Goal: Task Accomplishment & Management: Manage account settings

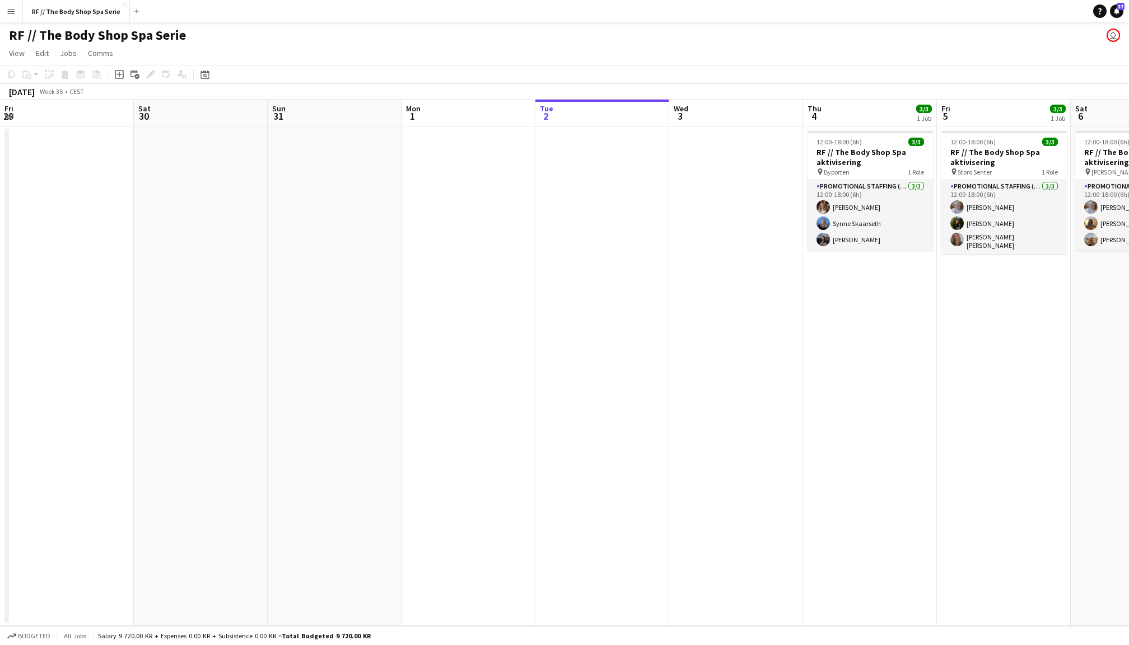
scroll to position [0, 266]
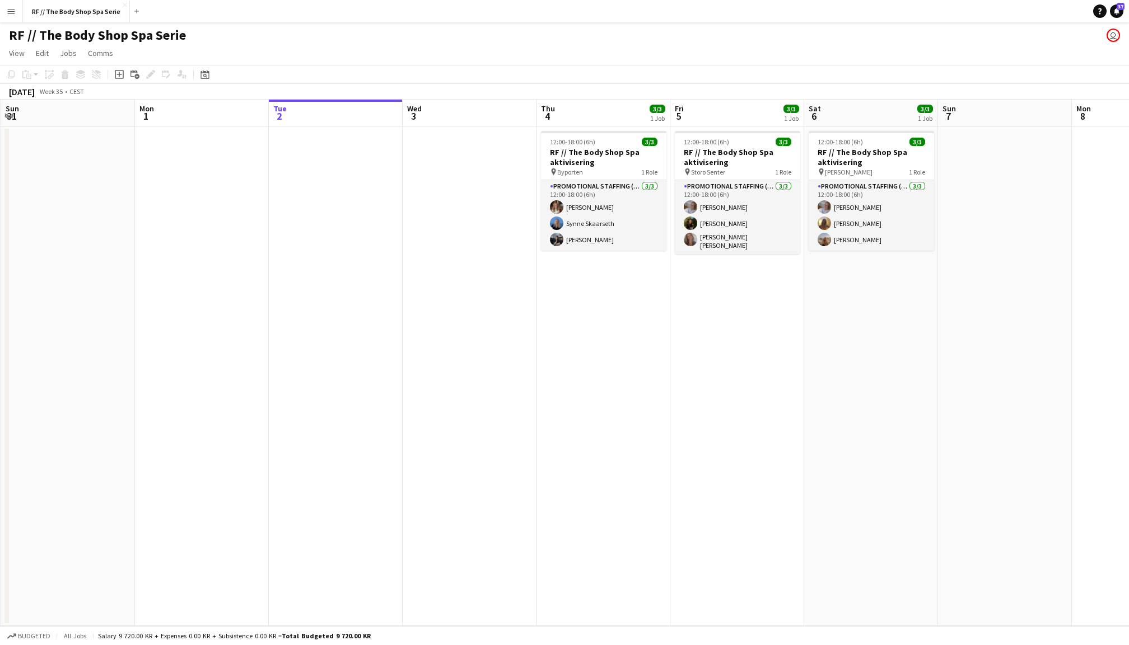
click at [12, 9] on app-icon "Menu" at bounding box center [11, 11] width 9 height 9
click at [424, 256] on app-date-cell at bounding box center [470, 377] width 134 height 500
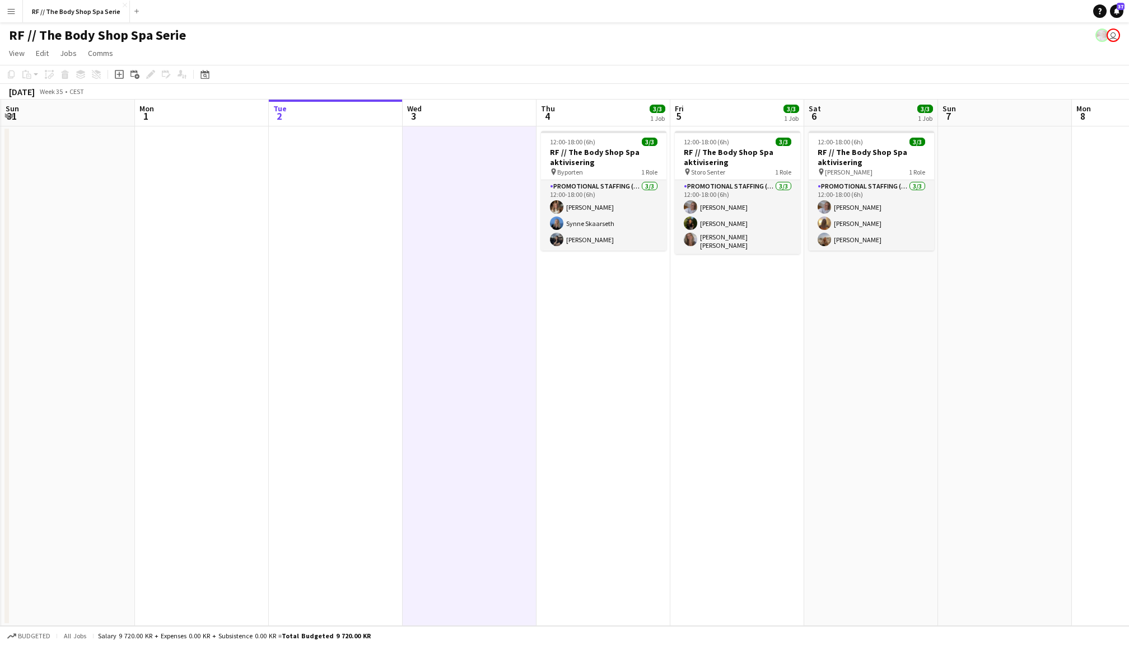
click at [834, 415] on app-date-cell "12:00-18:00 (6h) 3/3 RF // The Body Shop Spa aktivisering pin Sandvika Storsent…" at bounding box center [871, 377] width 134 height 500
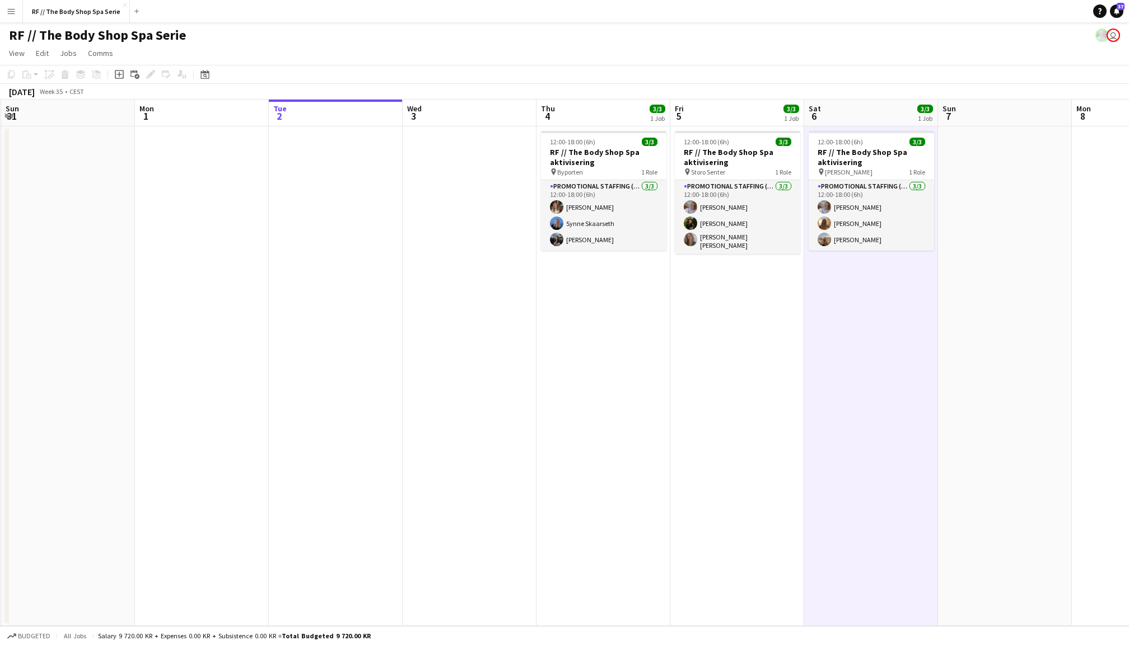
click at [240, 1] on app-navbar "Menu Boards Boards Boards All jobs Status Workforce Workforce My Workforce Recr…" at bounding box center [564, 11] width 1129 height 22
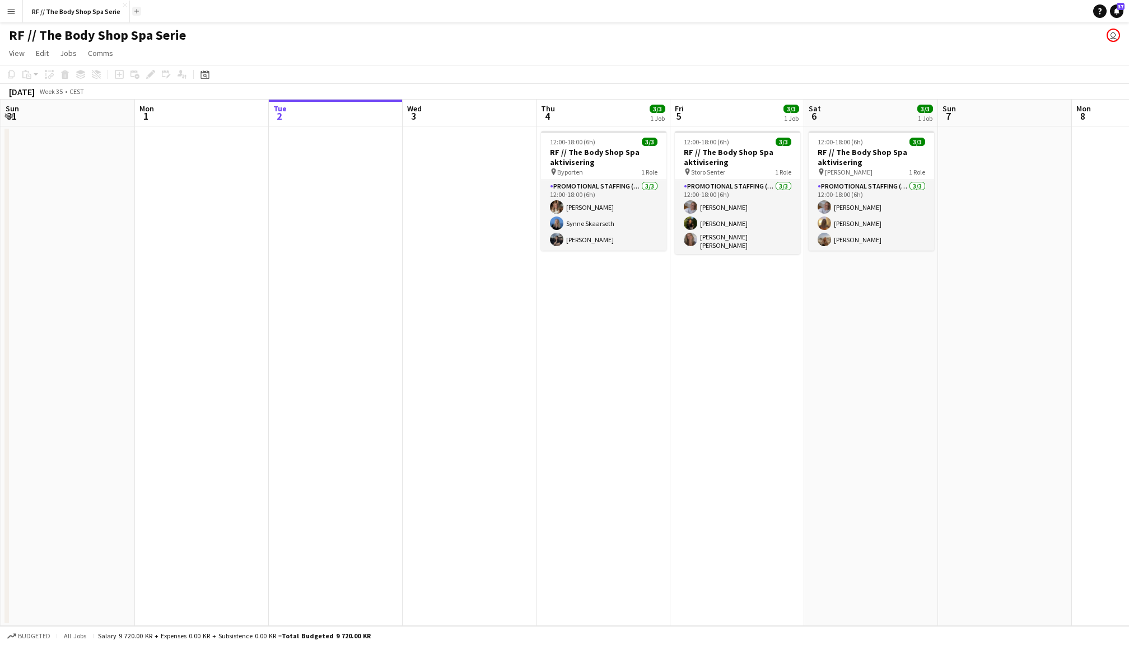
click at [134, 10] on app-icon "Add" at bounding box center [136, 11] width 4 height 4
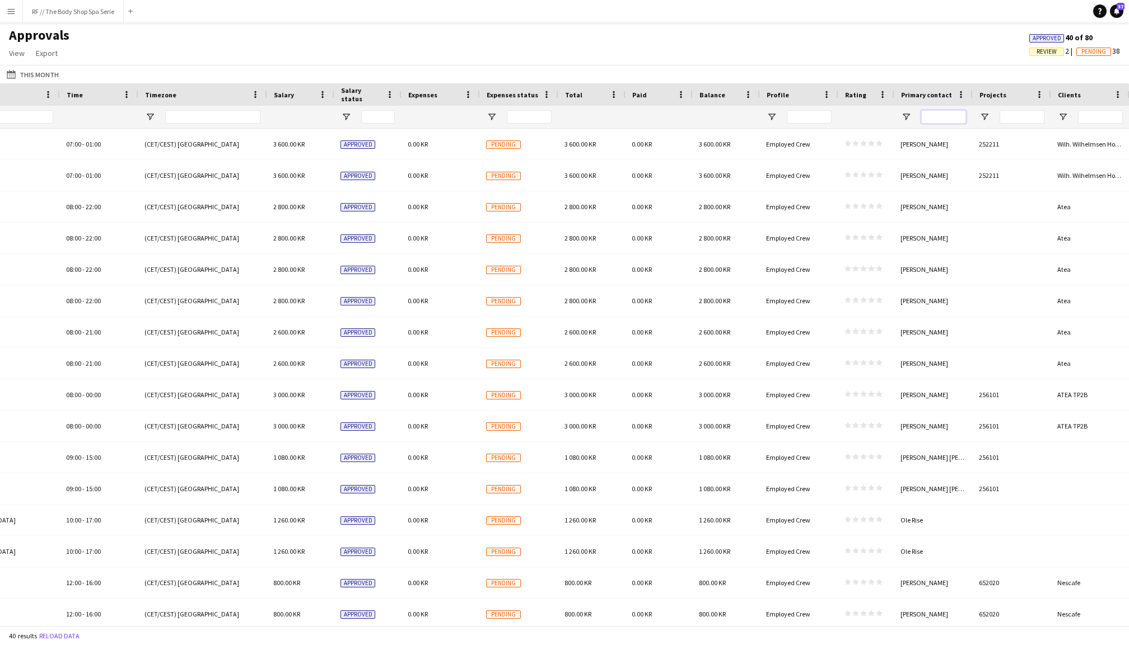
click at [947, 116] on input "Primary contact Filter Input" at bounding box center [943, 116] width 45 height 13
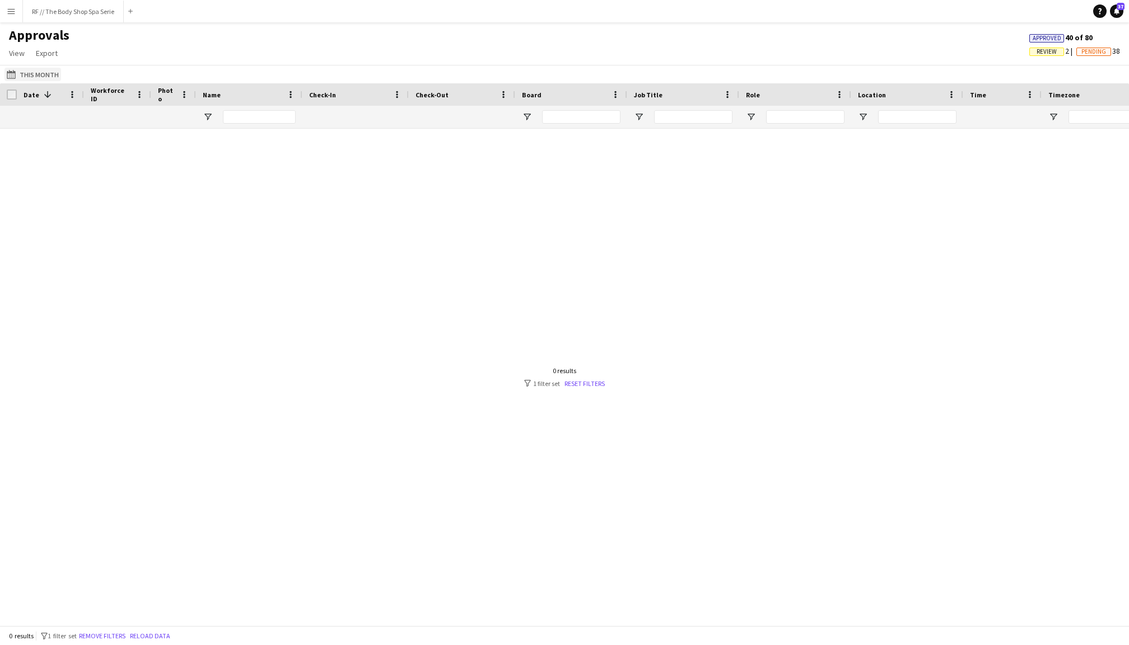
type input "*****"
click at [44, 72] on button "This Month This Month" at bounding box center [32, 74] width 57 height 13
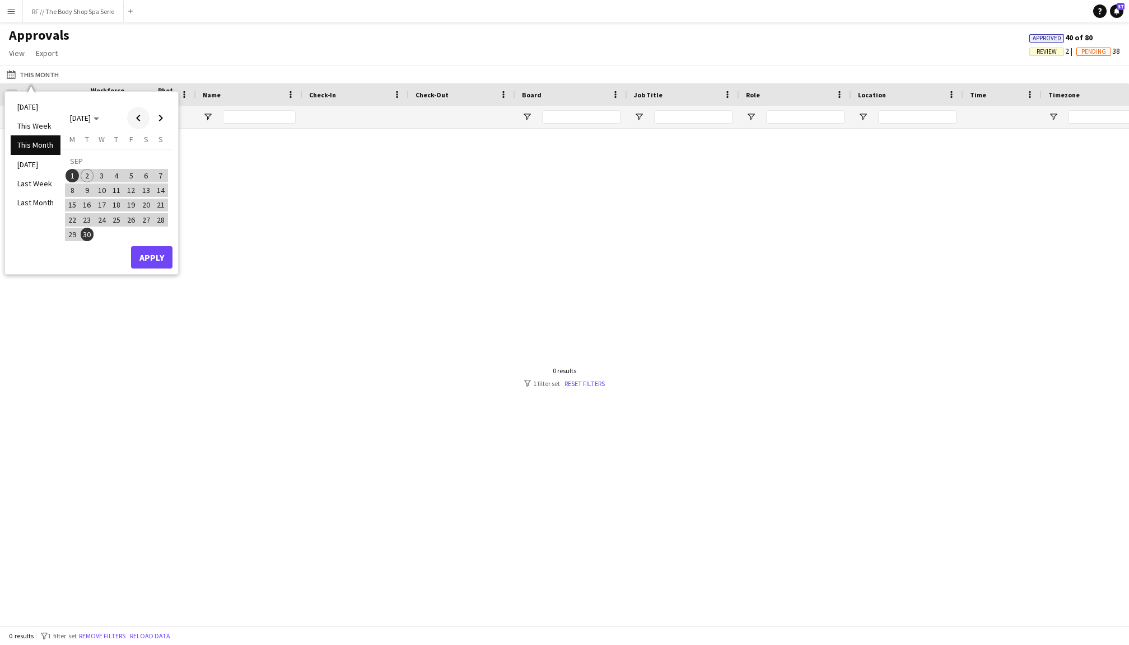
click at [131, 118] on span "Previous month" at bounding box center [138, 118] width 22 height 22
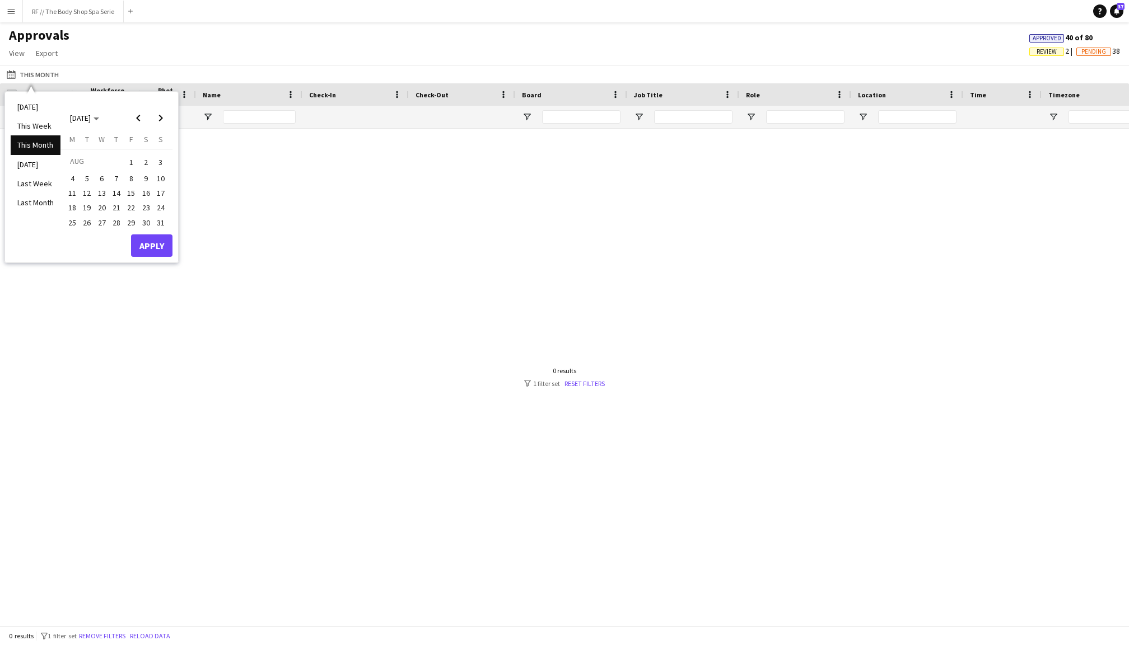
click at [72, 173] on span "4" at bounding box center [72, 178] width 13 height 13
click at [130, 161] on span "1" at bounding box center [130, 163] width 13 height 16
click at [162, 218] on span "31" at bounding box center [160, 222] width 13 height 13
click at [133, 165] on span "1" at bounding box center [130, 163] width 13 height 16
click at [158, 217] on span "31" at bounding box center [160, 222] width 13 height 13
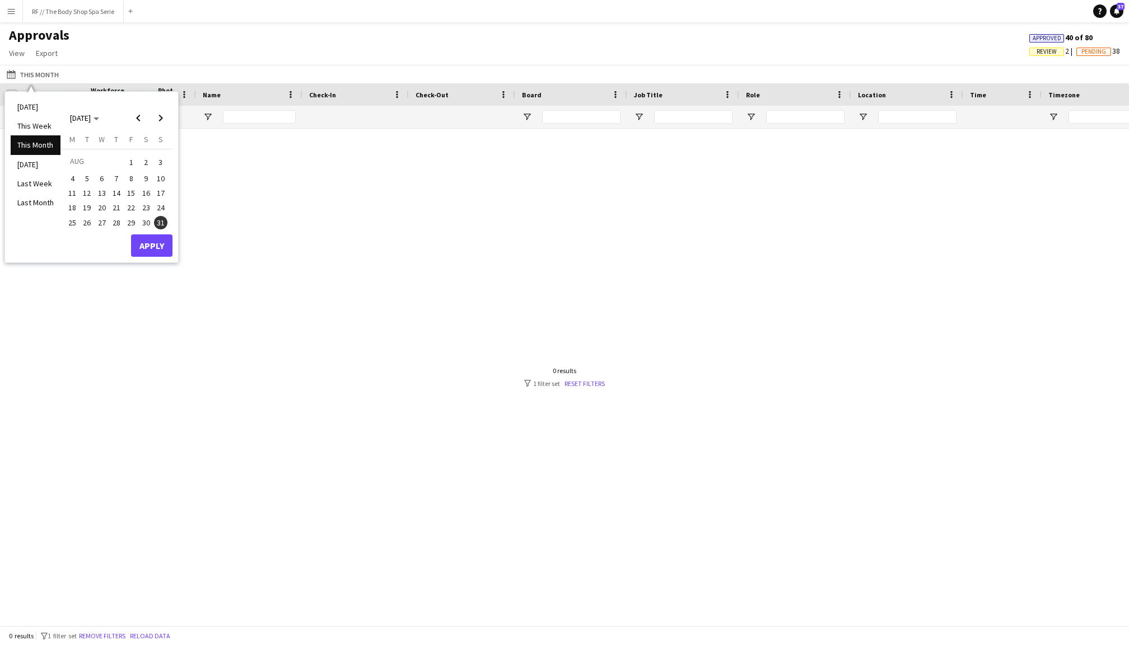
click at [133, 155] on span "1" at bounding box center [130, 163] width 13 height 16
click at [158, 216] on span "31" at bounding box center [160, 222] width 13 height 13
click at [160, 242] on button "Apply" at bounding box center [151, 246] width 41 height 22
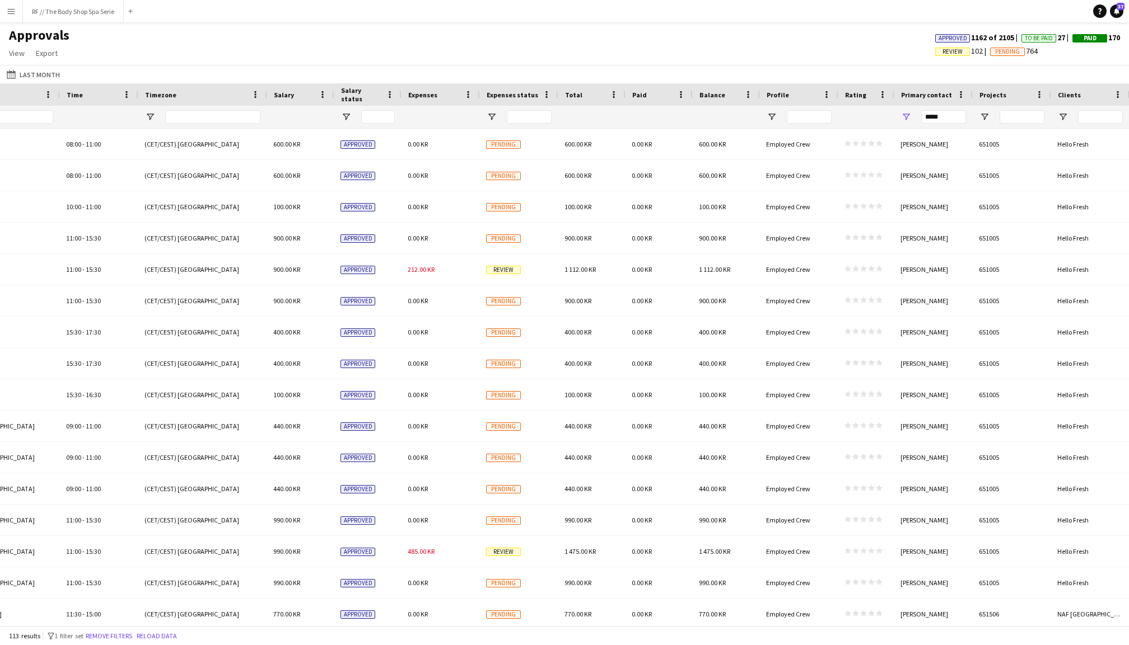
click at [997, 97] on span "Projects" at bounding box center [992, 95] width 27 height 8
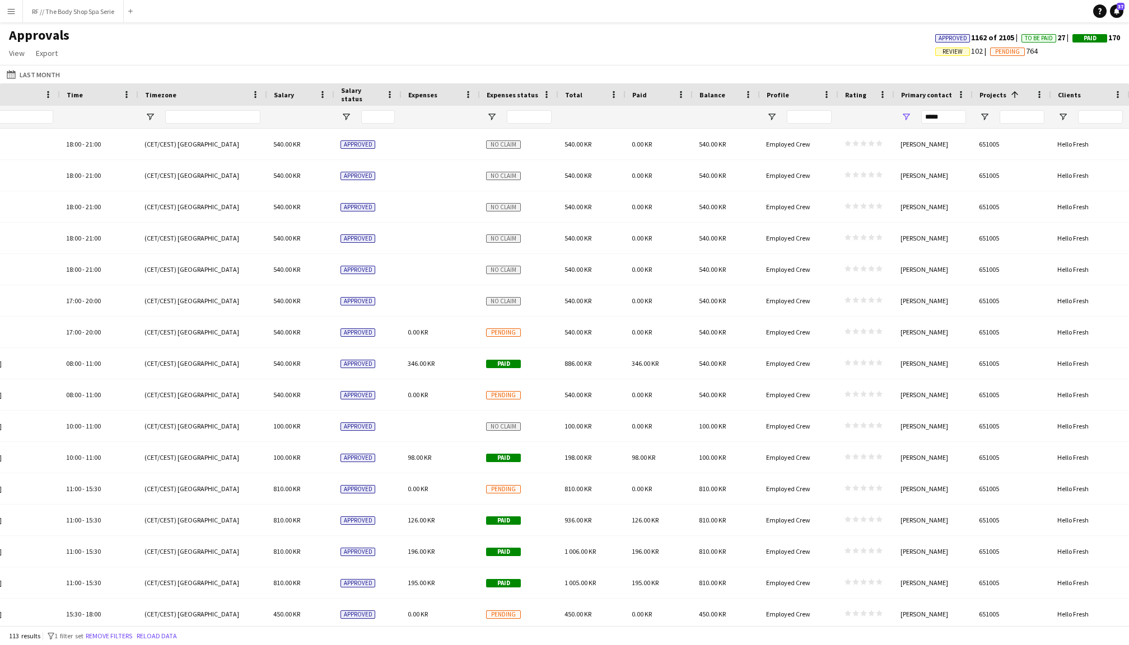
click at [997, 97] on span "Projects" at bounding box center [992, 95] width 27 height 8
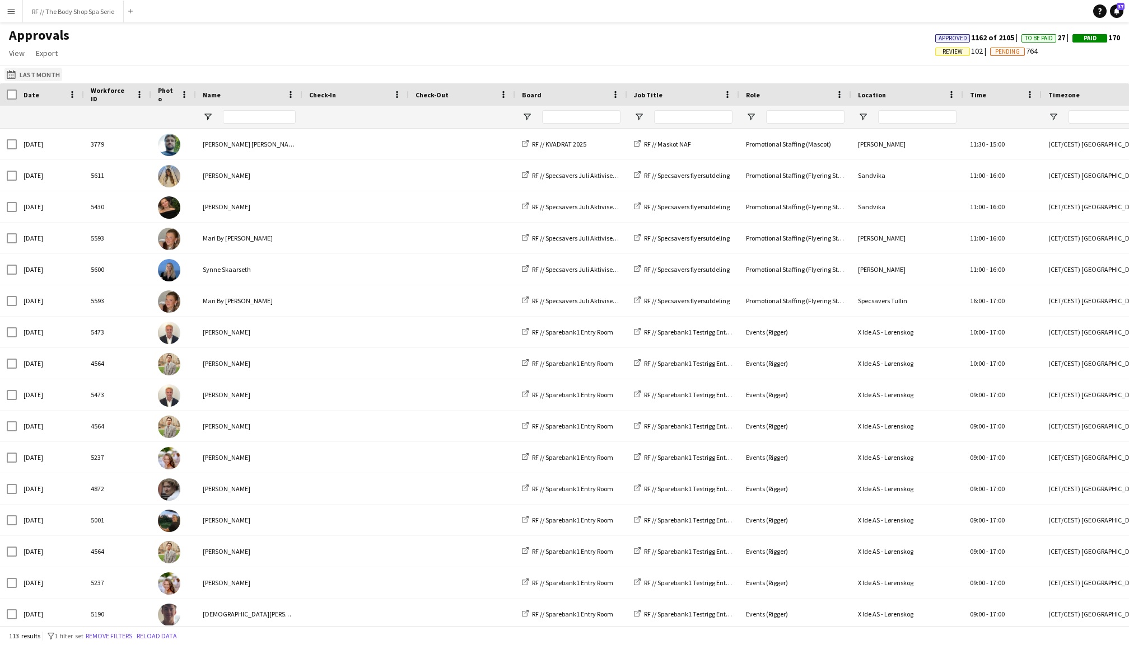
click at [52, 68] on button "This Month Last Month" at bounding box center [33, 74] width 58 height 13
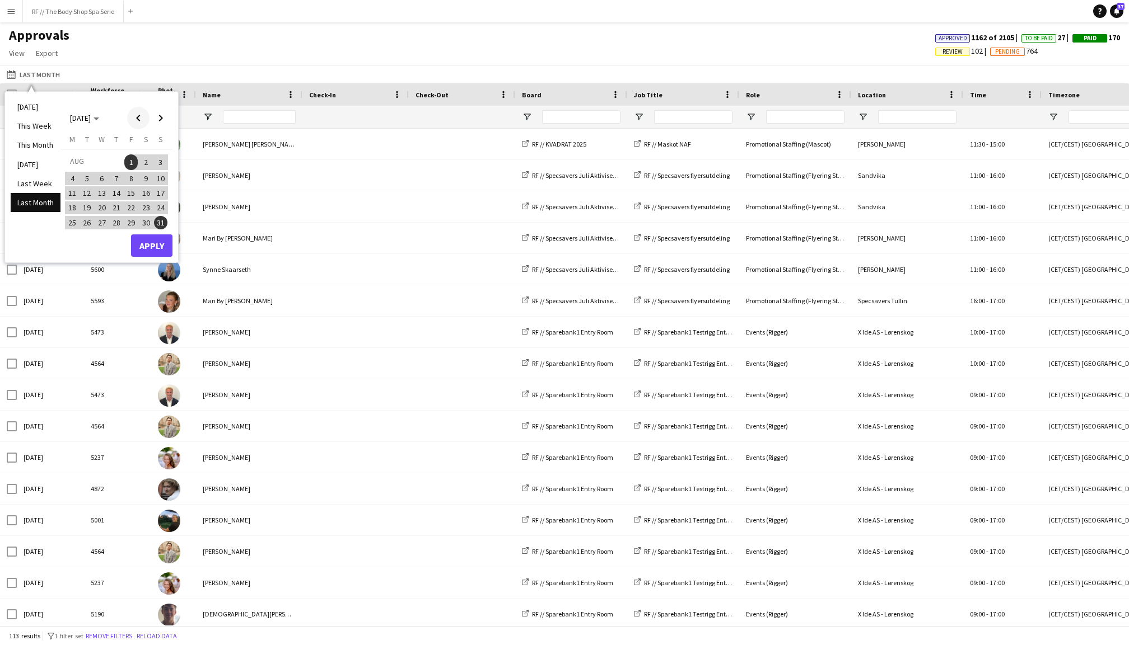
click at [144, 116] on span "Previous month" at bounding box center [138, 118] width 22 height 22
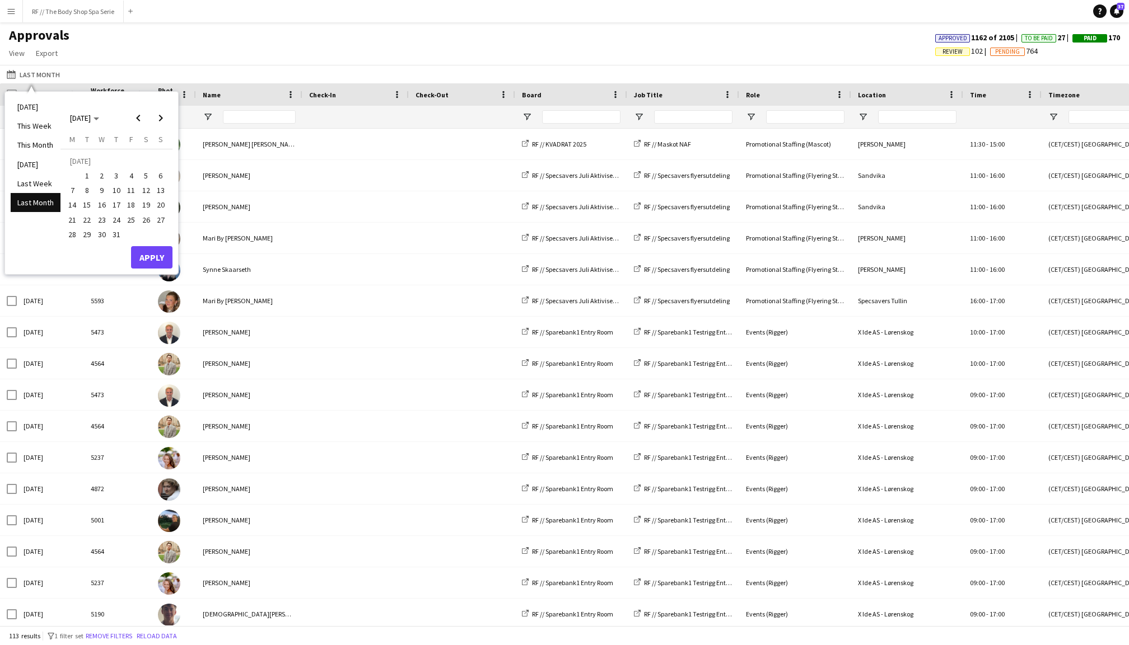
click at [90, 173] on span "1" at bounding box center [87, 175] width 13 height 13
click at [117, 233] on span "31" at bounding box center [116, 234] width 13 height 13
click at [148, 254] on button "Apply" at bounding box center [151, 257] width 41 height 22
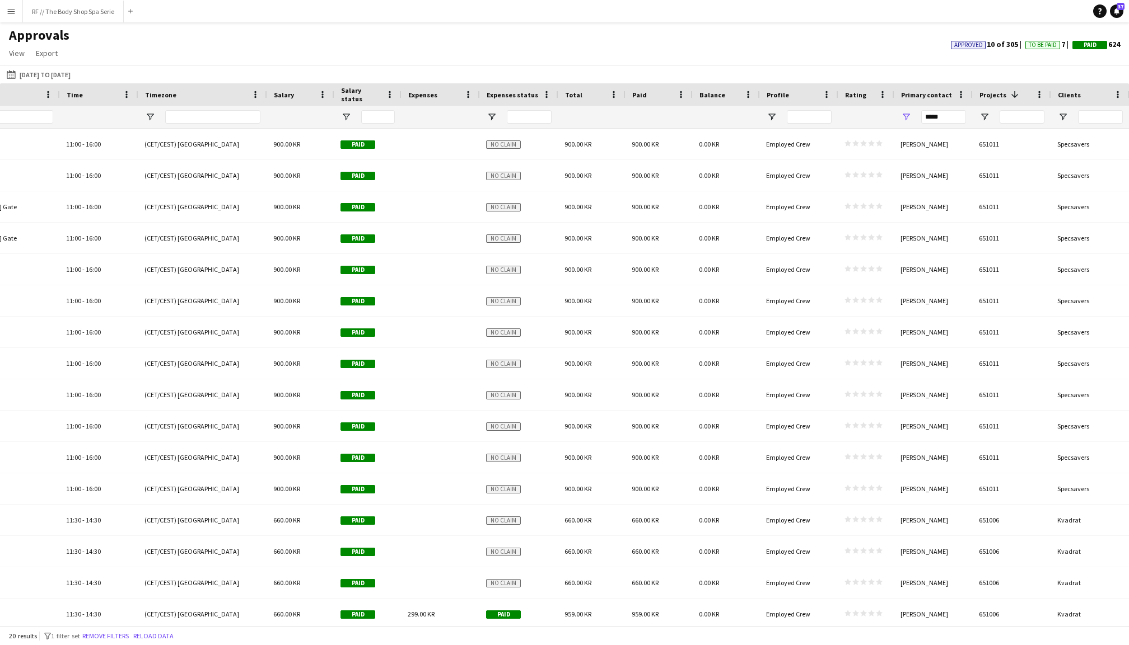
click at [981, 92] on span "Projects" at bounding box center [992, 95] width 27 height 8
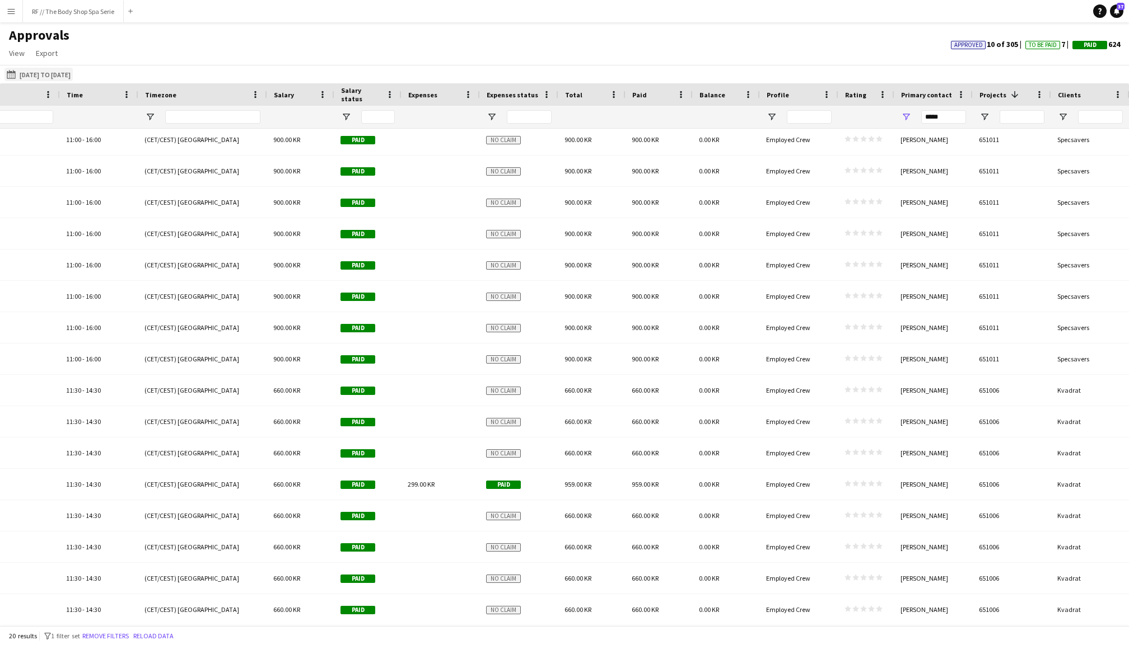
click at [59, 72] on button "This Month [DATE] to [DATE]" at bounding box center [38, 74] width 68 height 13
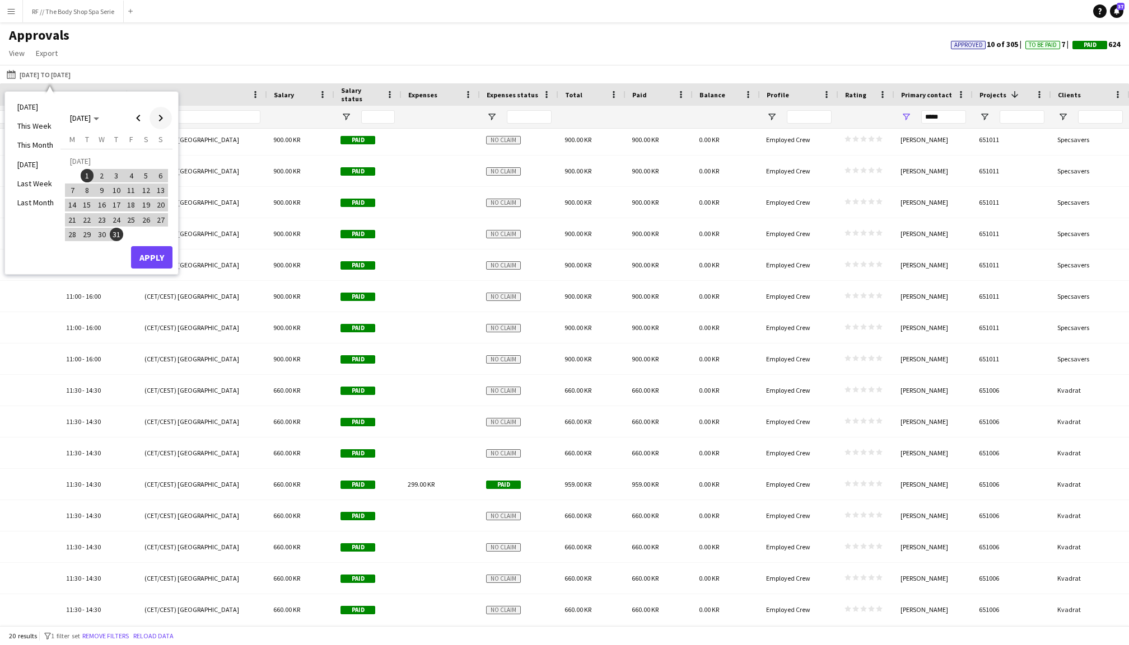
click at [162, 122] on span "Next month" at bounding box center [160, 118] width 22 height 22
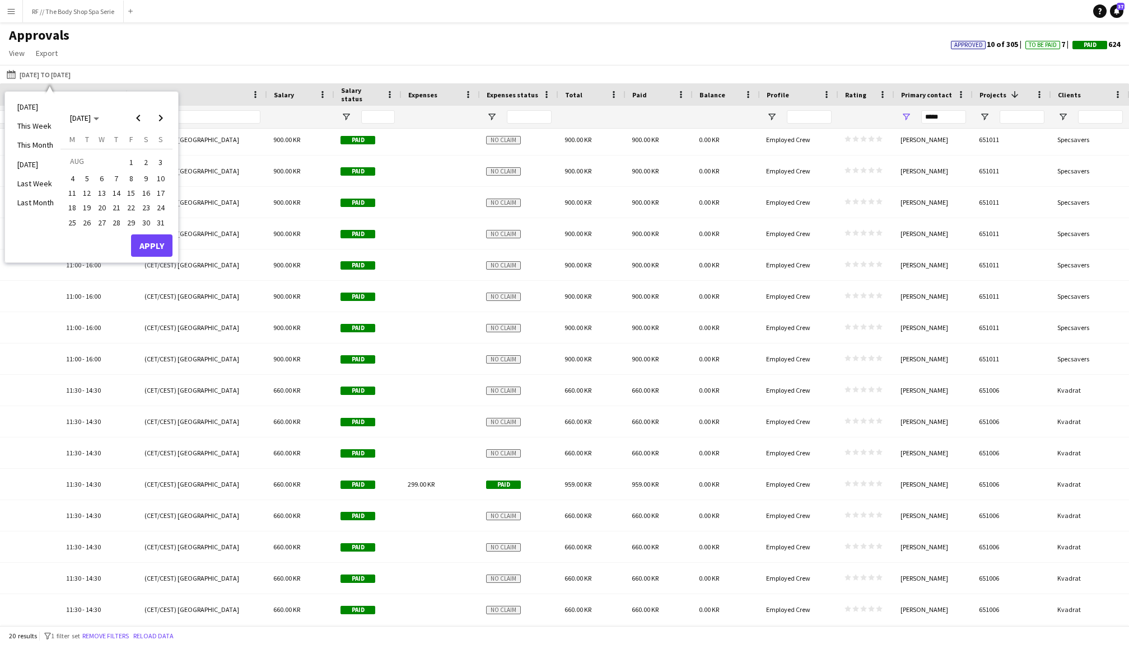
click at [130, 161] on span "1" at bounding box center [130, 163] width 13 height 16
click at [162, 223] on span "31" at bounding box center [160, 222] width 13 height 13
click at [159, 236] on button "Apply" at bounding box center [151, 246] width 41 height 22
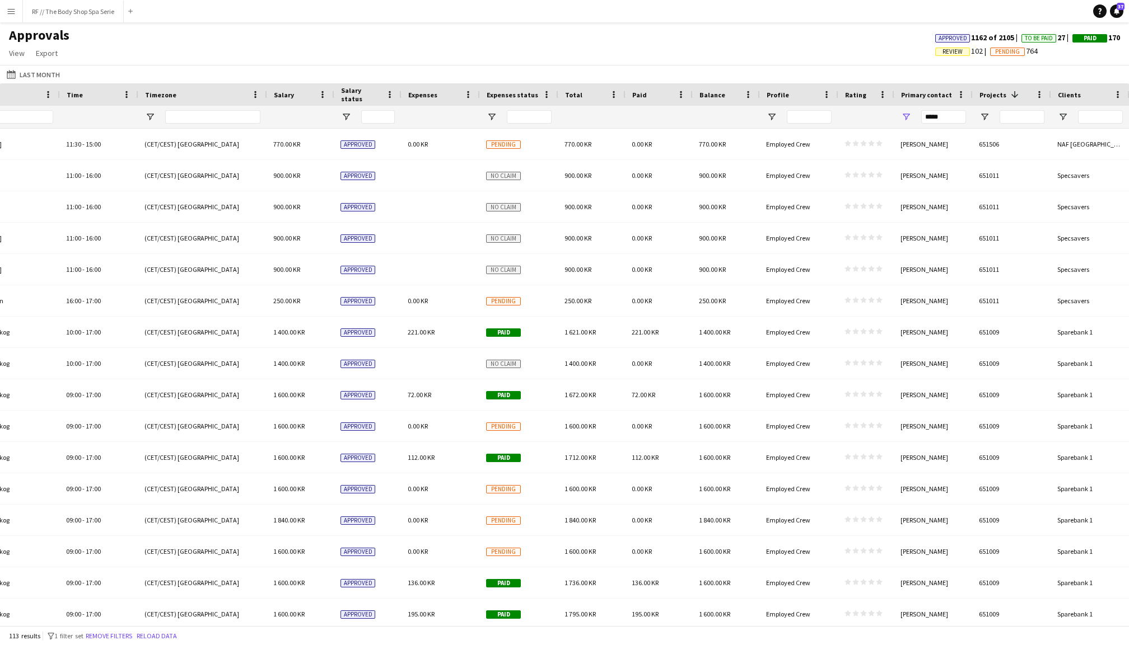
click at [516, 94] on span "Expenses status" at bounding box center [513, 95] width 52 height 8
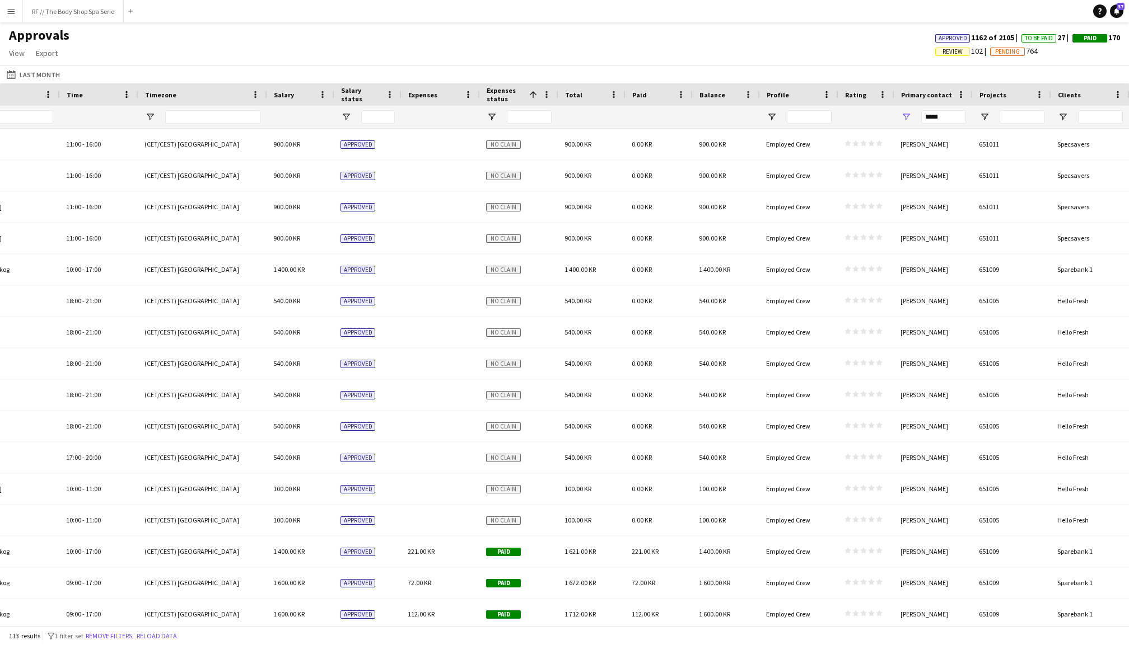
click at [516, 94] on span "Expenses status" at bounding box center [506, 94] width 38 height 17
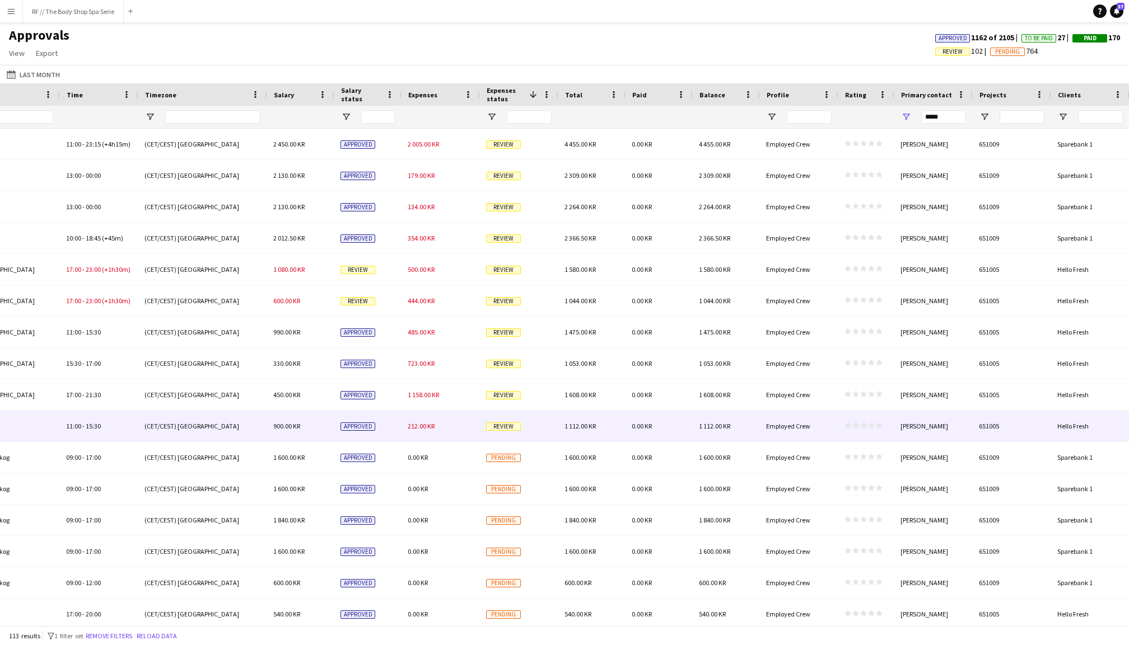
click at [422, 427] on span "212.00 KR" at bounding box center [421, 426] width 27 height 8
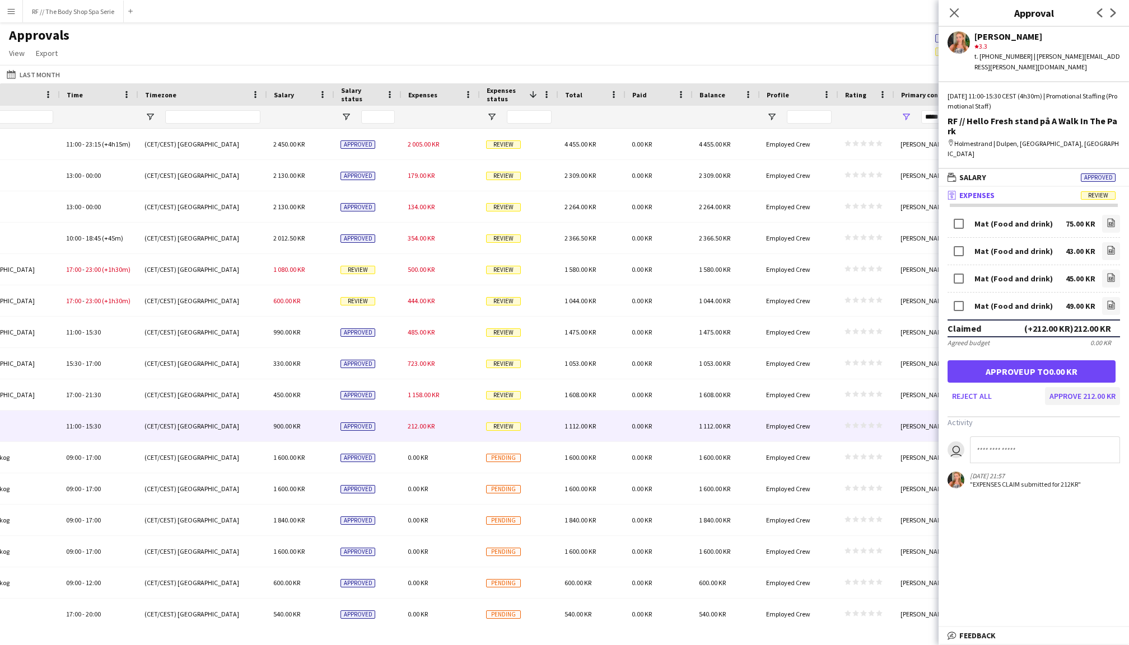
click at [1077, 387] on button "Approve 212.00 KR" at bounding box center [1082, 396] width 75 height 18
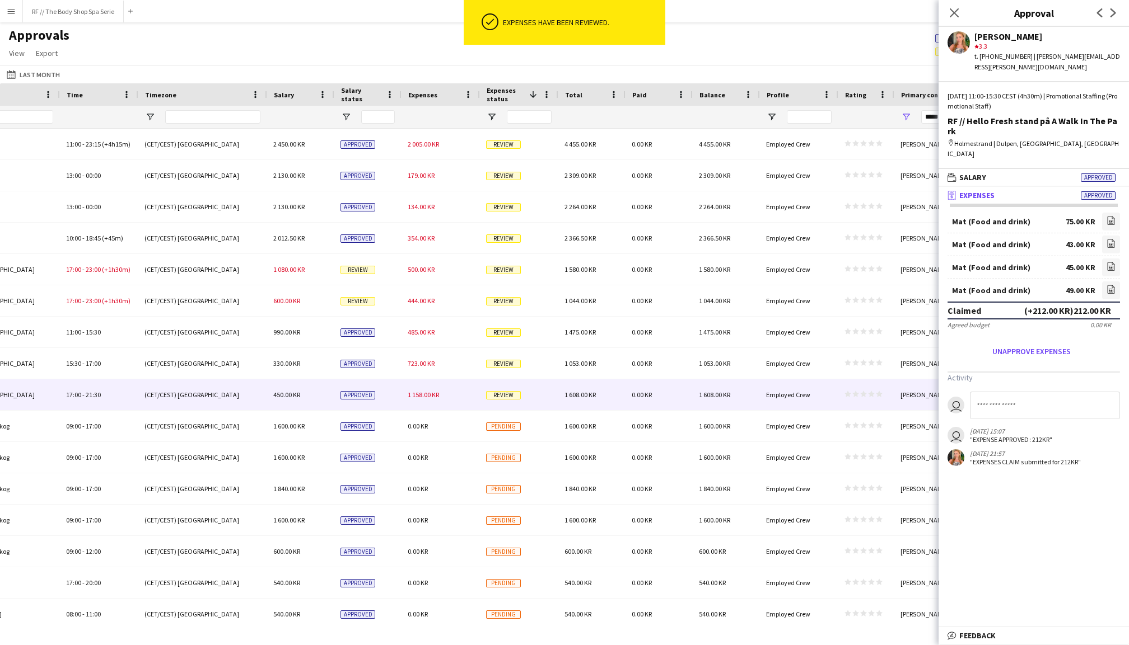
click at [422, 397] on span "1 158.00 KR" at bounding box center [423, 395] width 31 height 8
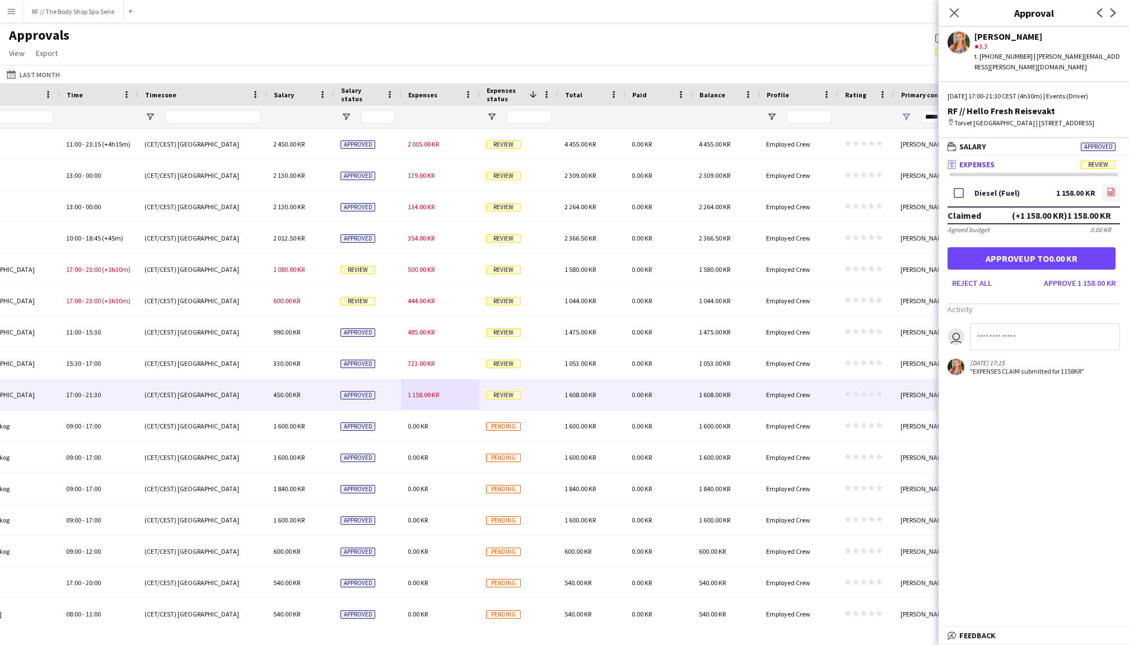
click at [1110, 192] on icon at bounding box center [1110, 193] width 4 height 3
click at [1086, 275] on button "Approve 1 158.00 KR" at bounding box center [1079, 283] width 81 height 18
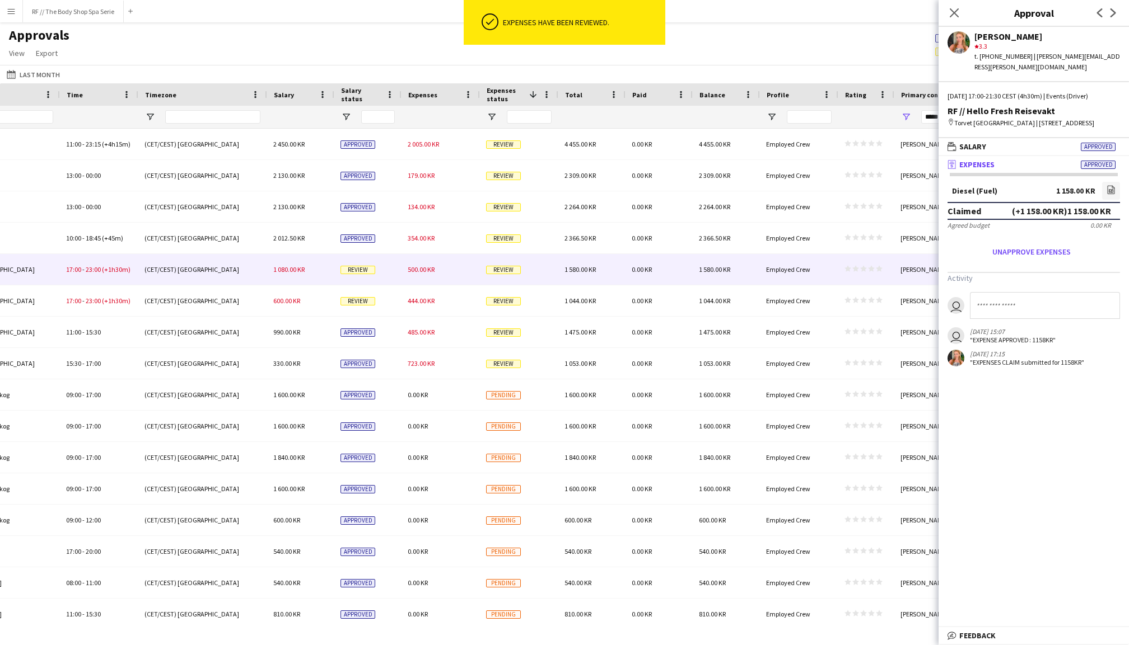
click at [425, 277] on div "500.00 KR" at bounding box center [440, 269] width 78 height 31
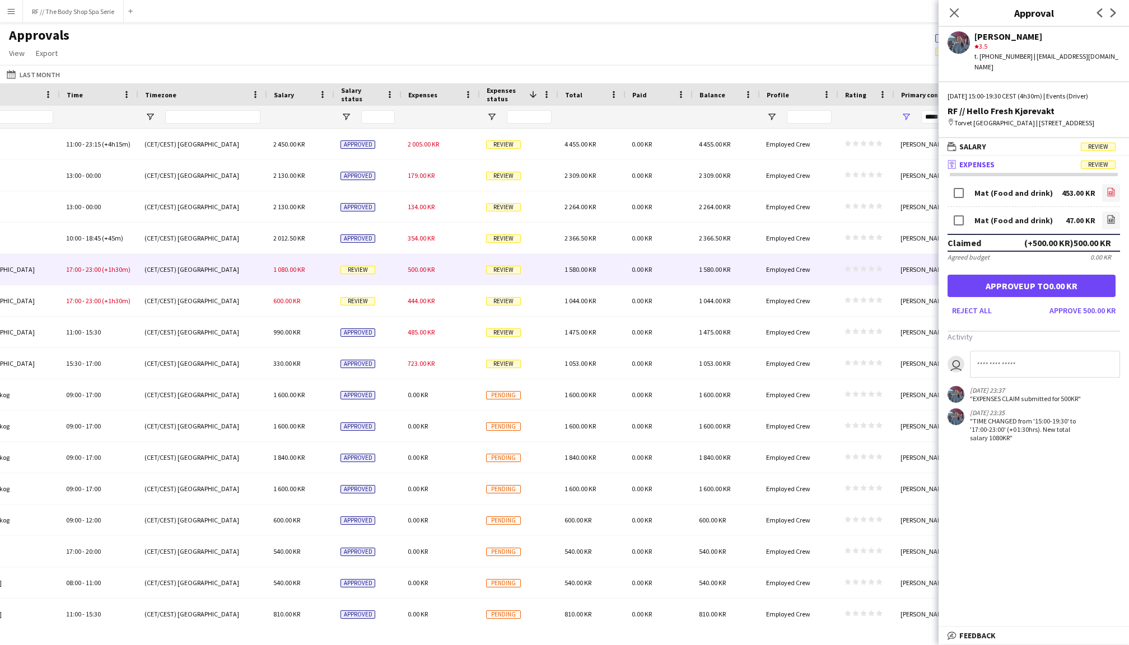
click at [1111, 190] on icon "file-image" at bounding box center [1110, 192] width 9 height 9
click at [1111, 220] on icon at bounding box center [1111, 220] width 1 height 1
click at [1071, 308] on button "Approve 500.00 KR" at bounding box center [1082, 311] width 75 height 18
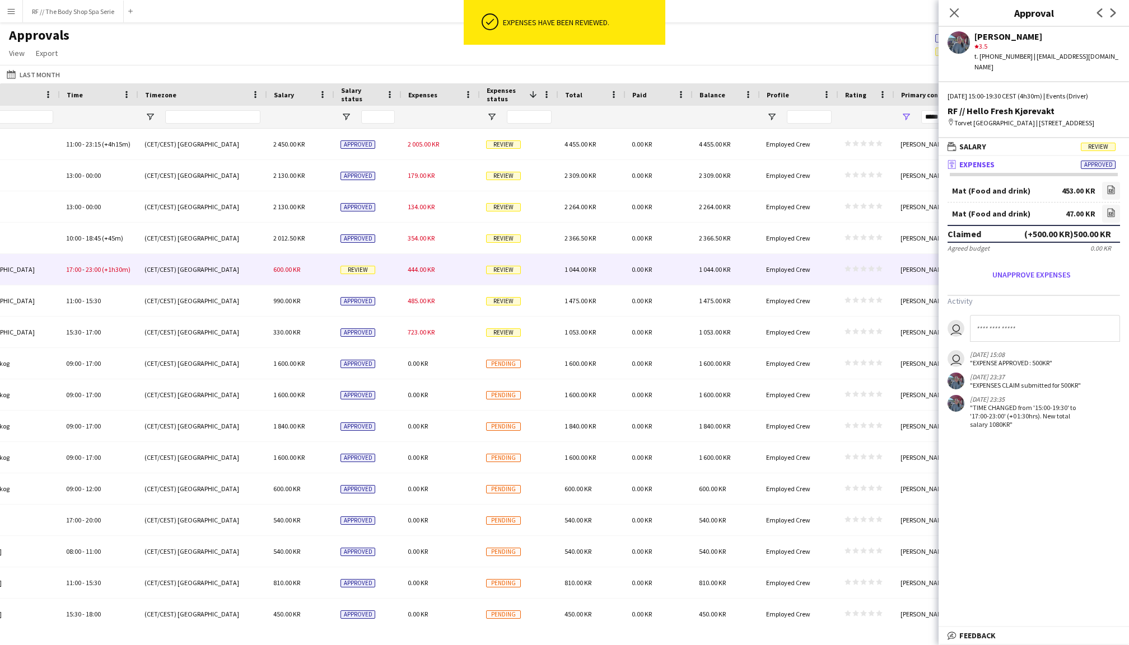
click at [481, 268] on div "Review" at bounding box center [518, 269] width 78 height 31
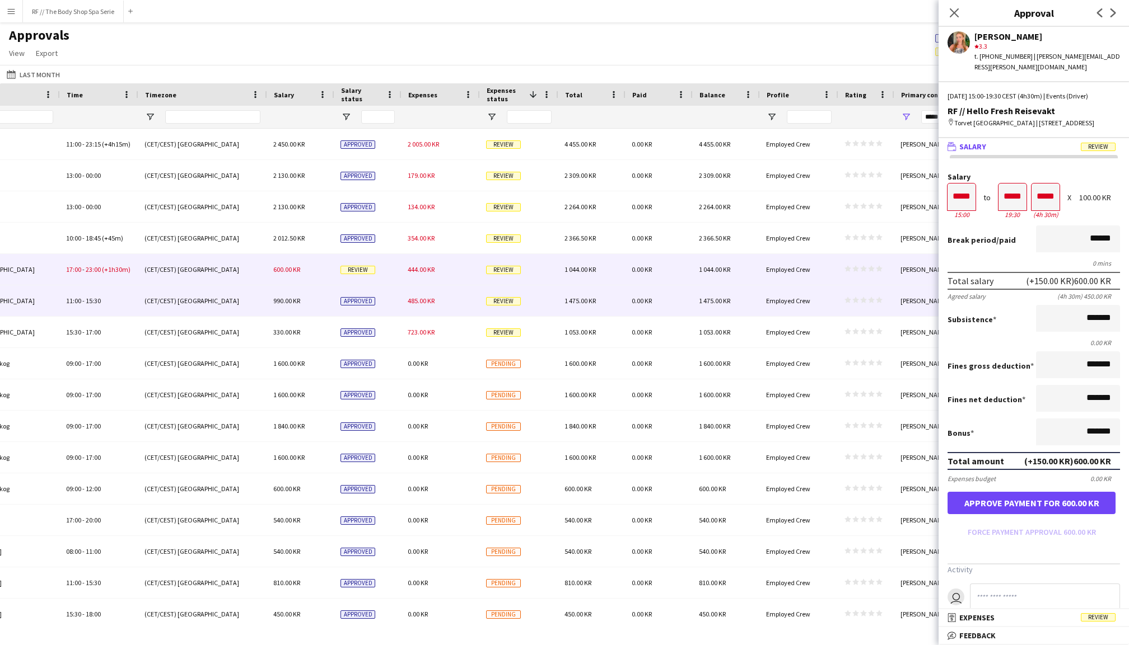
click at [475, 303] on div "485.00 KR" at bounding box center [440, 301] width 78 height 31
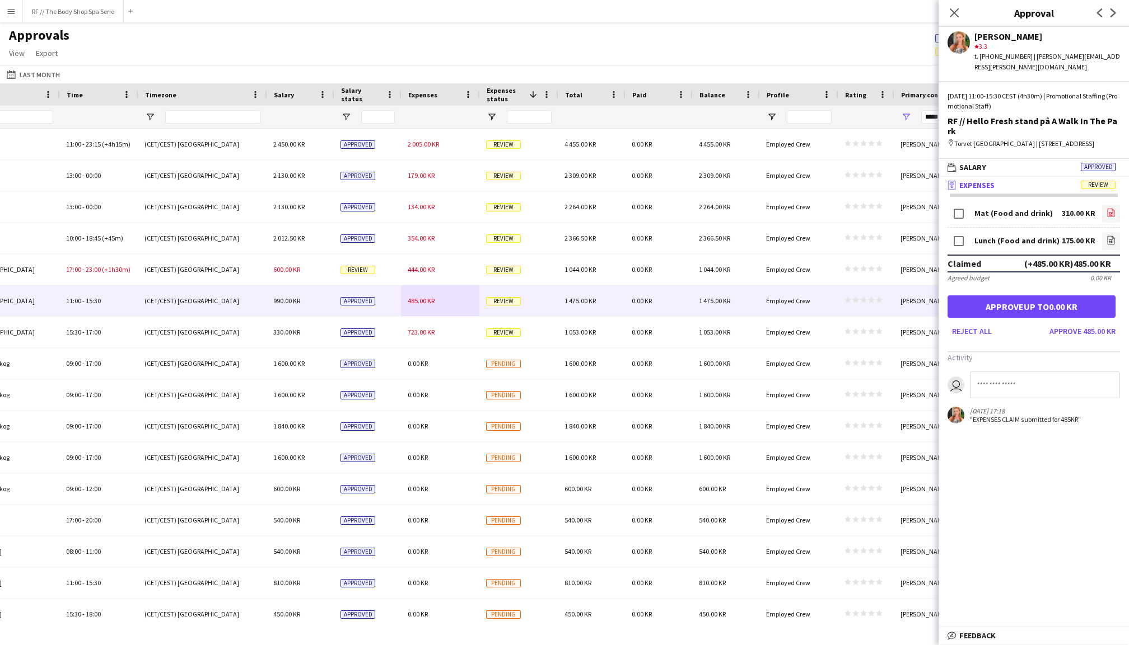
click at [1109, 211] on icon "file-image" at bounding box center [1110, 212] width 9 height 9
click at [1111, 236] on icon "file-image" at bounding box center [1110, 240] width 9 height 9
click at [1089, 322] on button "Approve 485.00 KR" at bounding box center [1082, 331] width 75 height 18
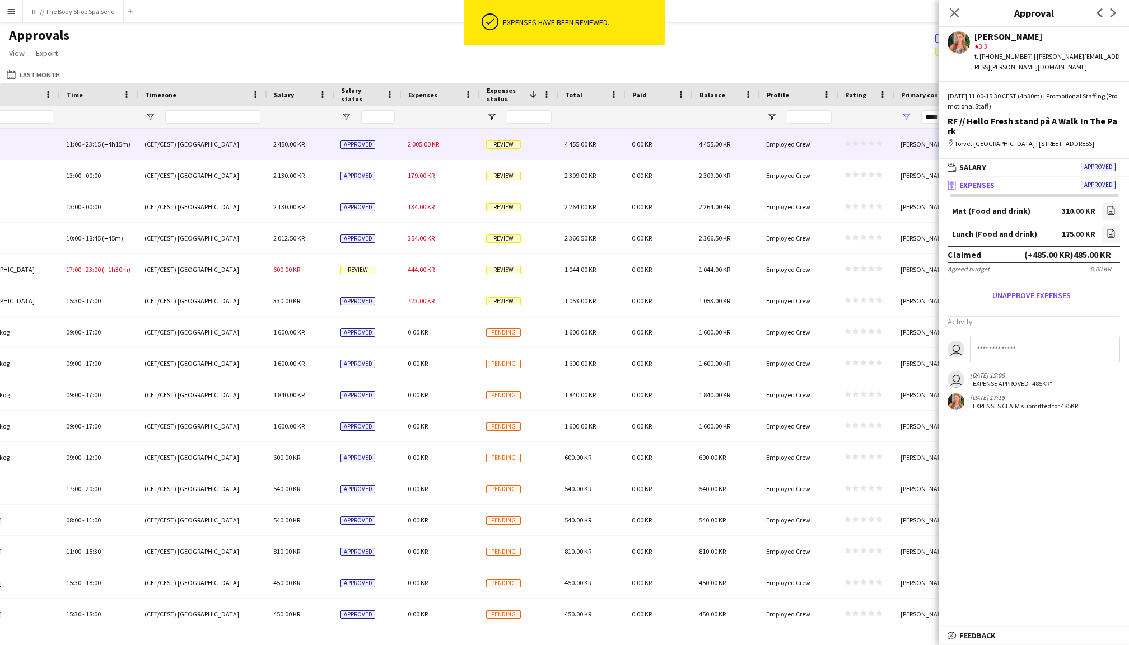
click at [429, 147] on span "2 005.00 KR" at bounding box center [423, 144] width 31 height 8
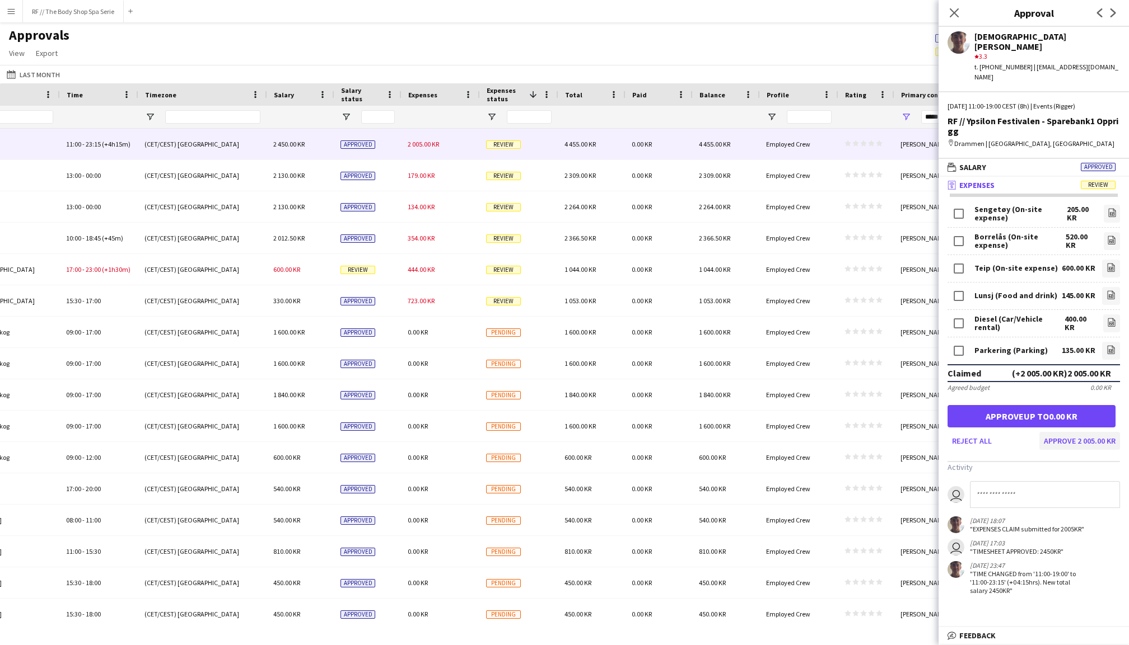
click at [1089, 432] on button "Approve 2 005.00 KR" at bounding box center [1079, 441] width 81 height 18
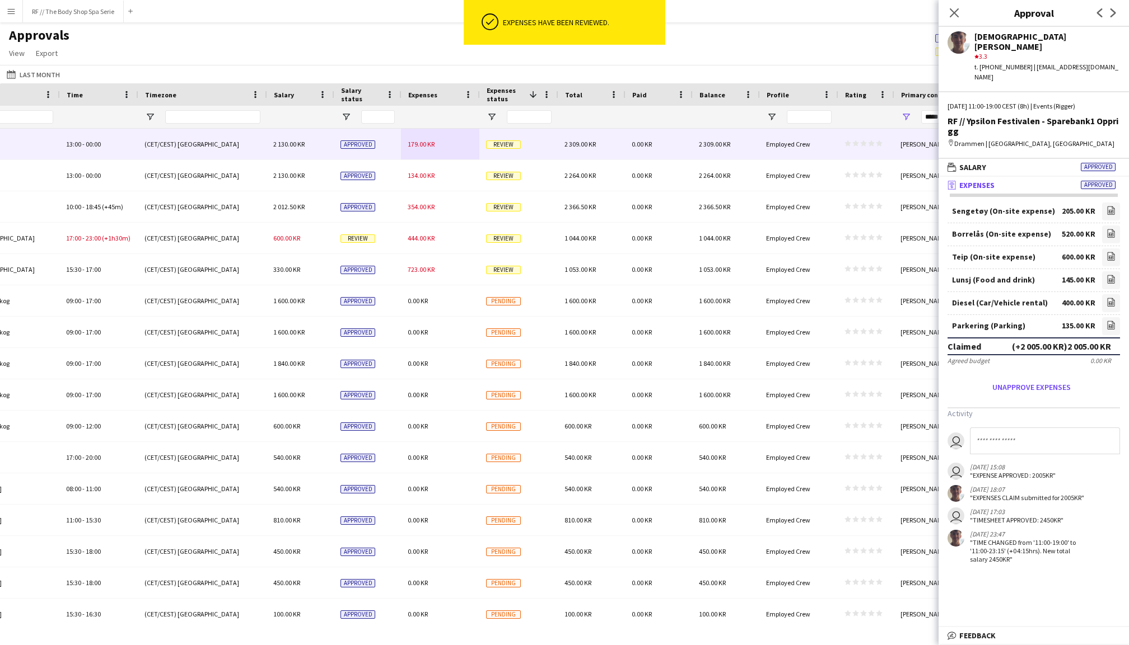
click at [421, 146] on span "179.00 KR" at bounding box center [421, 144] width 27 height 8
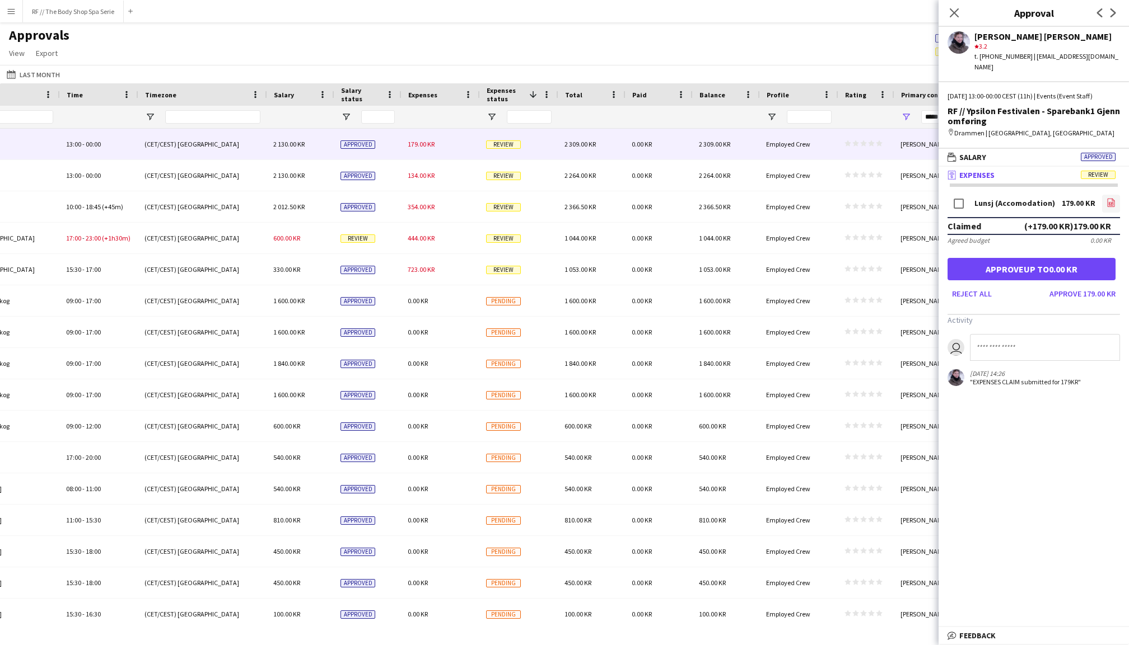
click at [1105, 195] on link "file-image" at bounding box center [1111, 204] width 18 height 18
click at [1071, 285] on button "Approve 179.00 KR" at bounding box center [1082, 294] width 75 height 18
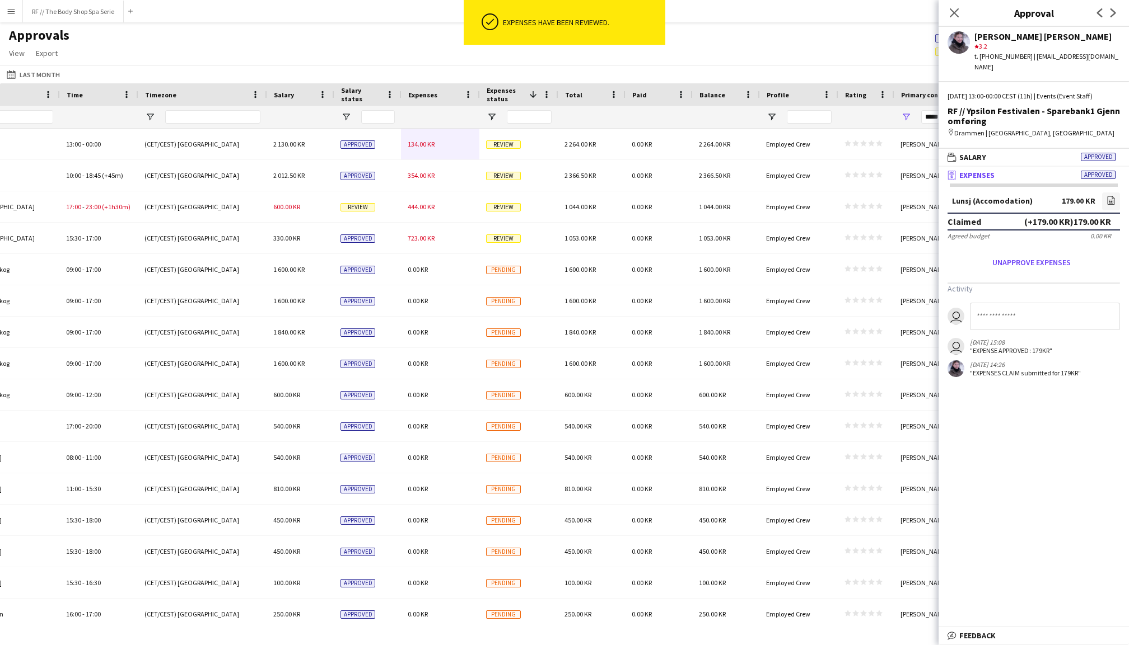
click at [426, 146] on span "134.00 KR" at bounding box center [421, 144] width 27 height 8
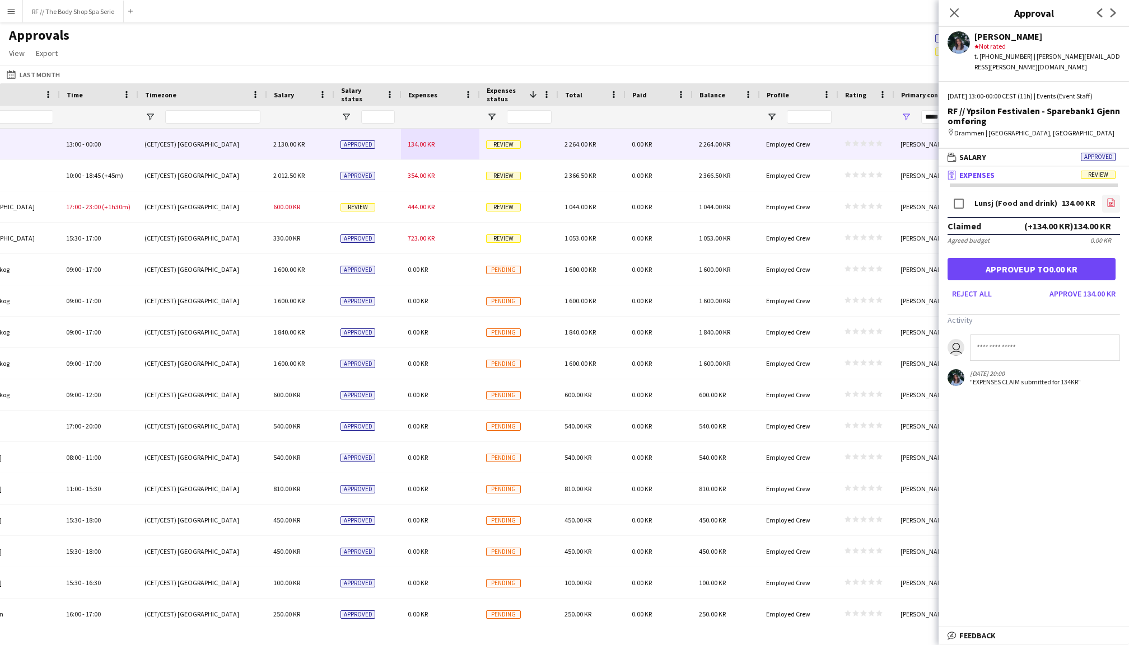
click at [1109, 198] on icon "file-image" at bounding box center [1110, 202] width 9 height 9
click at [1071, 285] on button "Approve 134.00 KR" at bounding box center [1082, 294] width 75 height 18
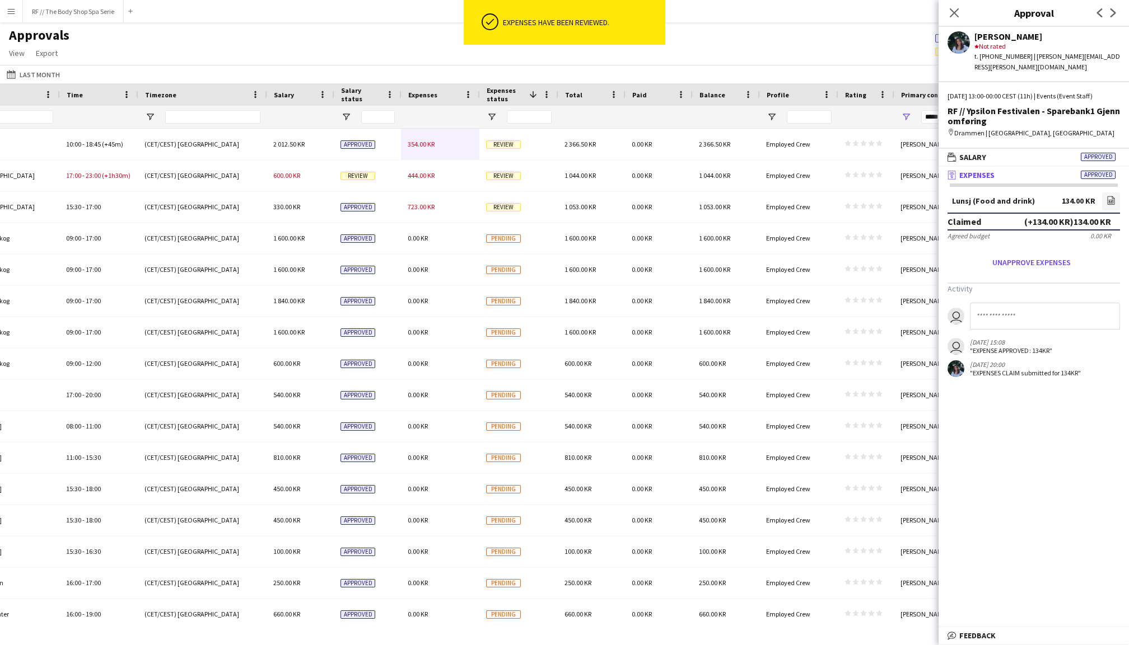
click at [425, 146] on span "354.00 KR" at bounding box center [421, 144] width 27 height 8
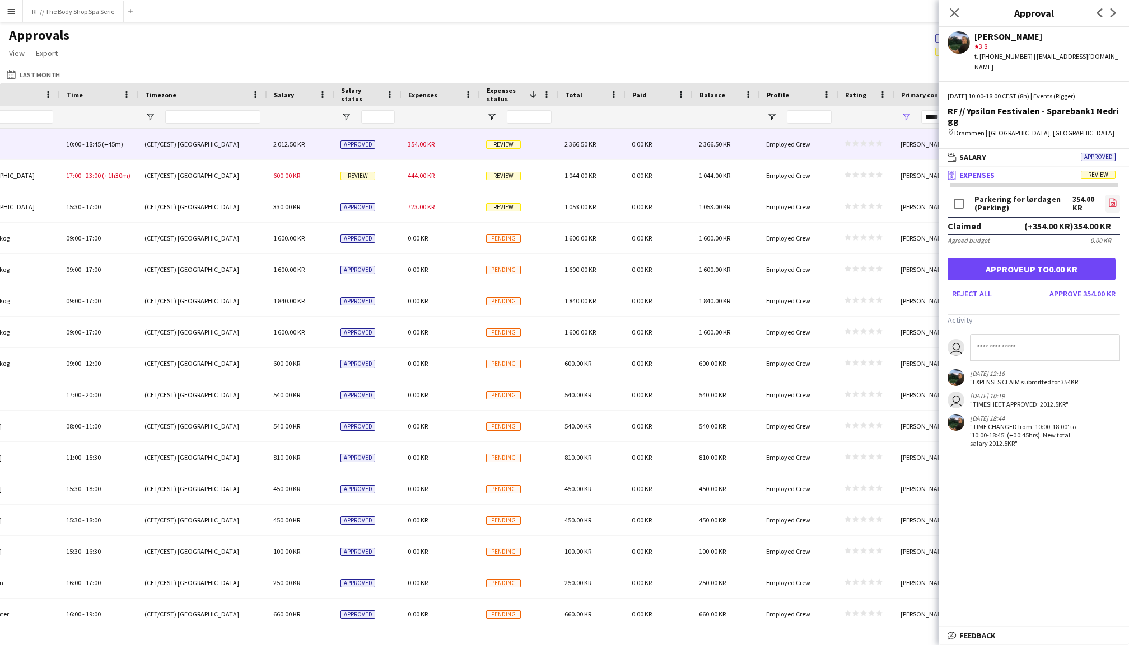
click at [1114, 198] on app-icon "file-image" at bounding box center [1112, 203] width 9 height 11
click at [1110, 198] on icon "file-image" at bounding box center [1112, 202] width 9 height 9
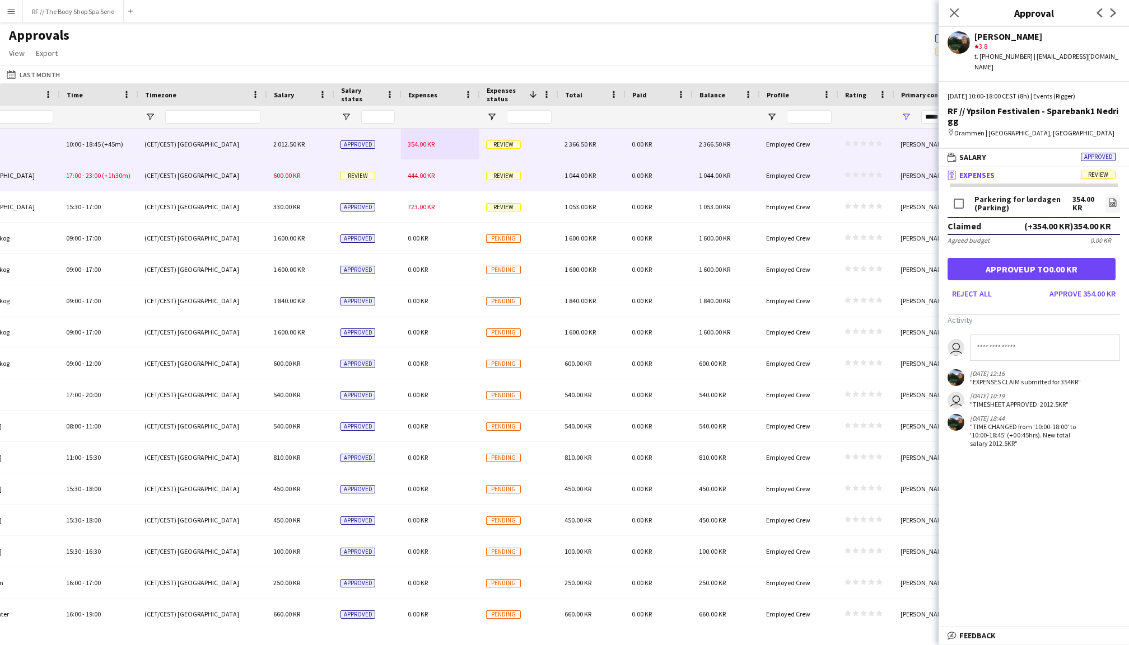
click at [433, 171] on span "444.00 KR" at bounding box center [421, 175] width 27 height 8
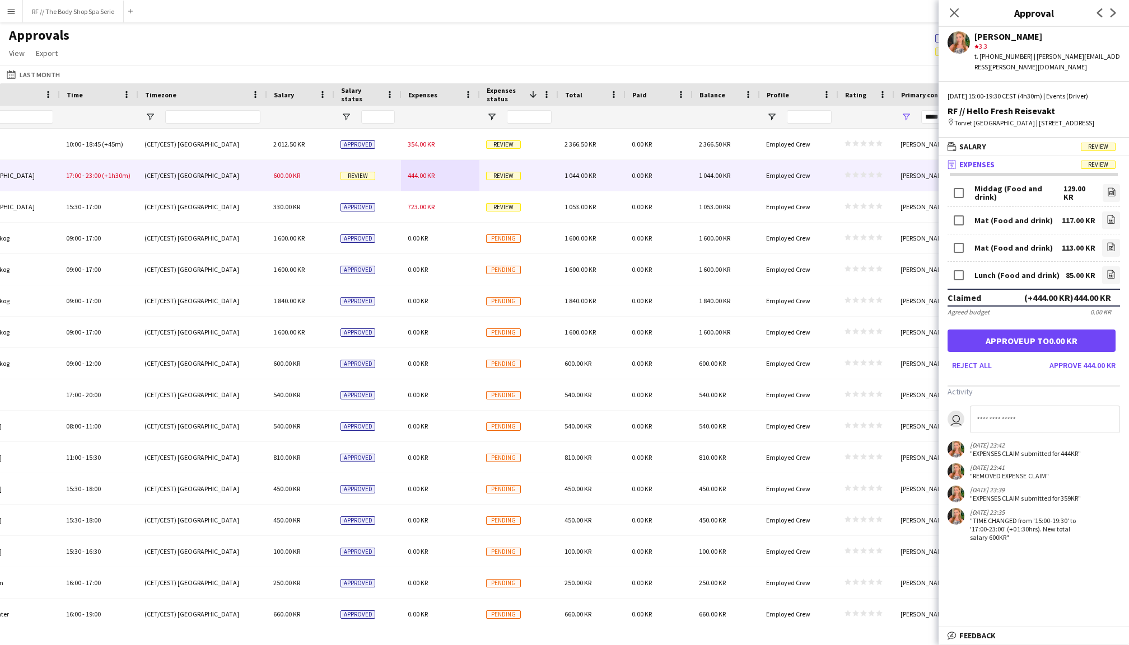
drag, startPoint x: 1091, startPoint y: 363, endPoint x: 1065, endPoint y: 419, distance: 62.1
click at [1065, 419] on app-approvals-popin-expenses-tab "Middag (Food and drink) 129.00 KR file-image Mat (Food and drink) 117.00 KR fil…" at bounding box center [1033, 362] width 190 height 360
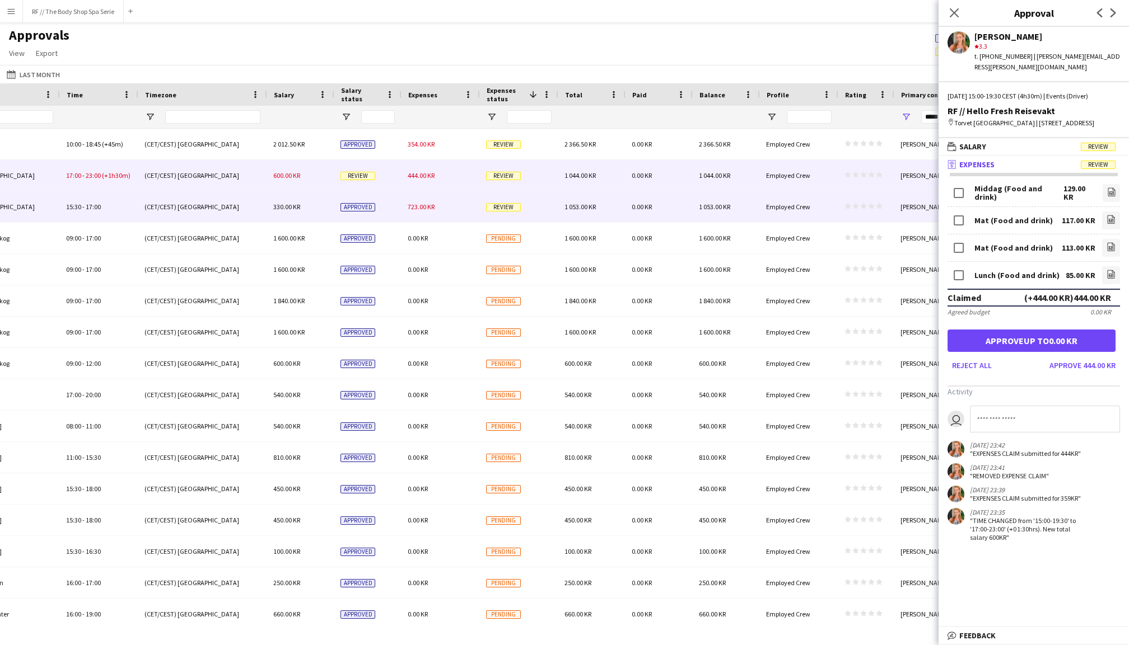
click at [433, 215] on div "723.00 KR" at bounding box center [440, 206] width 78 height 31
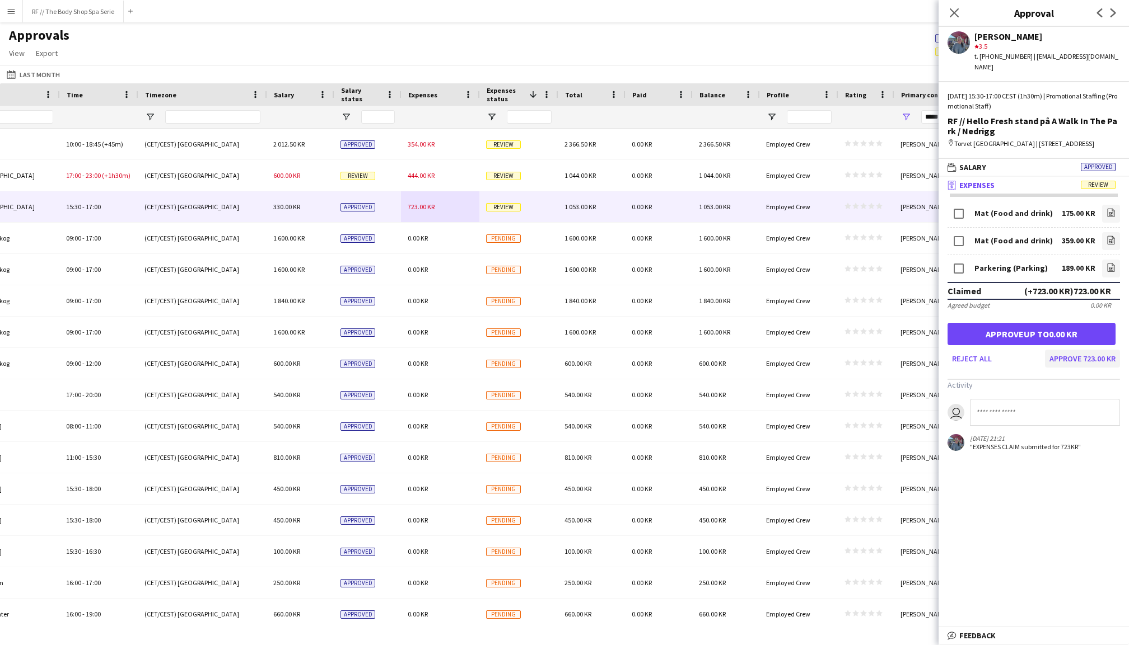
click at [1093, 357] on button "Approve 723.00 KR" at bounding box center [1082, 359] width 75 height 18
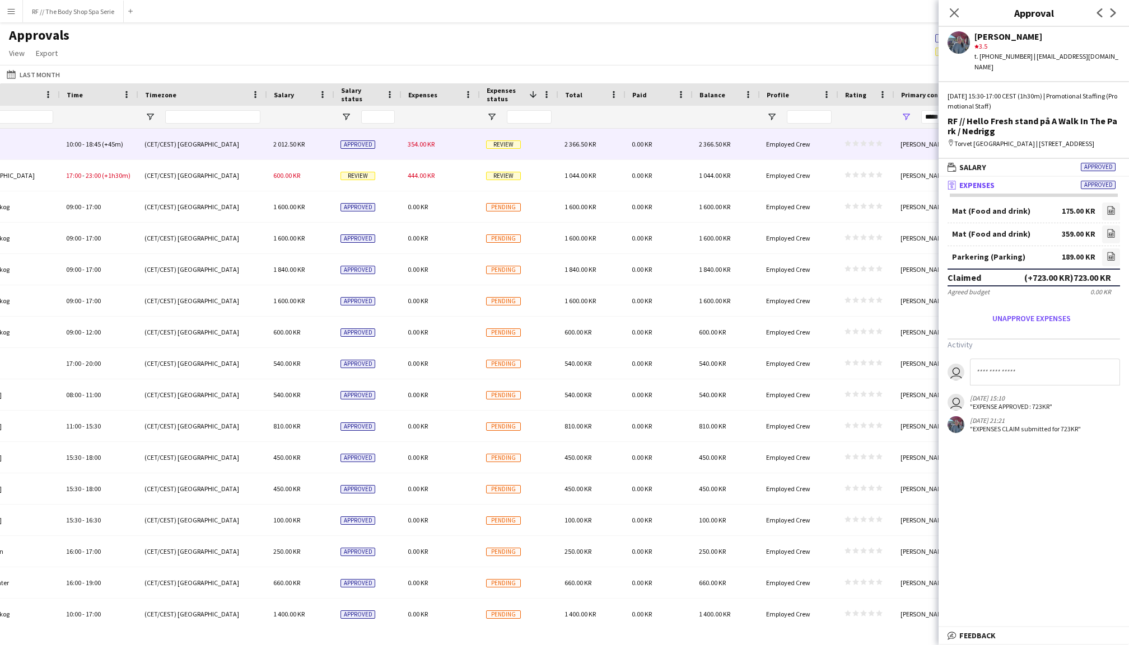
click at [498, 142] on span "Review" at bounding box center [503, 145] width 35 height 8
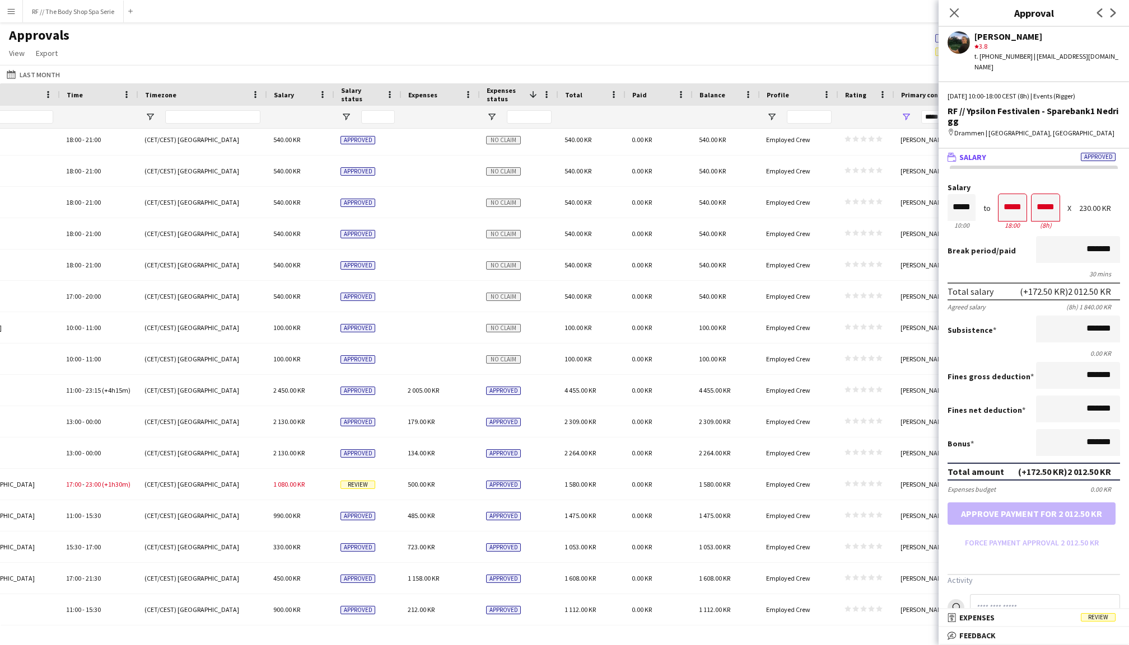
scroll to position [3046, 0]
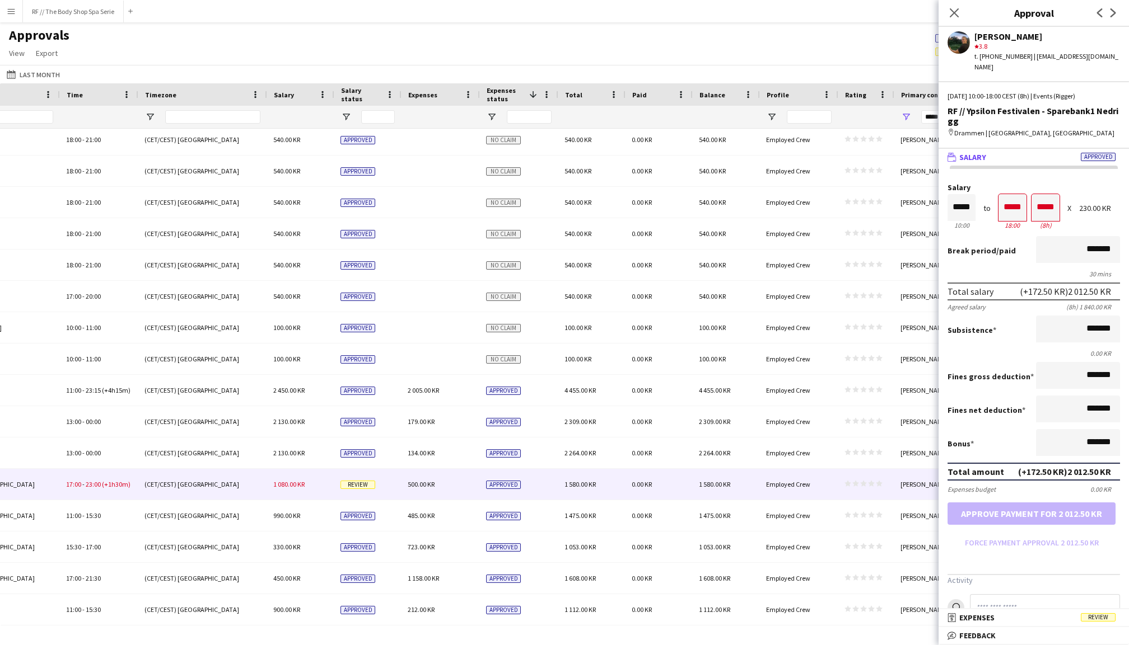
click at [322, 484] on div "1 080.00 KR" at bounding box center [299, 484] width 67 height 31
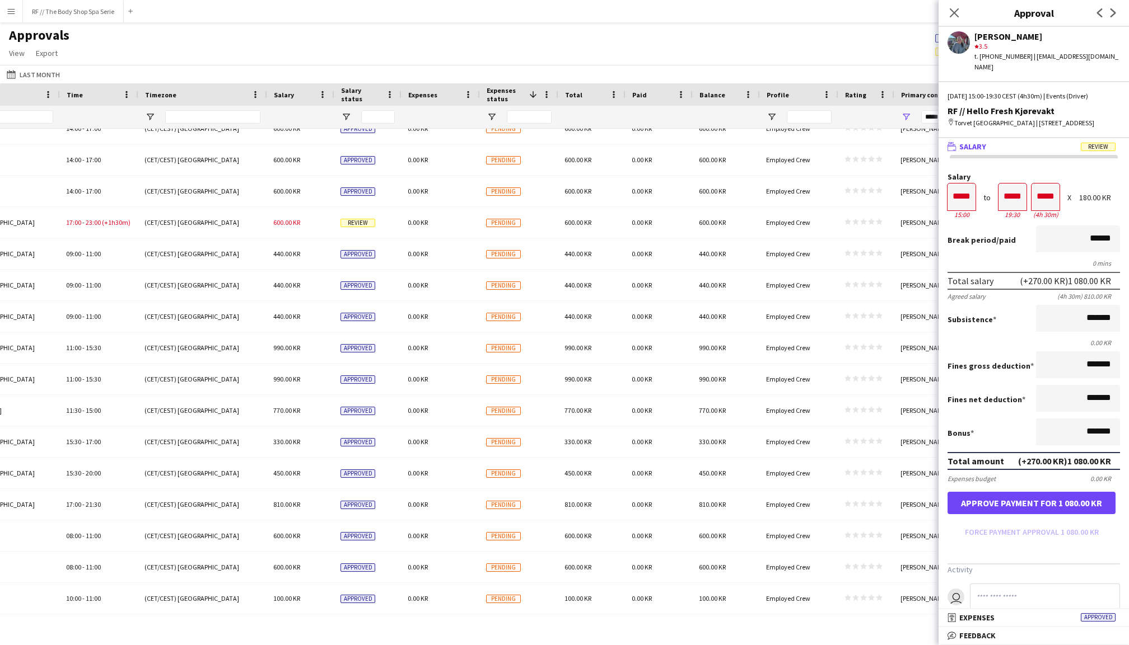
scroll to position [128, 0]
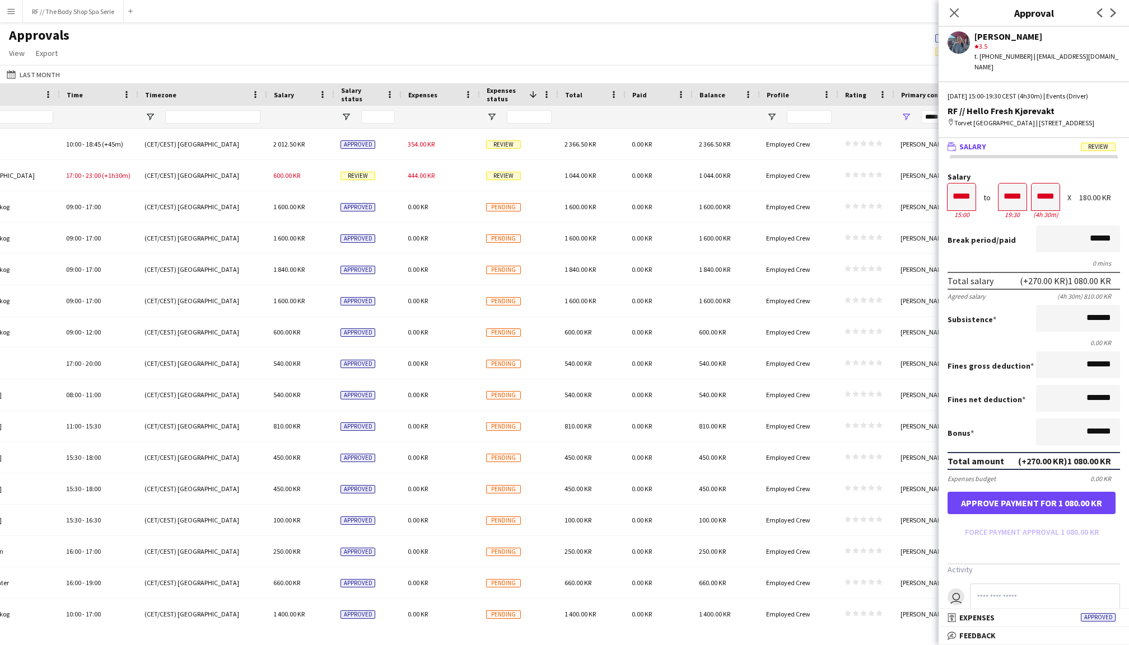
click at [283, 91] on span "Salary" at bounding box center [284, 95] width 20 height 8
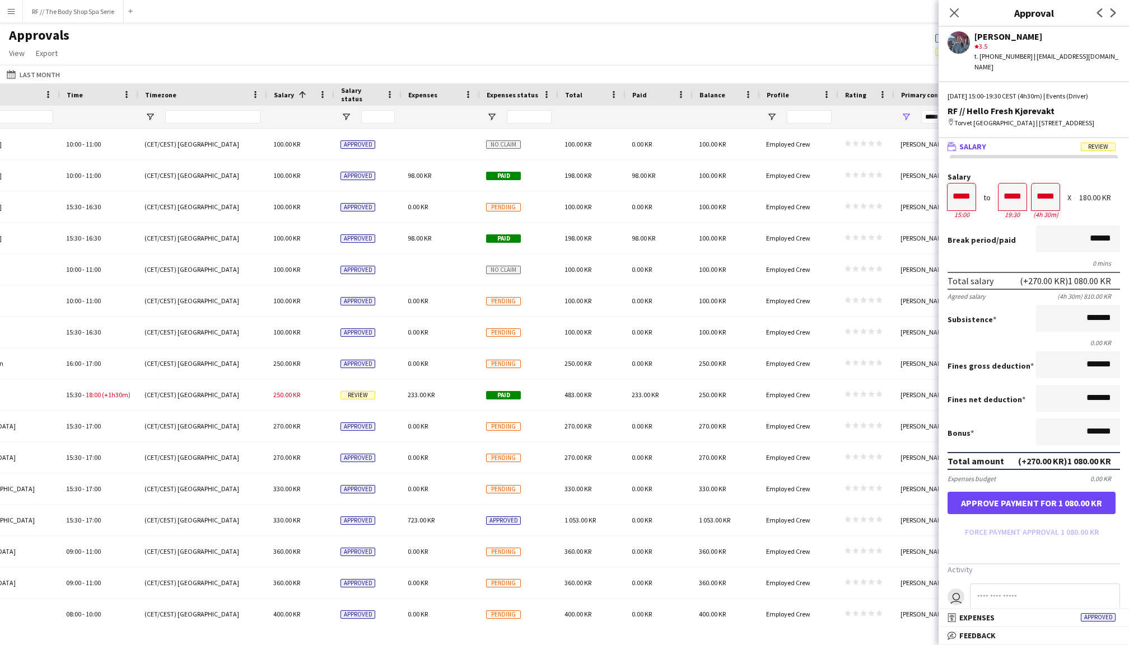
click at [357, 93] on span "Salary status" at bounding box center [361, 94] width 40 height 17
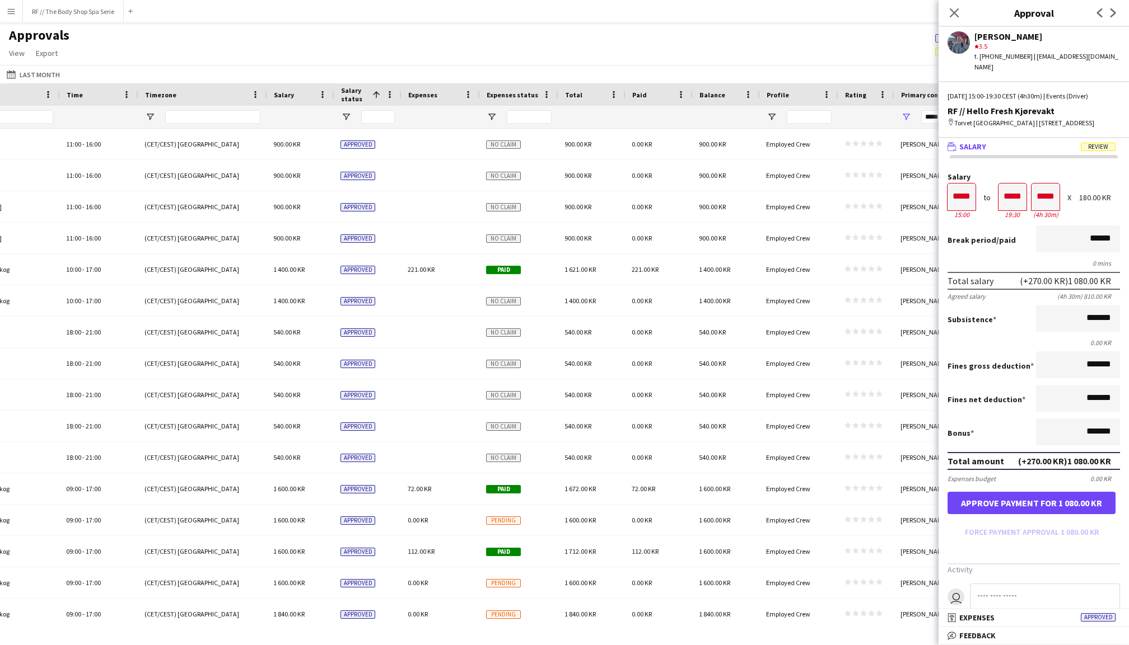
click at [357, 93] on span "Salary status" at bounding box center [354, 94] width 27 height 17
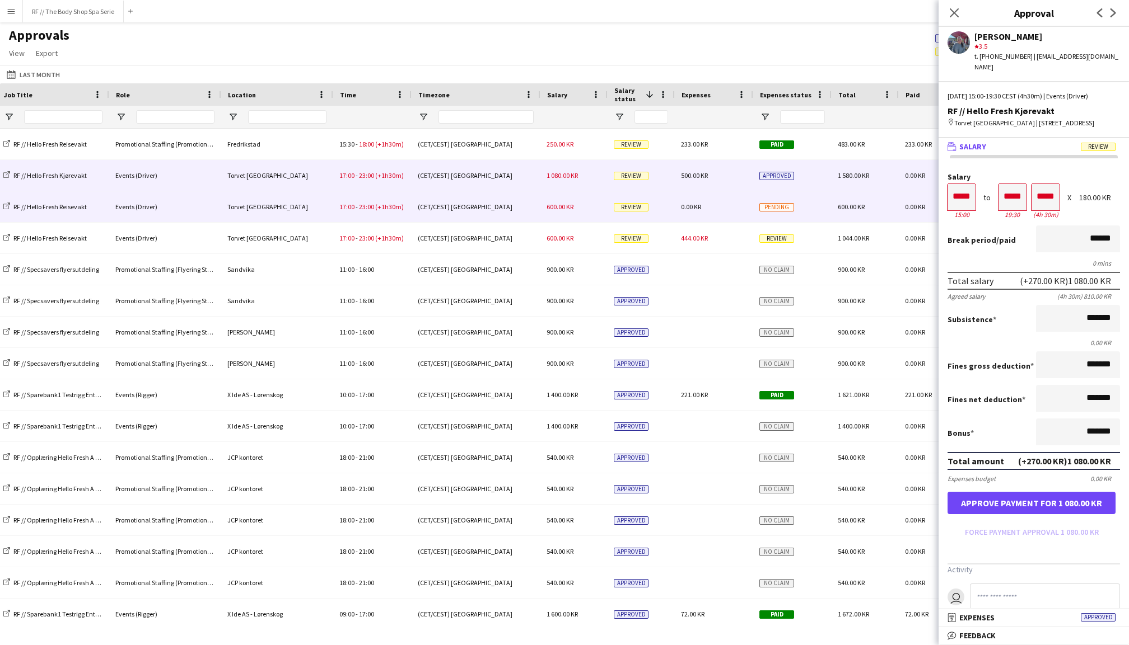
click at [583, 209] on div "600.00 KR" at bounding box center [573, 206] width 67 height 31
click at [562, 175] on span "1 080.00 KR" at bounding box center [561, 175] width 31 height 8
click at [556, 204] on span "600.00 KR" at bounding box center [559, 207] width 27 height 8
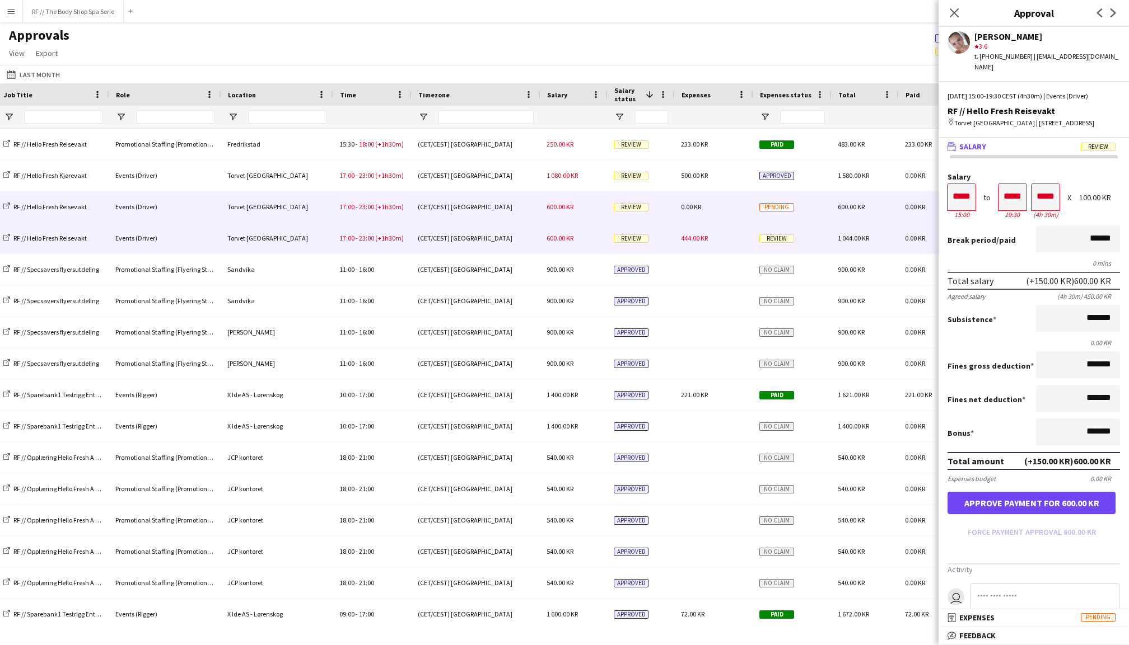
click at [554, 236] on span "600.00 KR" at bounding box center [559, 238] width 27 height 8
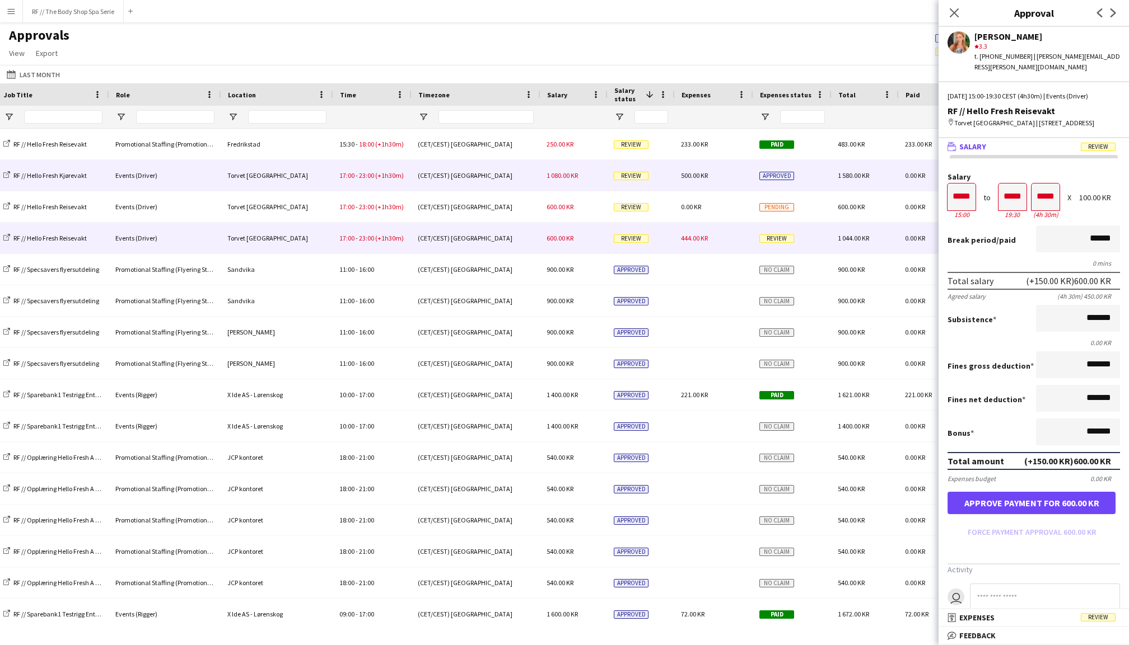
click at [562, 177] on span "1 080.00 KR" at bounding box center [561, 175] width 31 height 8
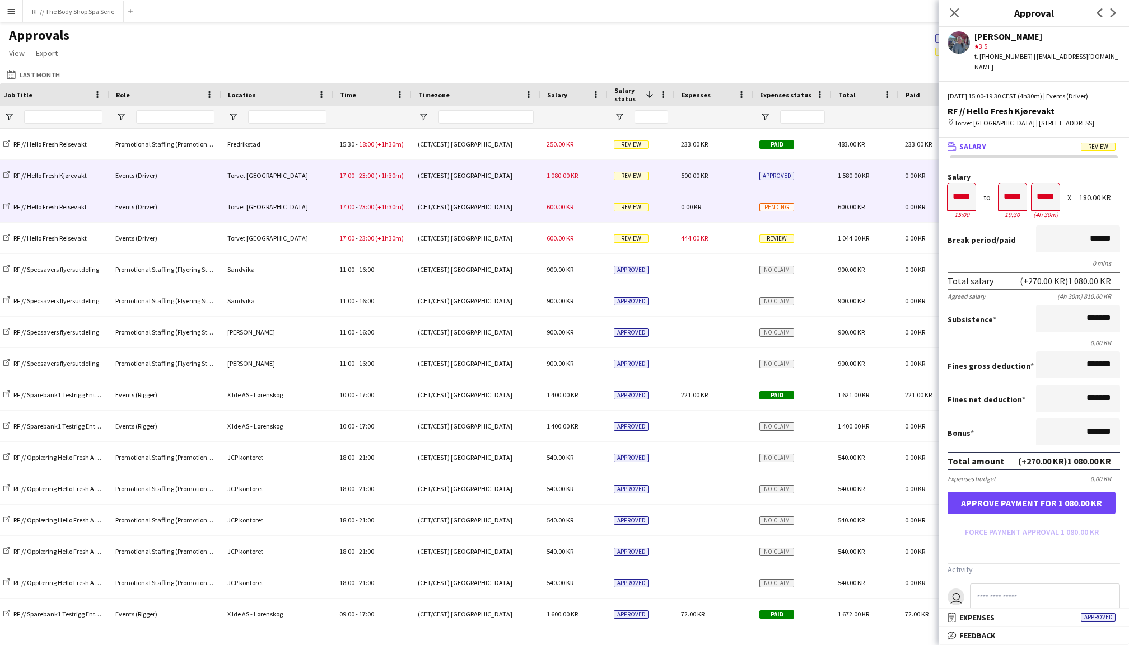
click at [559, 205] on span "600.00 KR" at bounding box center [559, 207] width 27 height 8
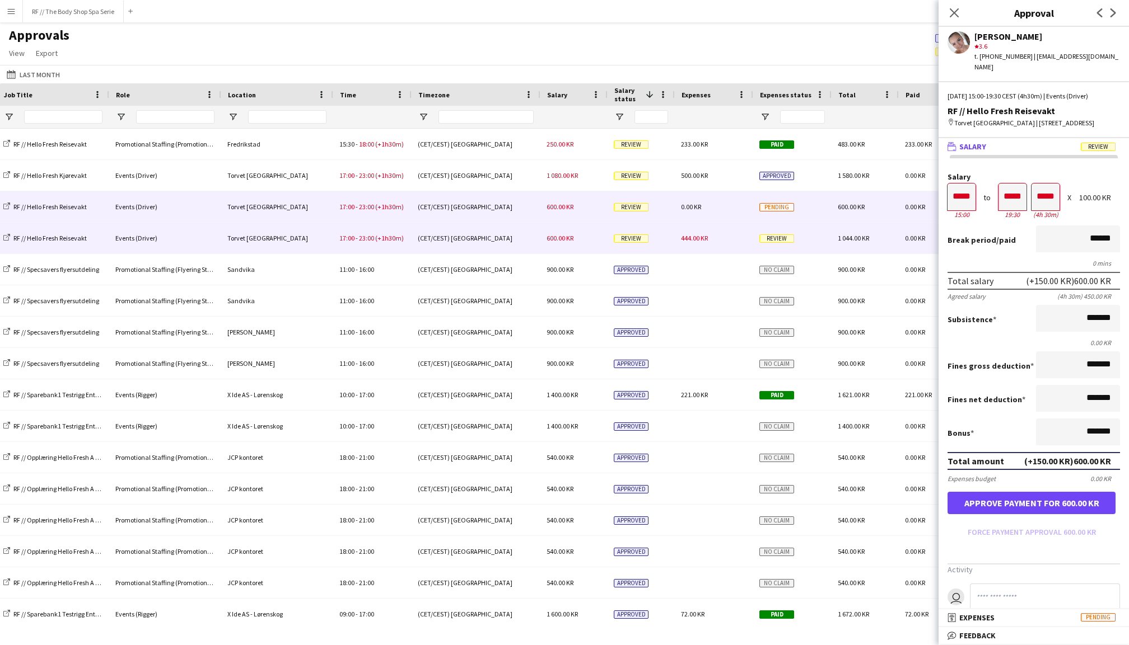
click at [551, 238] on span "600.00 KR" at bounding box center [559, 238] width 27 height 8
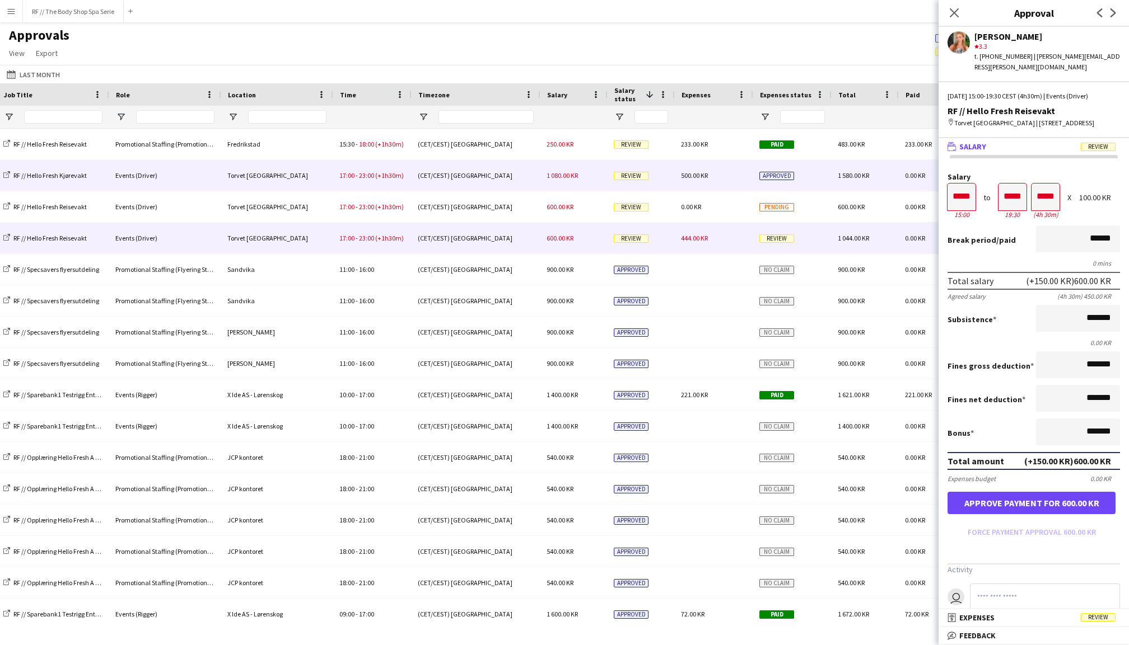
click at [558, 178] on span "1 080.00 KR" at bounding box center [561, 175] width 31 height 8
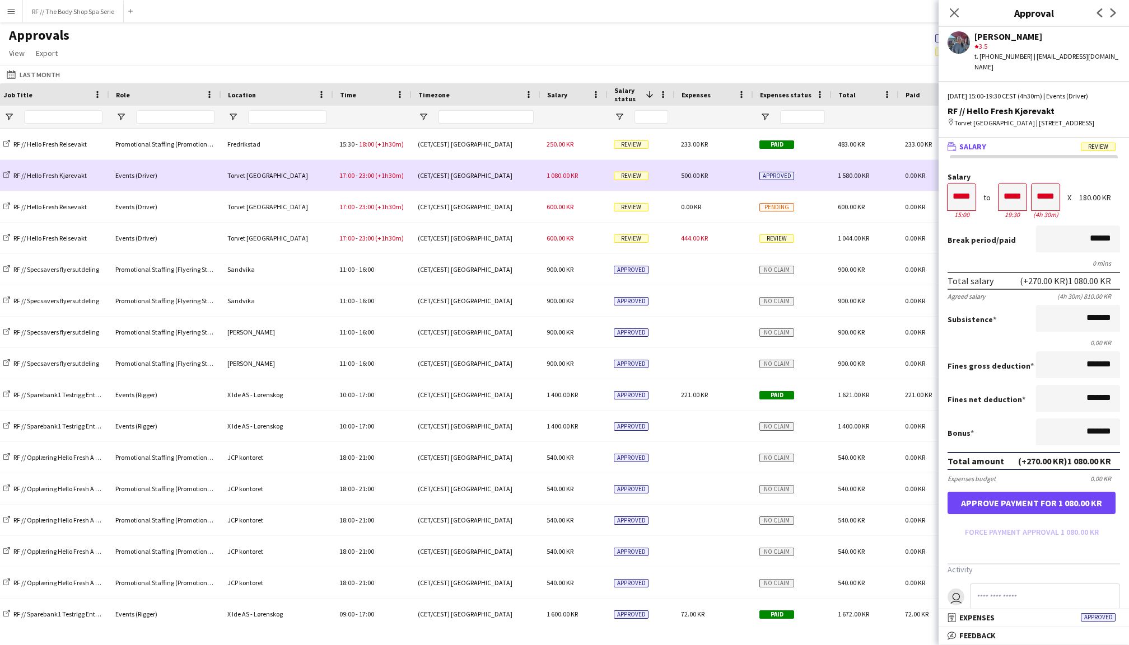
click at [564, 157] on div "250.00 KR" at bounding box center [573, 144] width 67 height 31
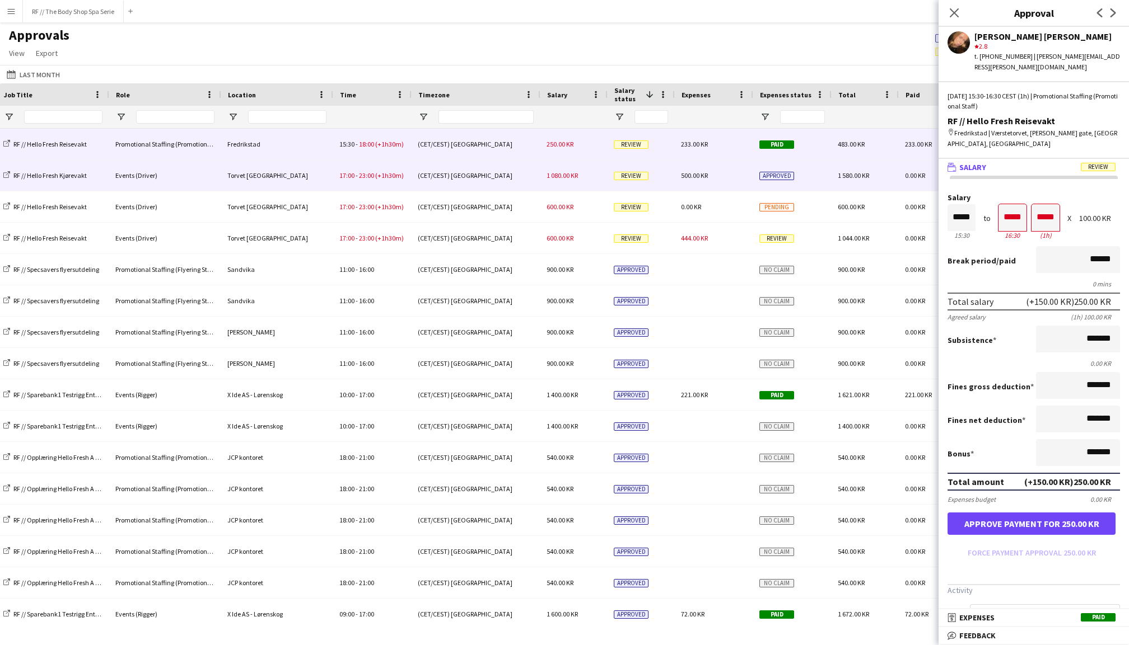
click at [564, 171] on span "1 080.00 KR" at bounding box center [561, 175] width 31 height 8
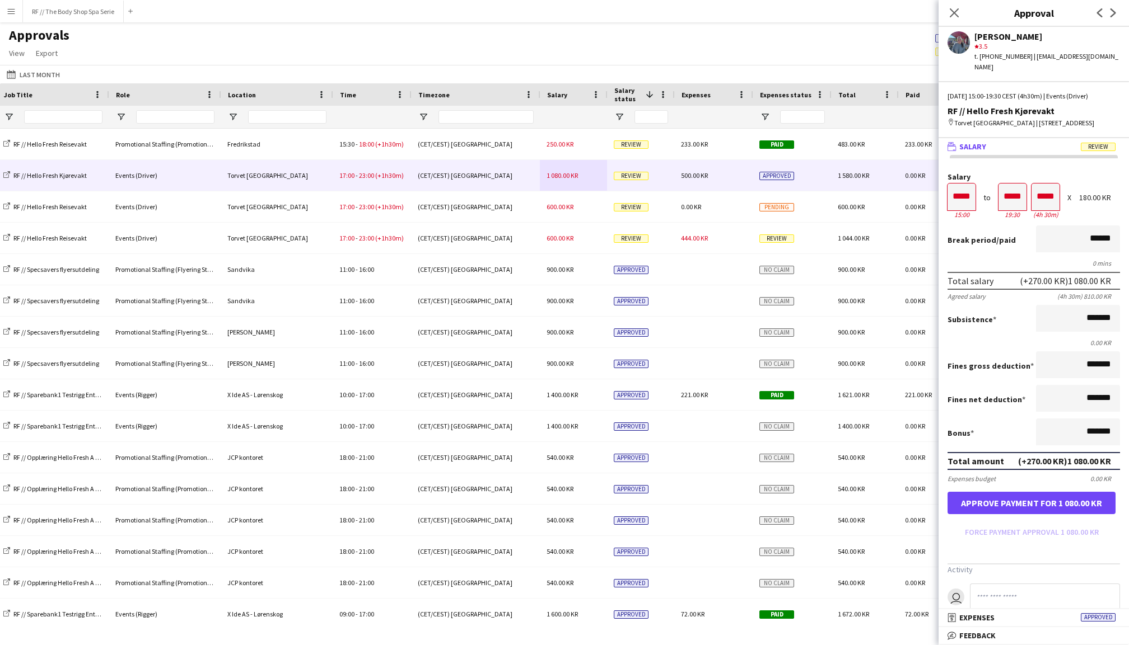
click at [1021, 507] on button "Approve payment for 1 080.00 KR" at bounding box center [1031, 503] width 168 height 22
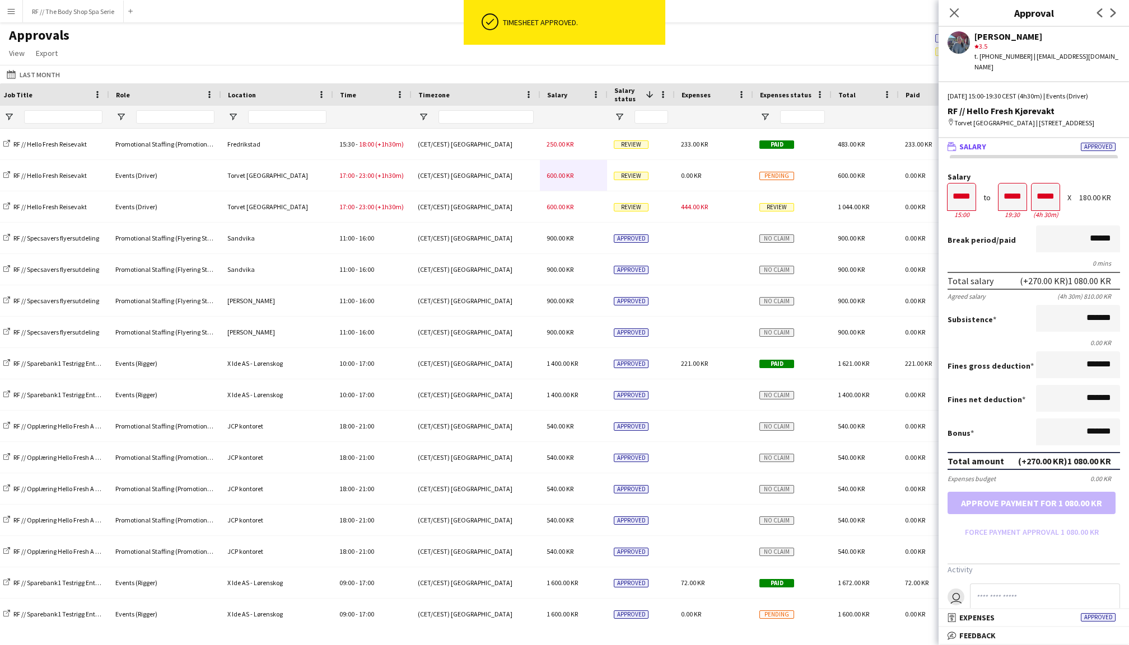
click at [563, 181] on div "600.00 KR" at bounding box center [573, 175] width 67 height 31
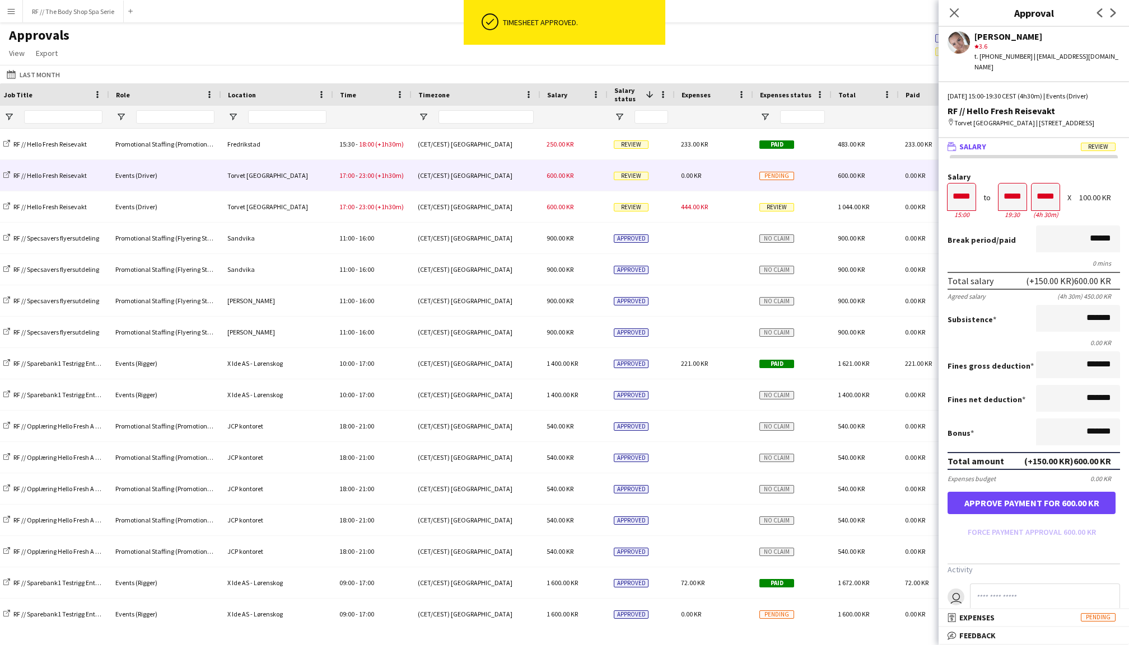
click at [1033, 509] on button "Approve payment for 600.00 KR" at bounding box center [1031, 503] width 168 height 22
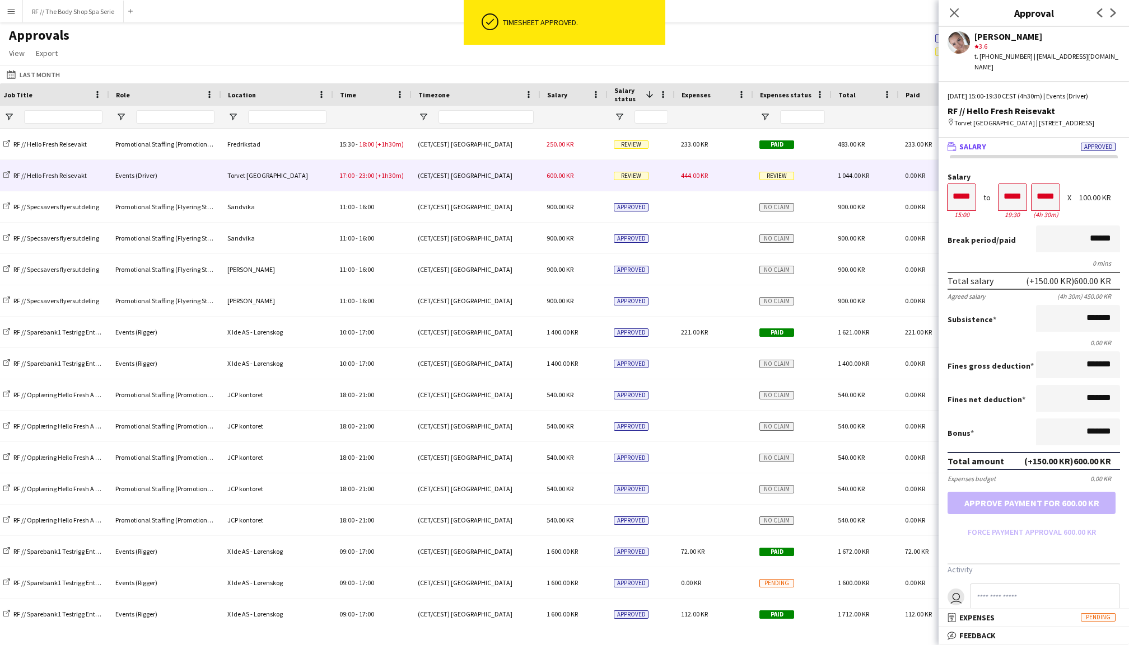
click at [560, 177] on span "600.00 KR" at bounding box center [559, 175] width 27 height 8
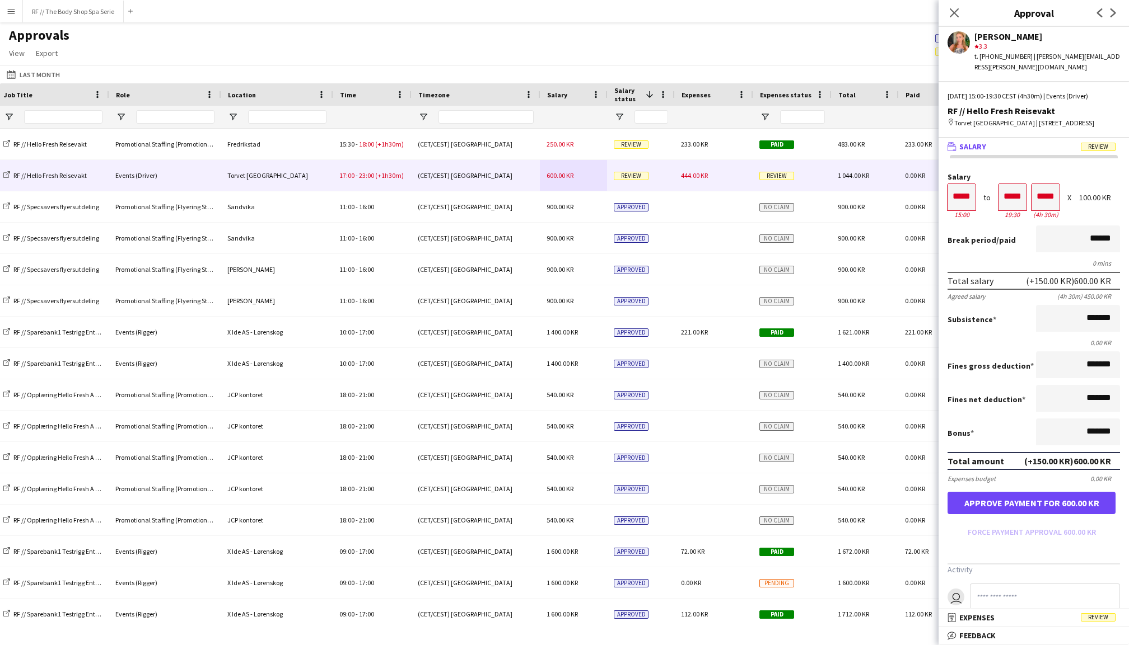
click at [1029, 505] on button "Approve payment for 600.00 KR" at bounding box center [1031, 503] width 168 height 22
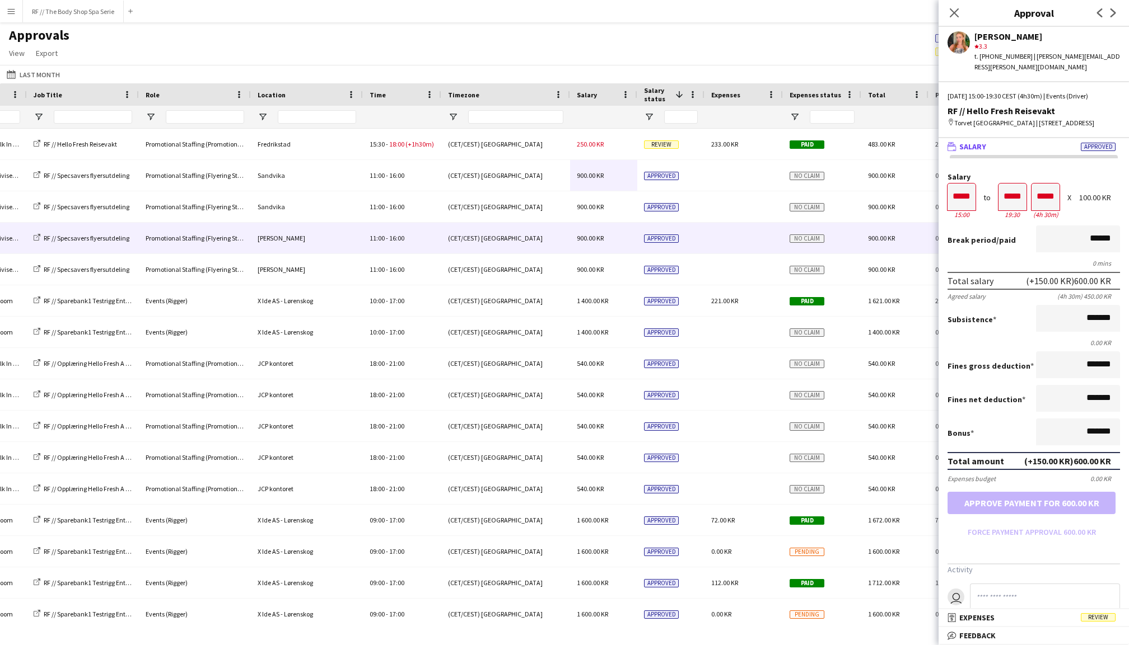
scroll to position [0, 572]
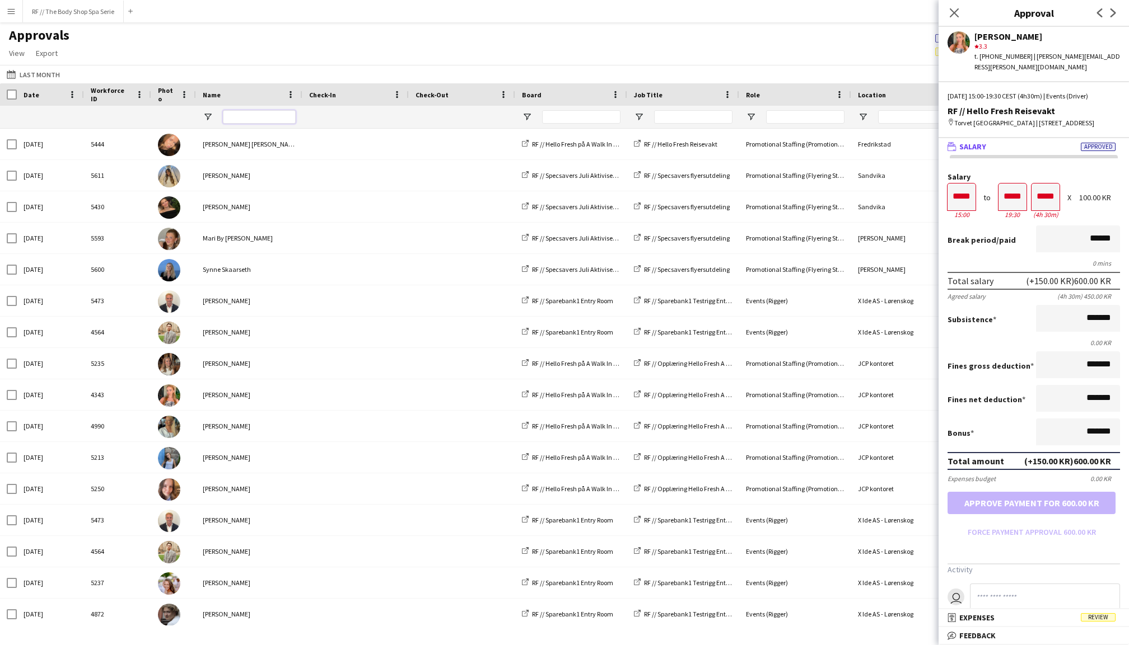
click at [247, 112] on input "Name Filter Input" at bounding box center [259, 116] width 73 height 13
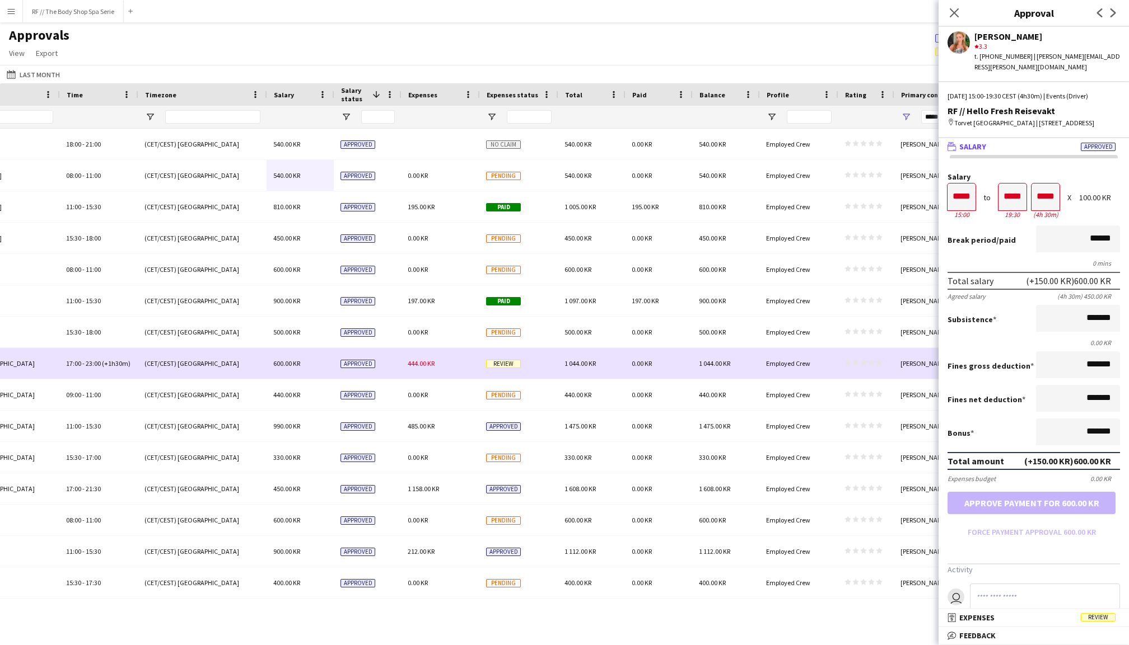
type input "******"
click at [492, 357] on div "Review" at bounding box center [518, 363] width 78 height 31
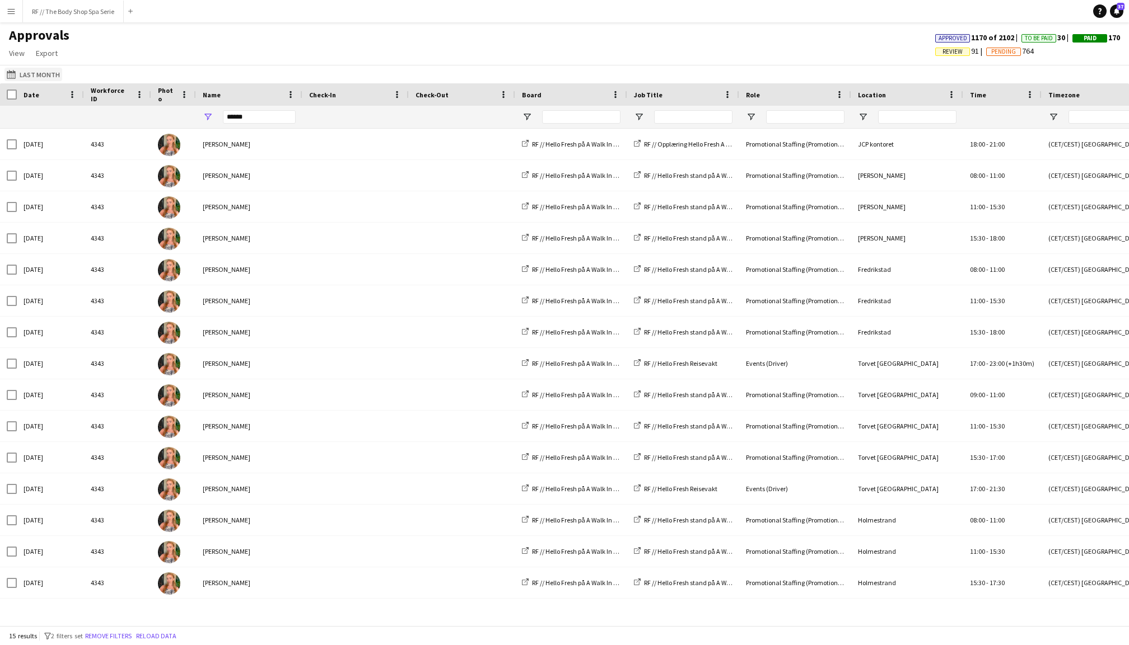
click at [44, 73] on button "This Month Last Month" at bounding box center [33, 74] width 58 height 13
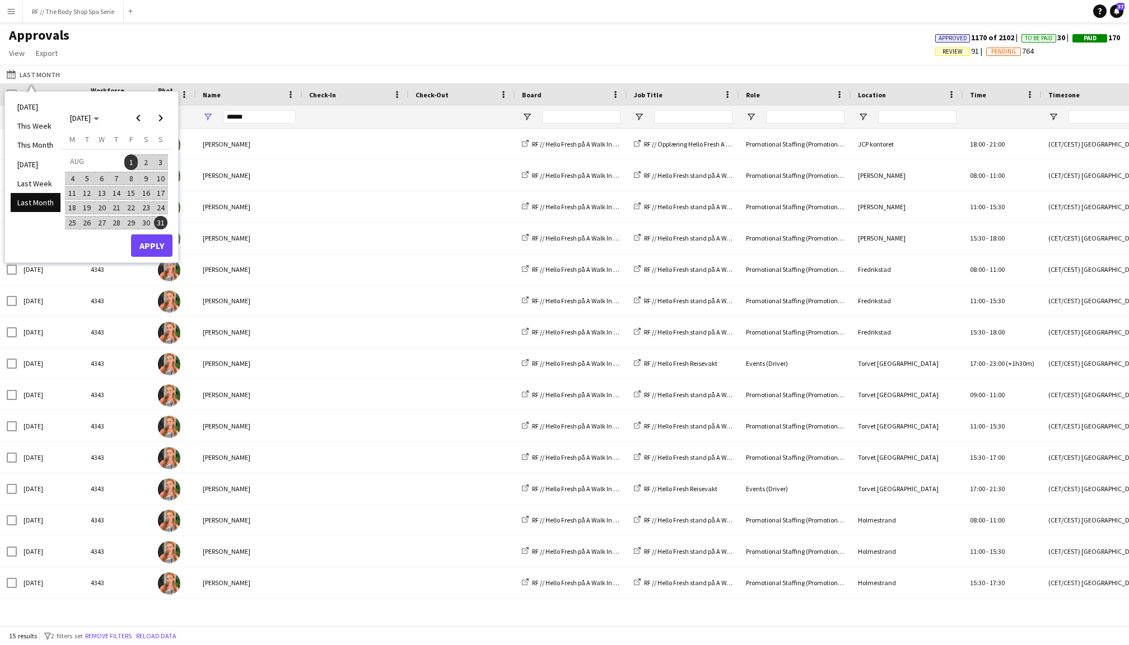
click at [119, 203] on span "21" at bounding box center [116, 208] width 13 height 13
click at [74, 216] on span "25" at bounding box center [72, 222] width 13 height 13
click at [109, 219] on button "28" at bounding box center [116, 223] width 15 height 15
click at [160, 221] on span "31" at bounding box center [160, 222] width 13 height 13
click at [157, 242] on button "Apply" at bounding box center [151, 246] width 41 height 22
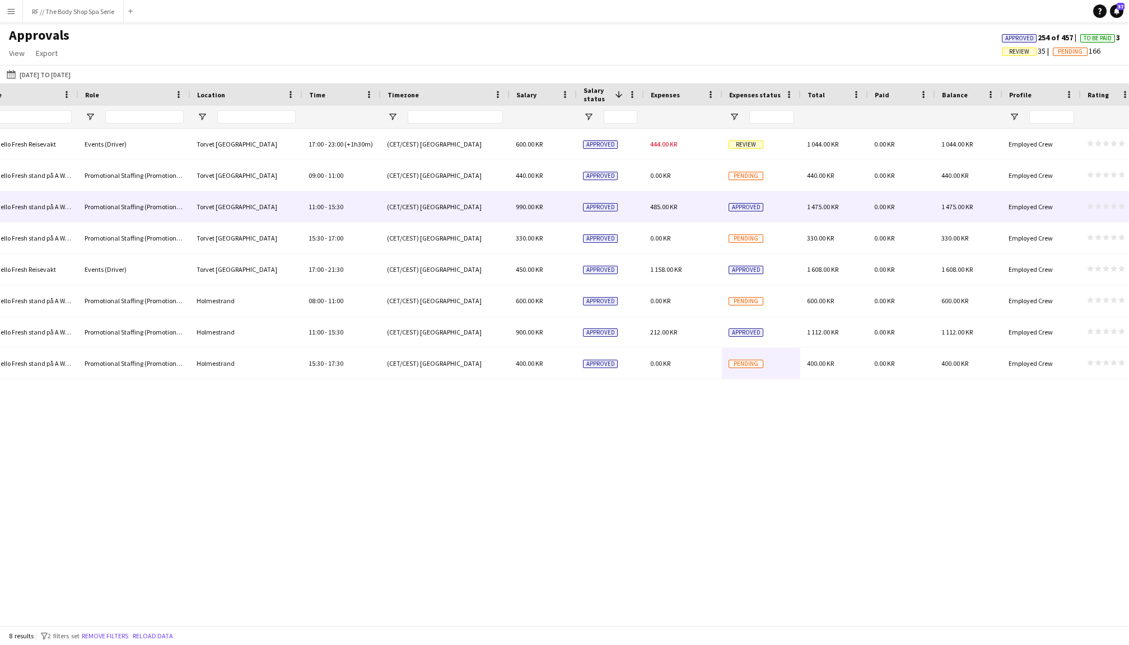
click at [751, 207] on span "Approved" at bounding box center [745, 207] width 35 height 8
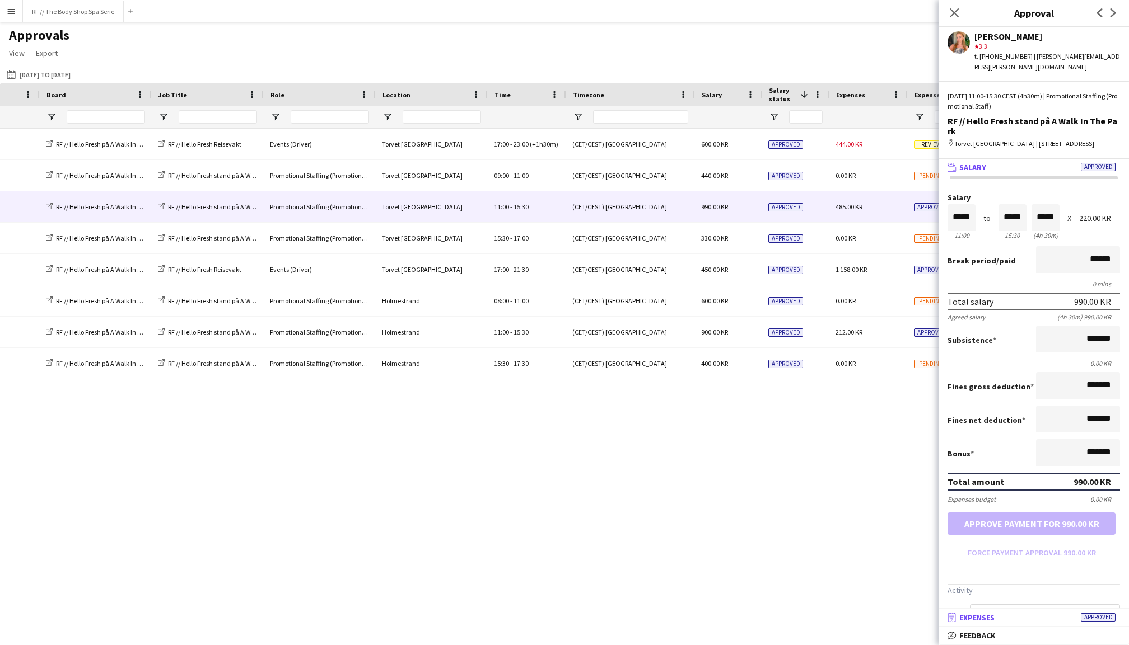
click at [1010, 615] on mat-panel-title "receipt Expenses Approved" at bounding box center [1031, 618] width 186 height 10
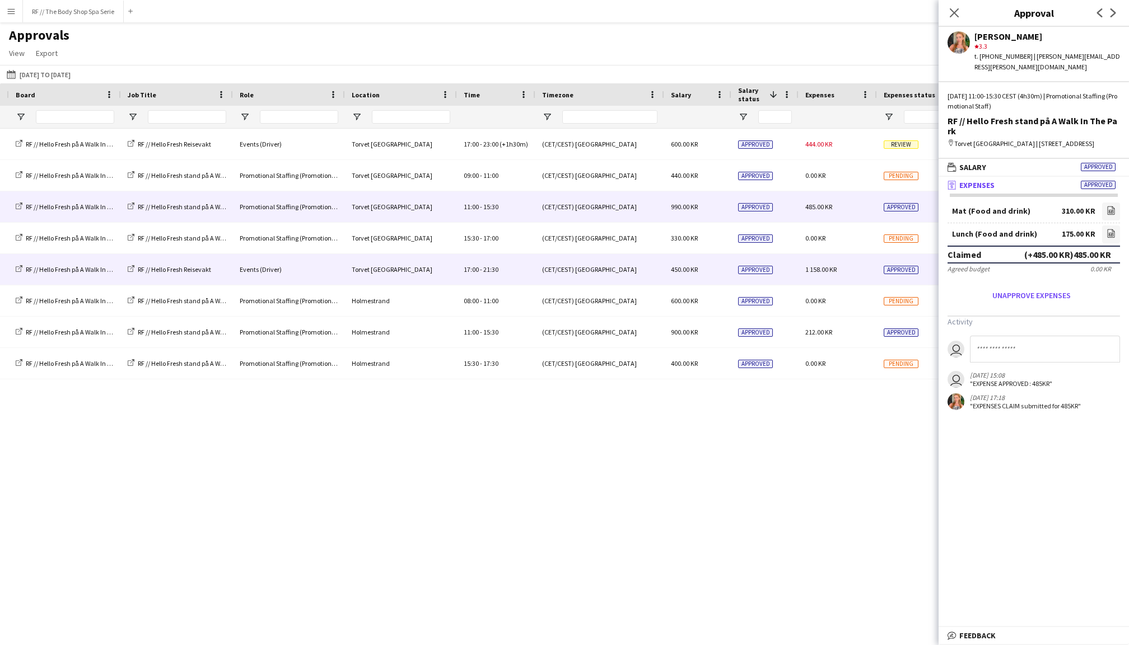
click at [862, 269] on div "1 158.00 KR" at bounding box center [837, 269] width 78 height 31
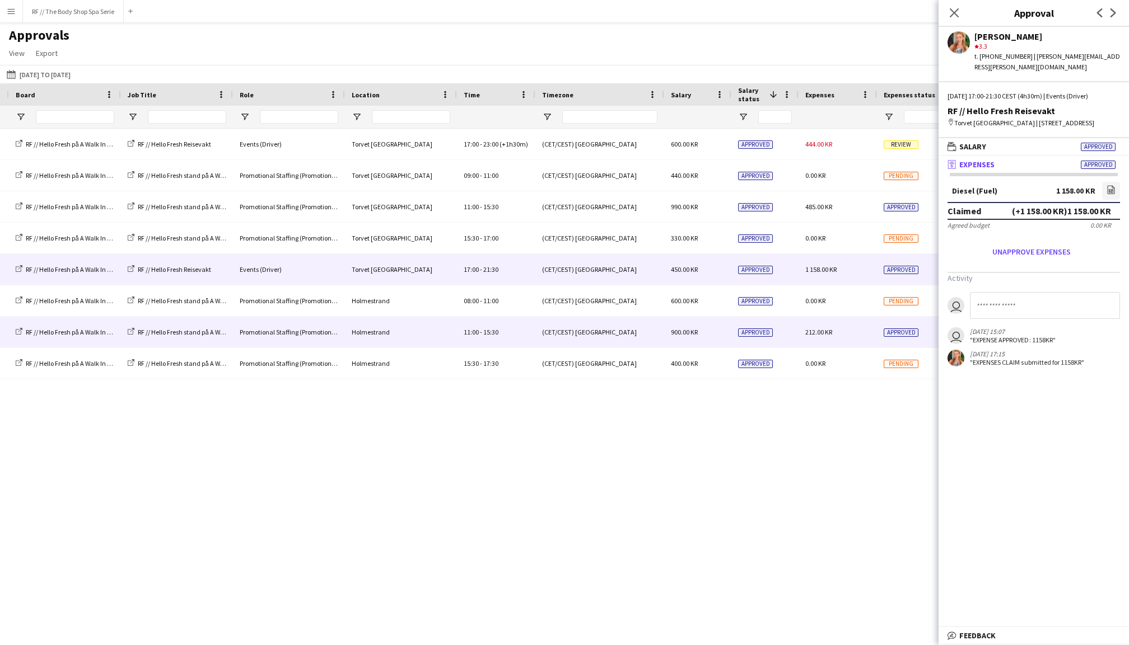
click at [876, 333] on div "212.00 KR" at bounding box center [837, 332] width 78 height 31
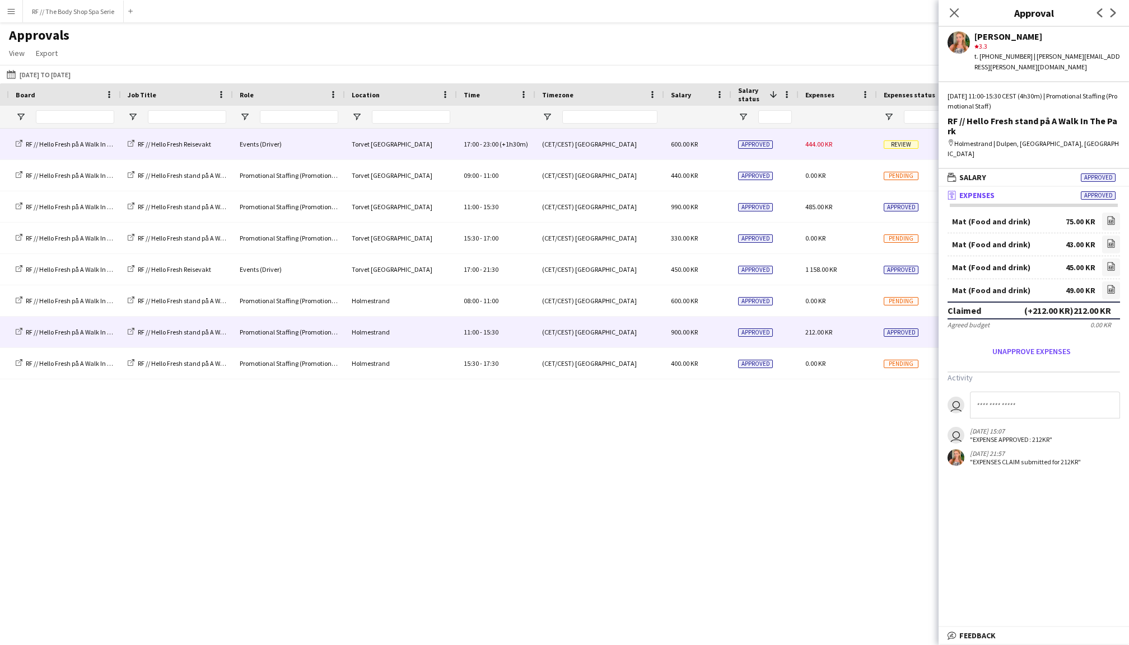
click at [845, 147] on div "444.00 KR" at bounding box center [837, 144] width 78 height 31
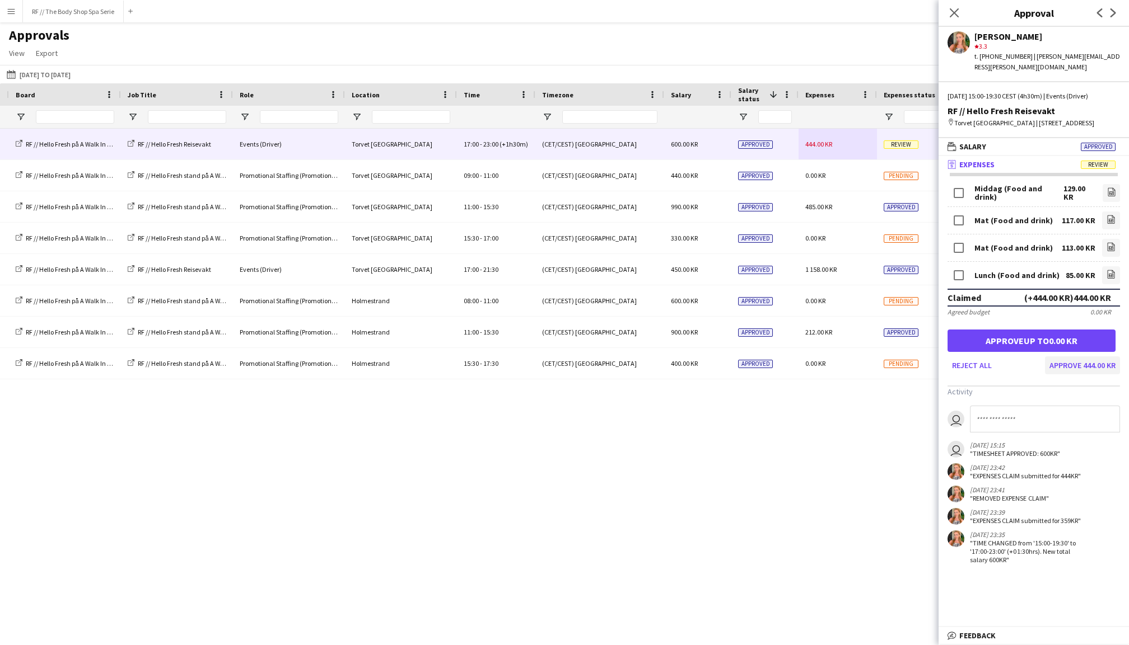
click at [1087, 363] on button "Approve 444.00 KR" at bounding box center [1082, 366] width 75 height 18
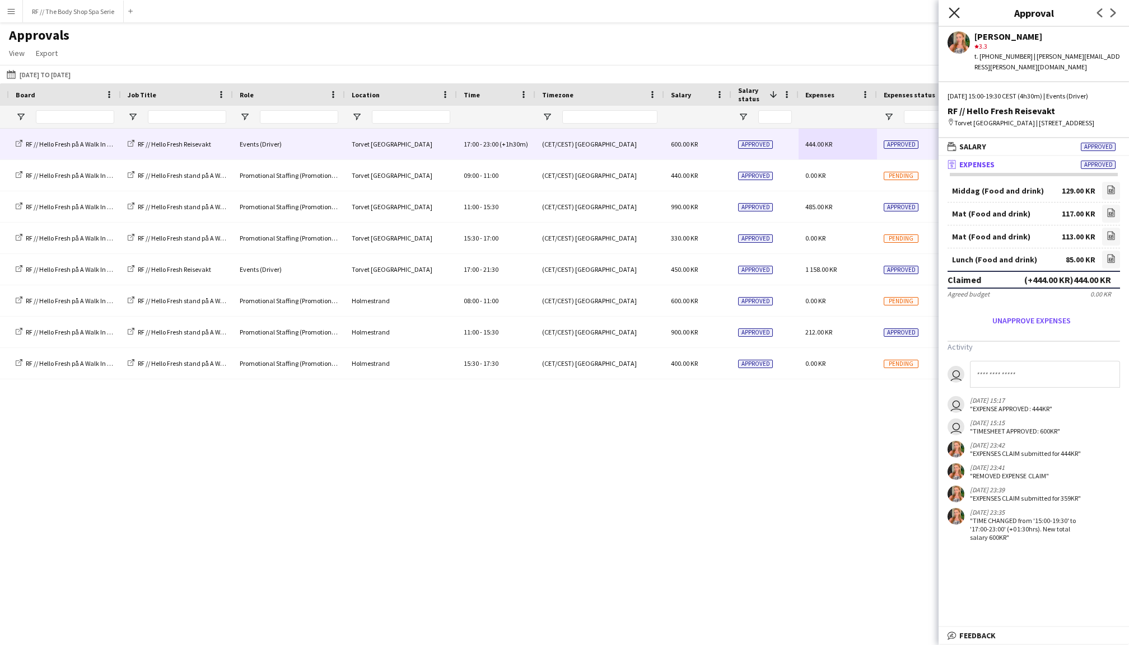
click at [955, 16] on icon "Close pop-in" at bounding box center [953, 12] width 11 height 11
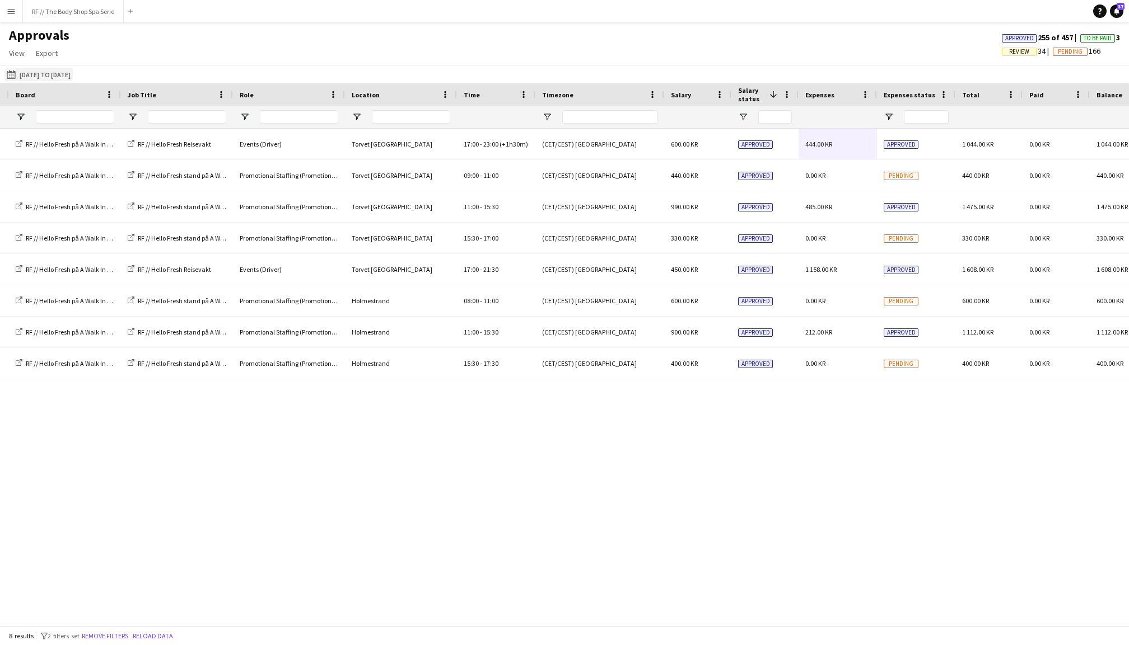
click at [61, 73] on button "This Month [DATE] to [DATE]" at bounding box center [38, 74] width 68 height 13
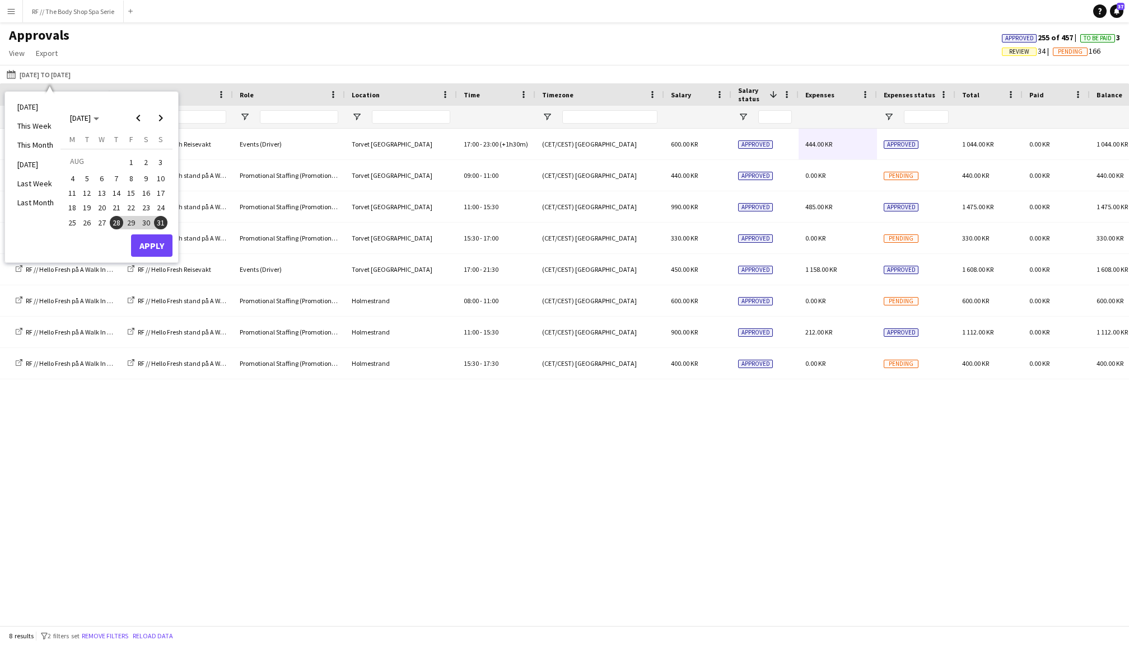
click at [133, 159] on span "1" at bounding box center [130, 163] width 13 height 16
click at [161, 219] on span "31" at bounding box center [160, 222] width 13 height 13
click at [153, 244] on button "Apply" at bounding box center [151, 246] width 41 height 22
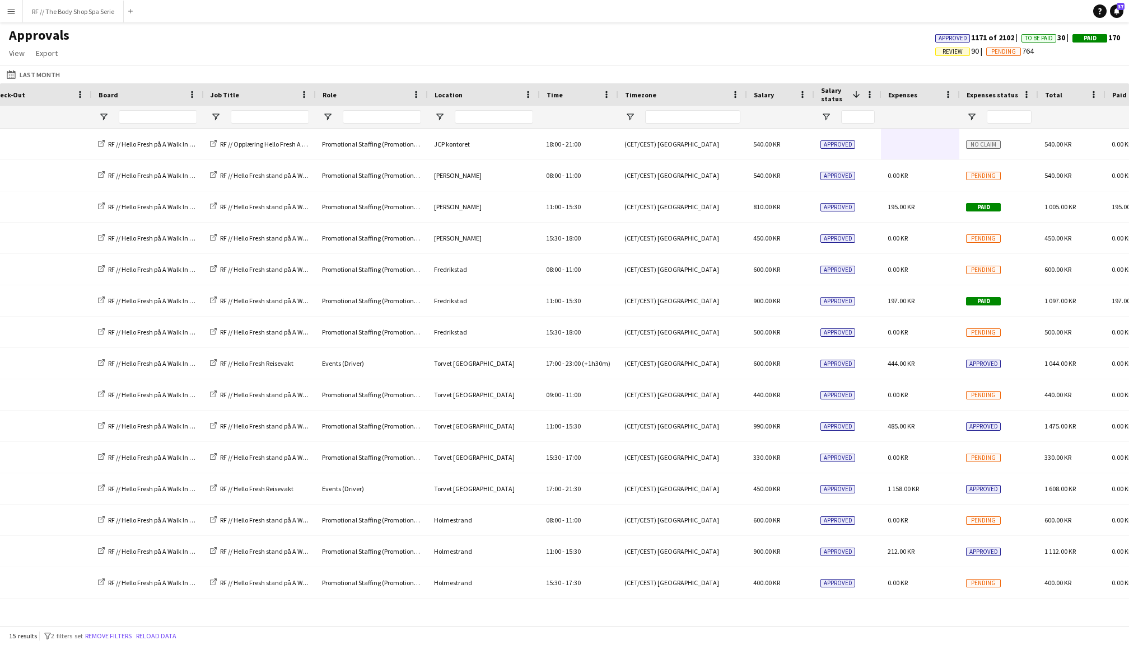
scroll to position [0, 242]
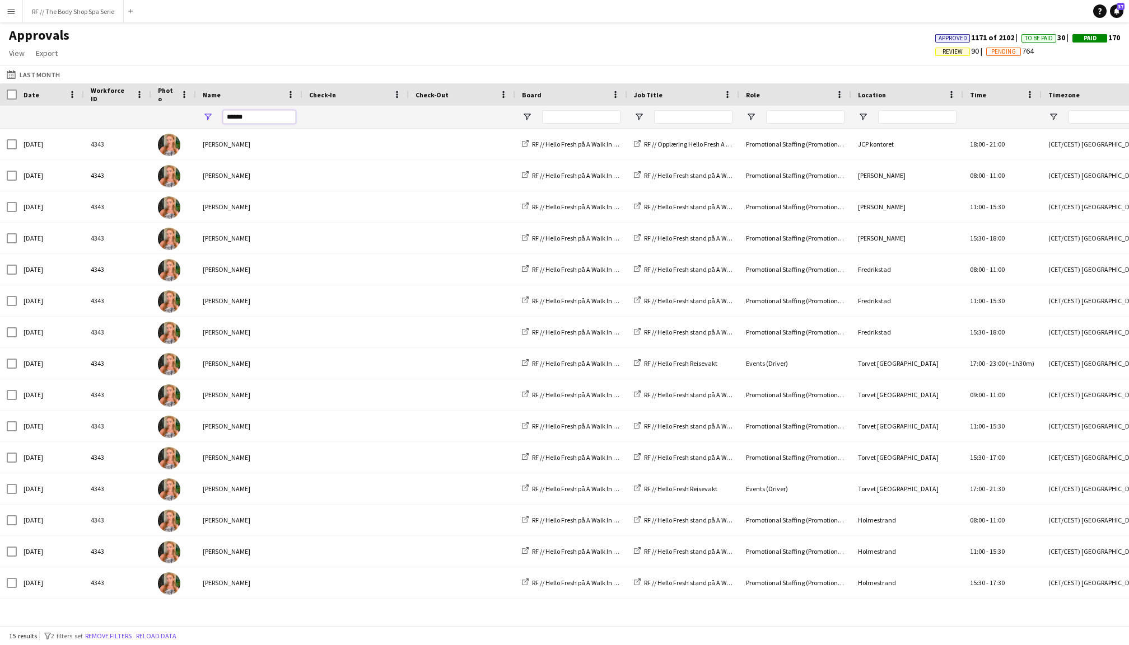
drag, startPoint x: 255, startPoint y: 114, endPoint x: 220, endPoint y: 114, distance: 35.3
click at [220, 114] on div "******" at bounding box center [249, 117] width 106 height 22
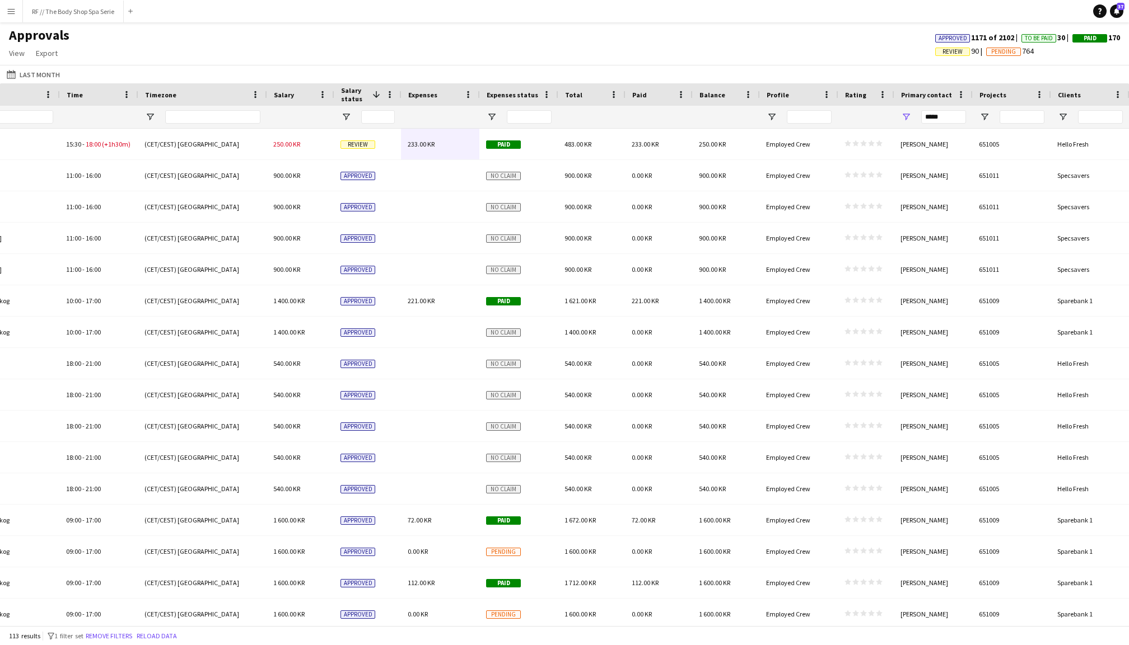
click at [522, 95] on span "Expenses status" at bounding box center [513, 95] width 52 height 8
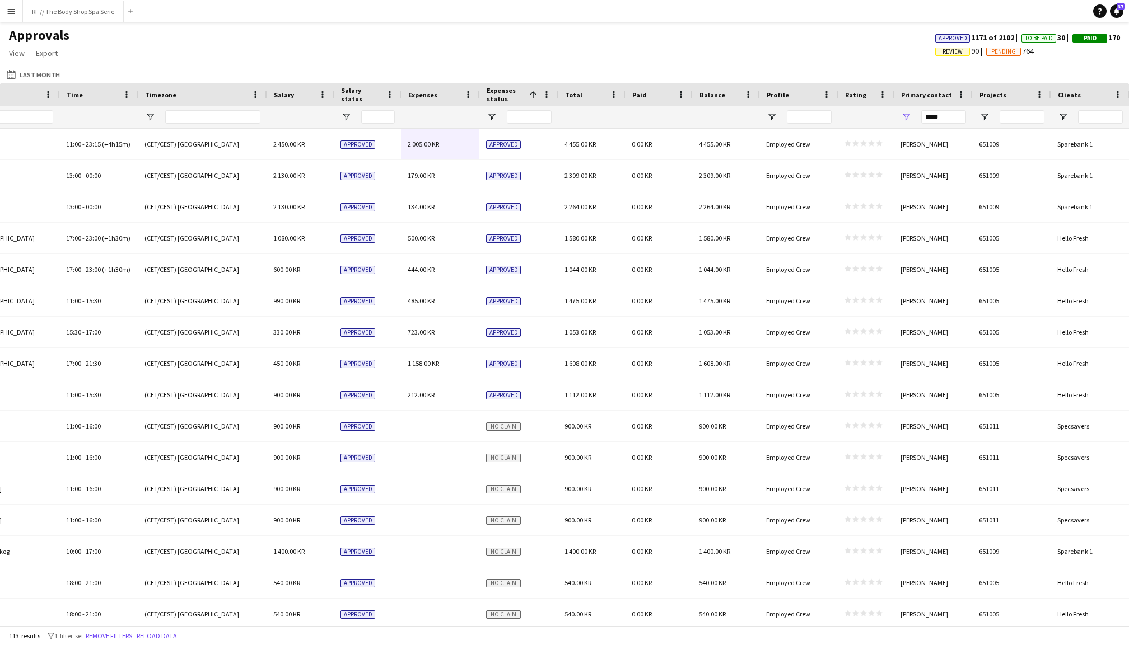
click at [522, 95] on span "Expenses status" at bounding box center [506, 94] width 38 height 17
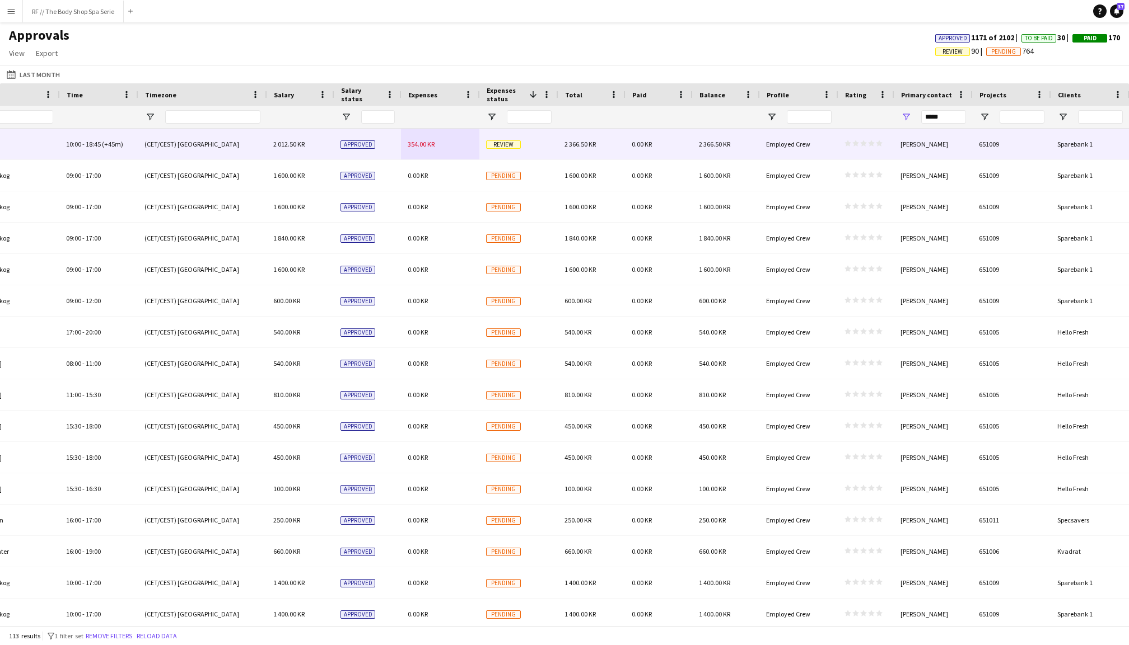
click at [424, 144] on span "354.00 KR" at bounding box center [421, 144] width 27 height 8
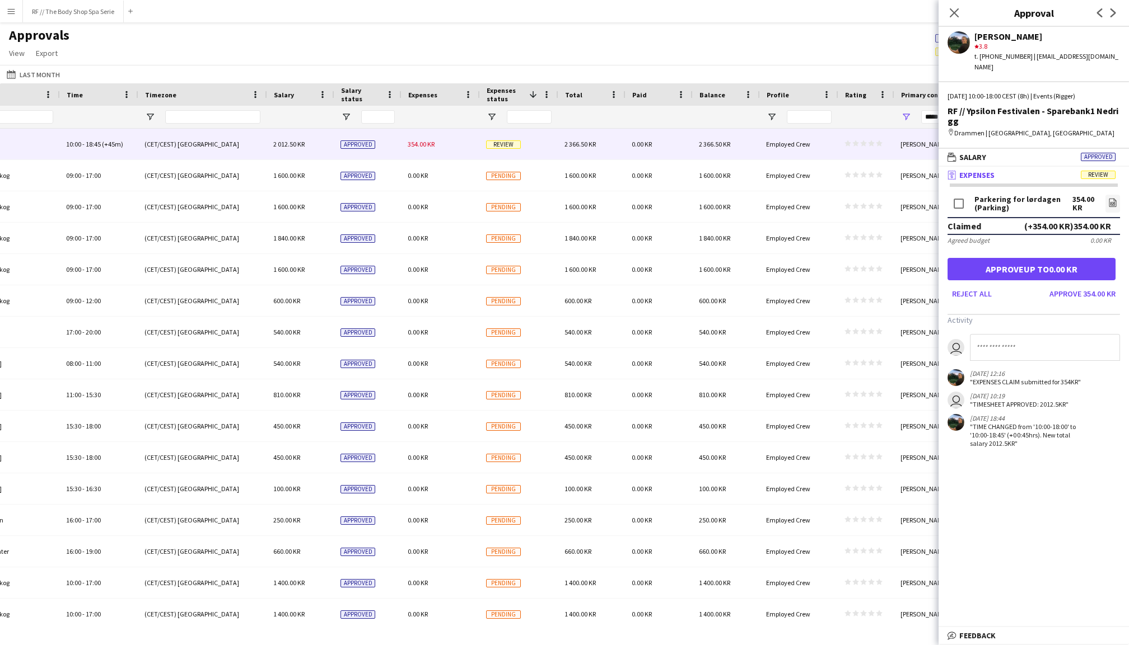
click at [357, 94] on span "Salary status" at bounding box center [361, 94] width 40 height 17
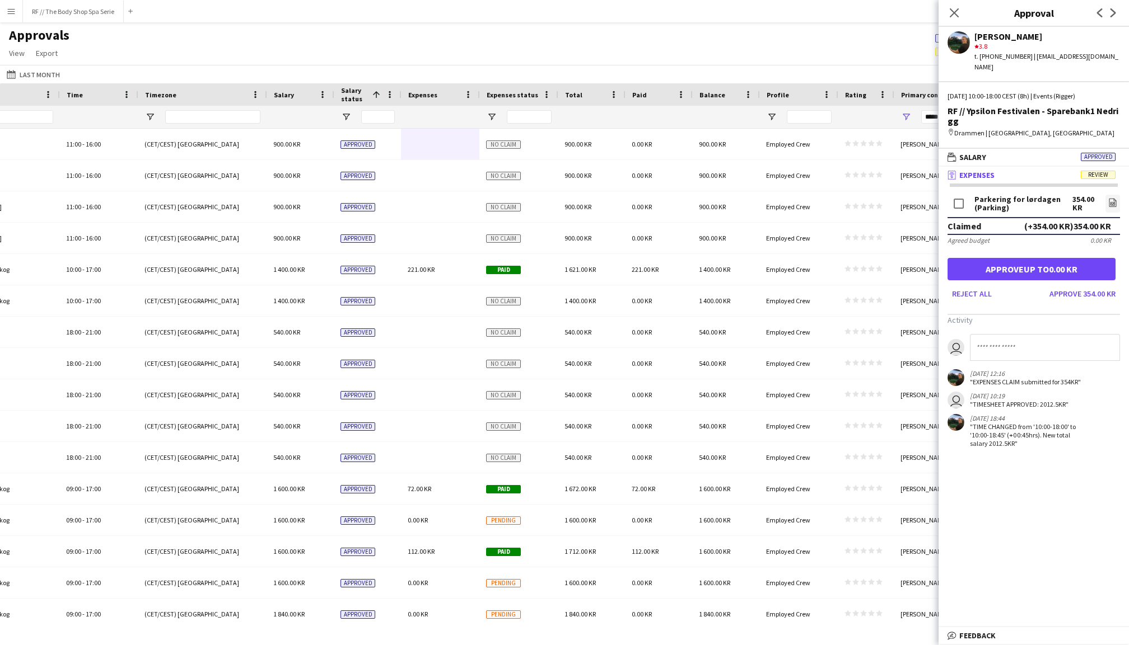
click at [357, 94] on span "Salary status" at bounding box center [354, 94] width 27 height 17
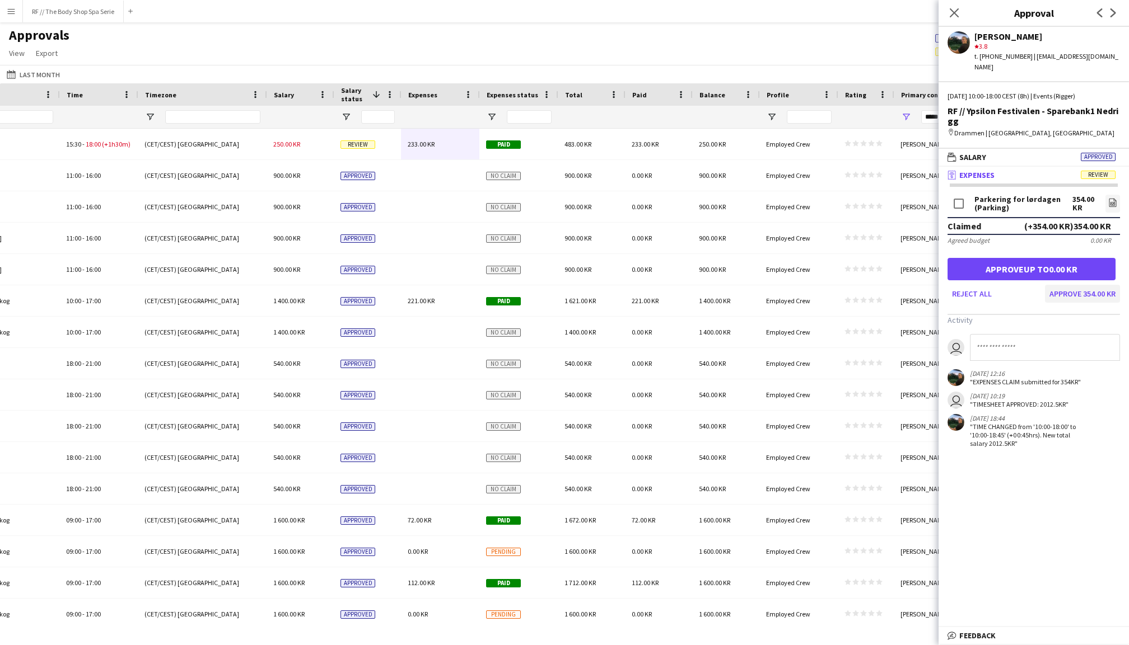
click at [1078, 285] on button "Approve 354.00 KR" at bounding box center [1082, 294] width 75 height 18
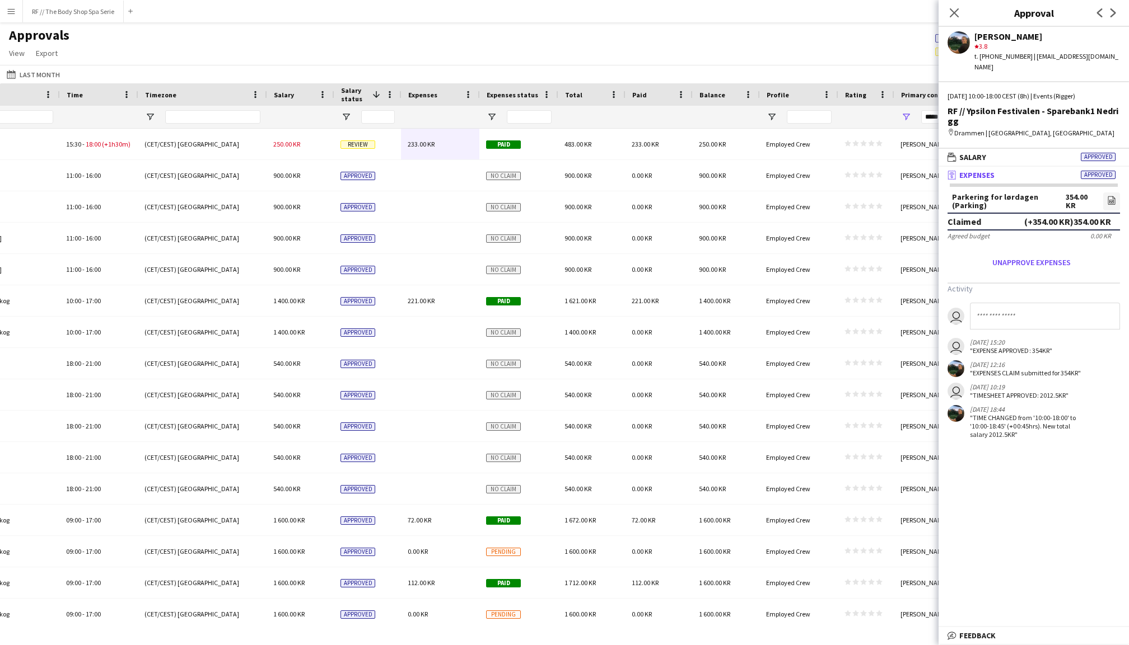
click at [354, 92] on span "Salary status" at bounding box center [354, 94] width 27 height 17
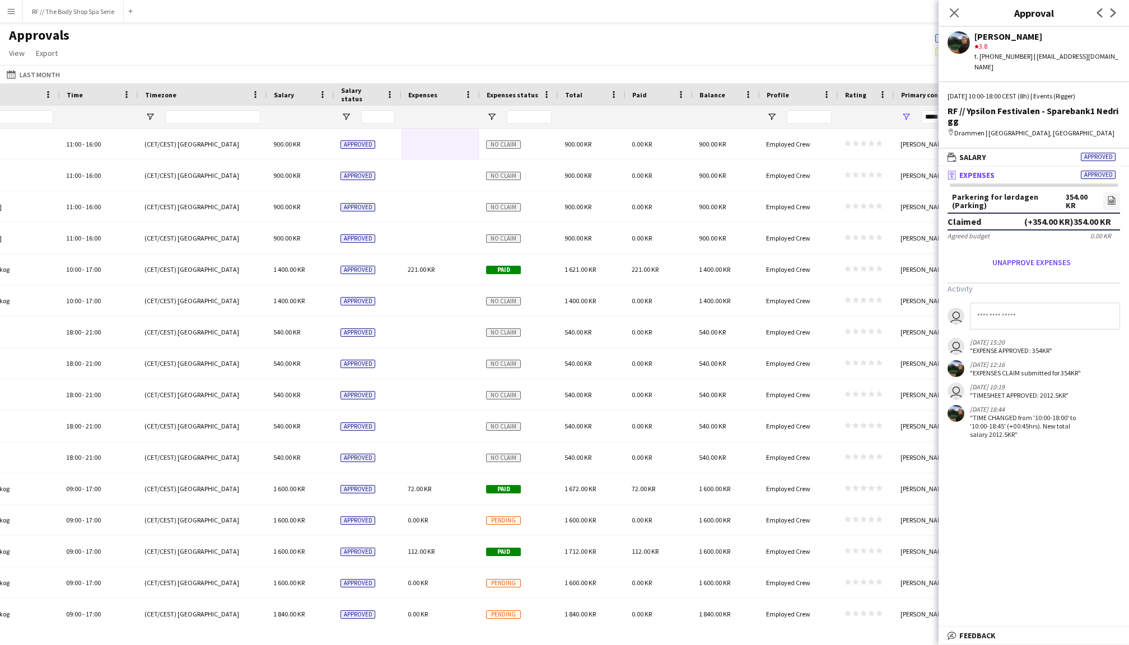
click at [354, 92] on span "Salary status" at bounding box center [361, 94] width 40 height 17
click at [354, 92] on span "Salary status" at bounding box center [354, 94] width 27 height 17
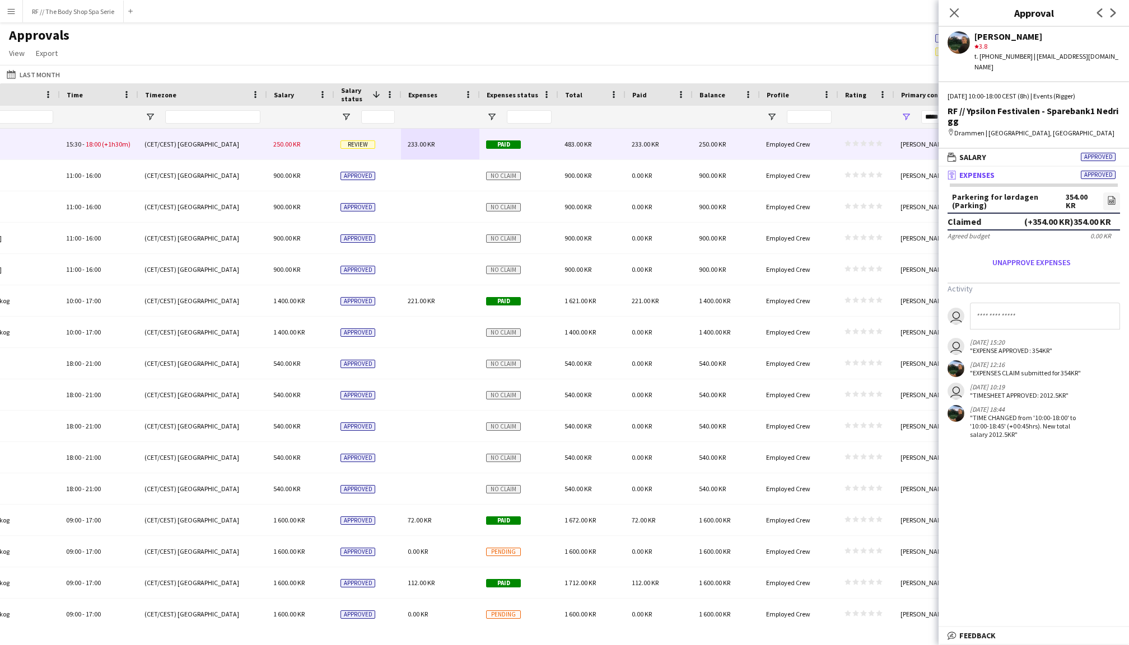
click at [337, 140] on div "Review" at bounding box center [367, 144] width 67 height 31
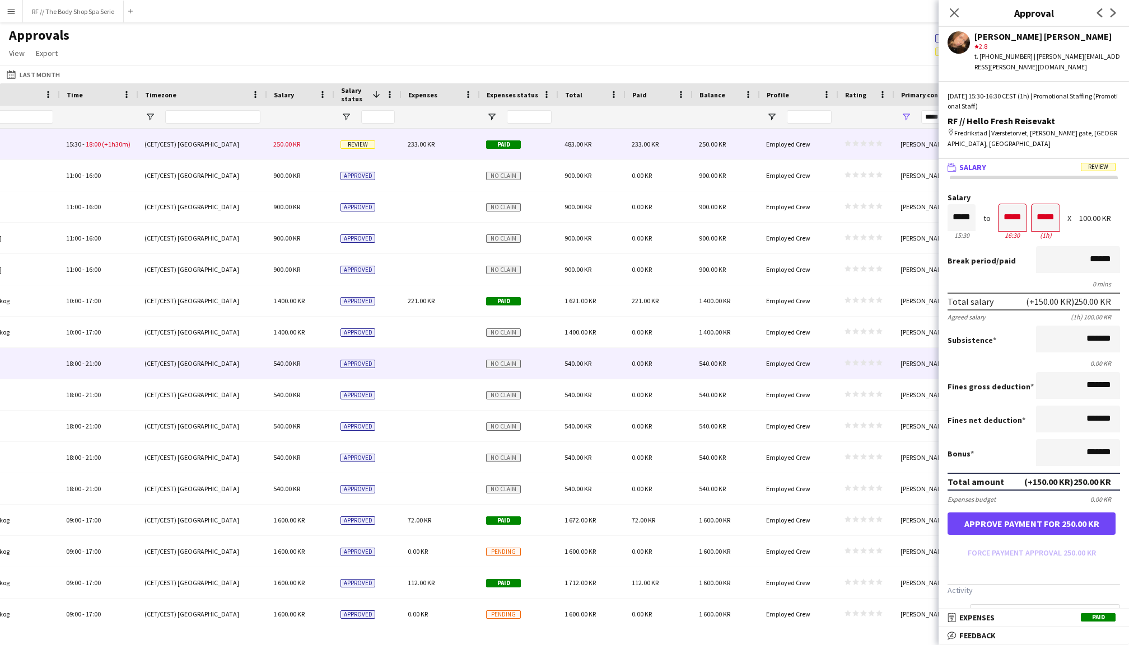
click at [368, 146] on span "Review" at bounding box center [357, 145] width 35 height 8
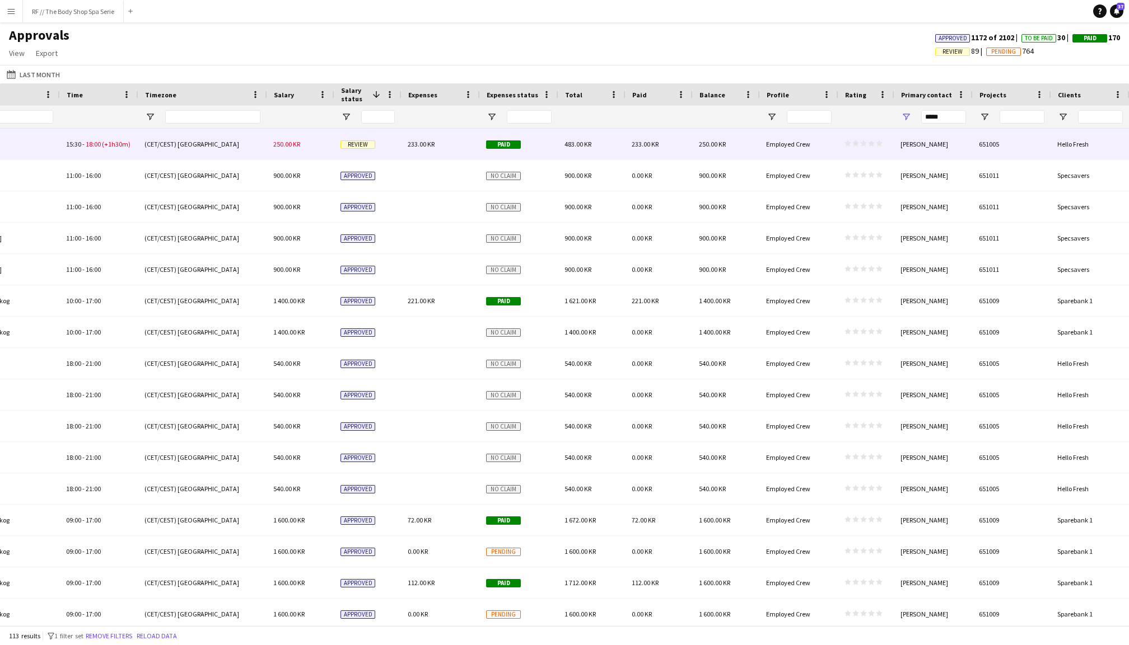
click at [325, 144] on div "250.00 KR" at bounding box center [299, 144] width 67 height 31
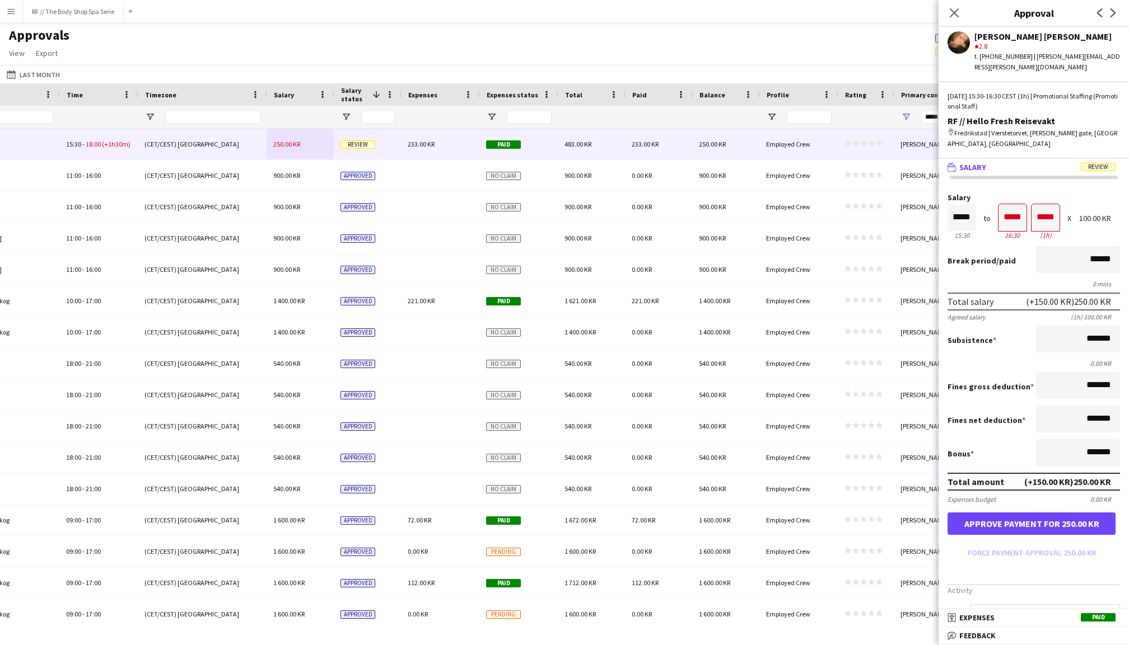
click at [1033, 516] on button "Approve payment for 250.00 KR" at bounding box center [1031, 524] width 168 height 22
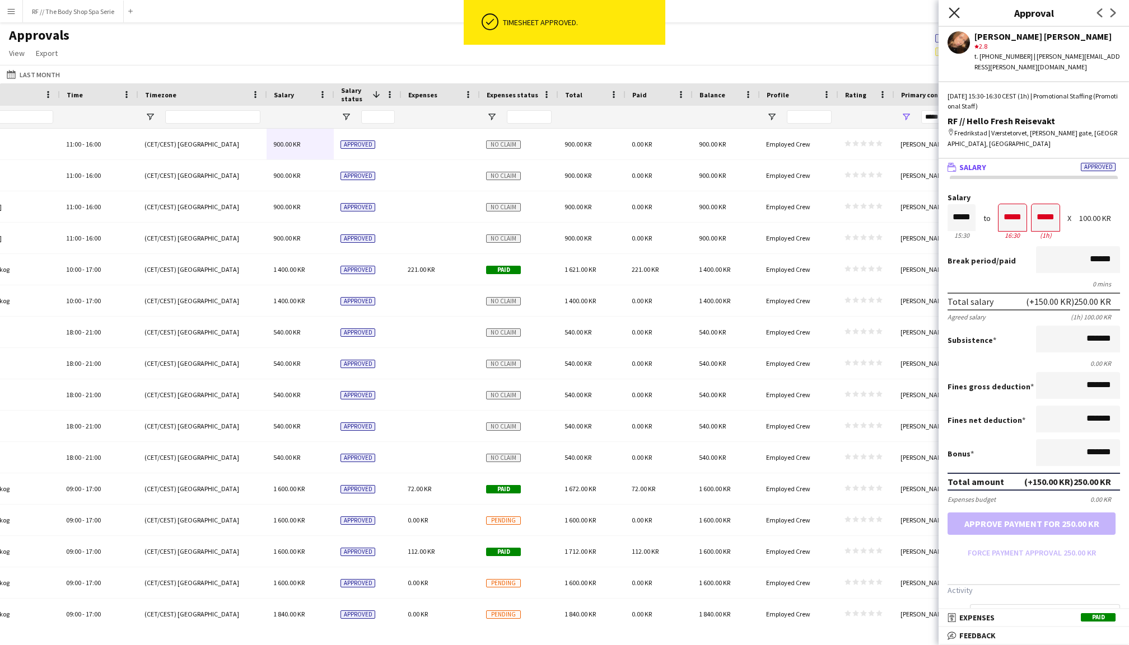
click at [953, 11] on icon at bounding box center [953, 12] width 11 height 11
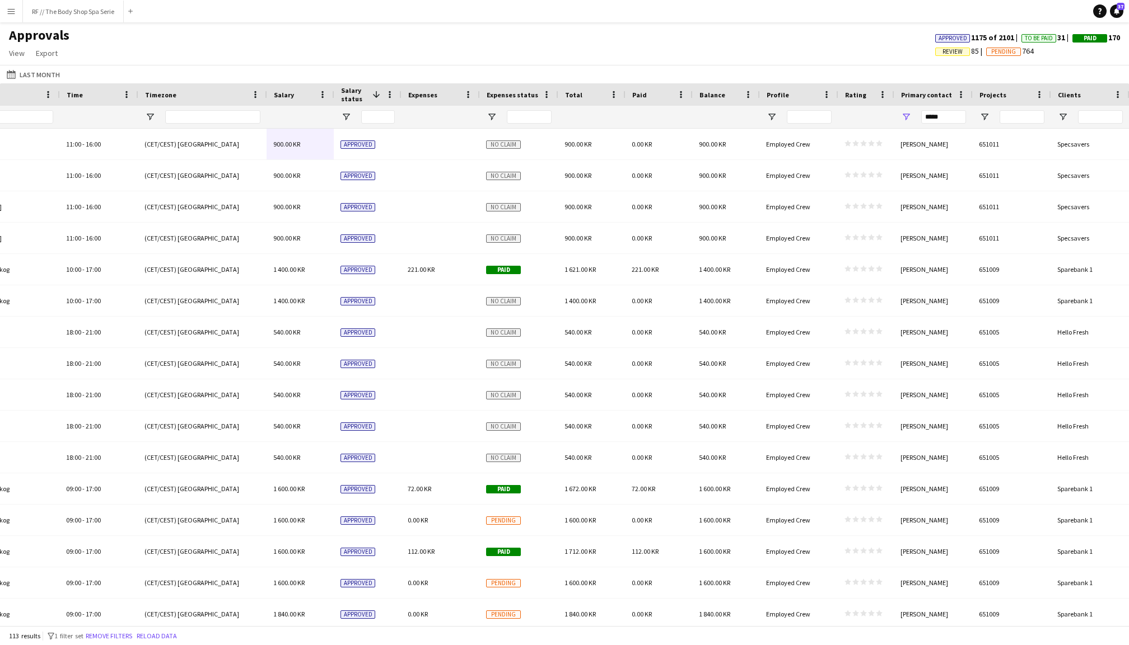
click at [514, 91] on span "Expenses status" at bounding box center [513, 95] width 52 height 8
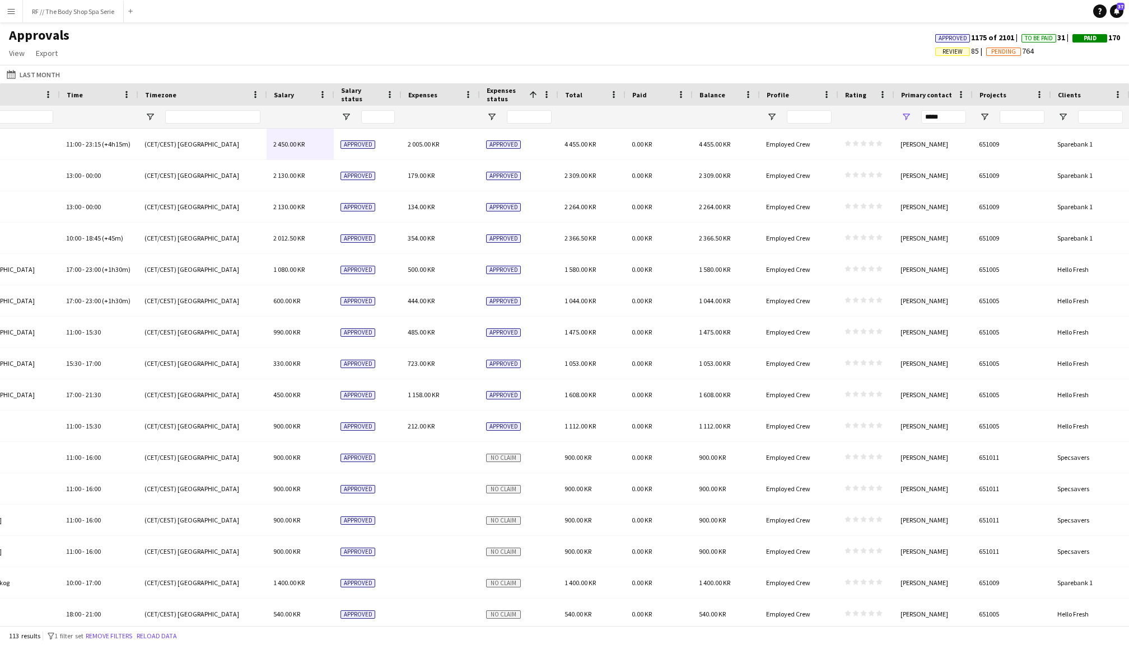
click at [514, 90] on span "Expenses status" at bounding box center [506, 94] width 38 height 17
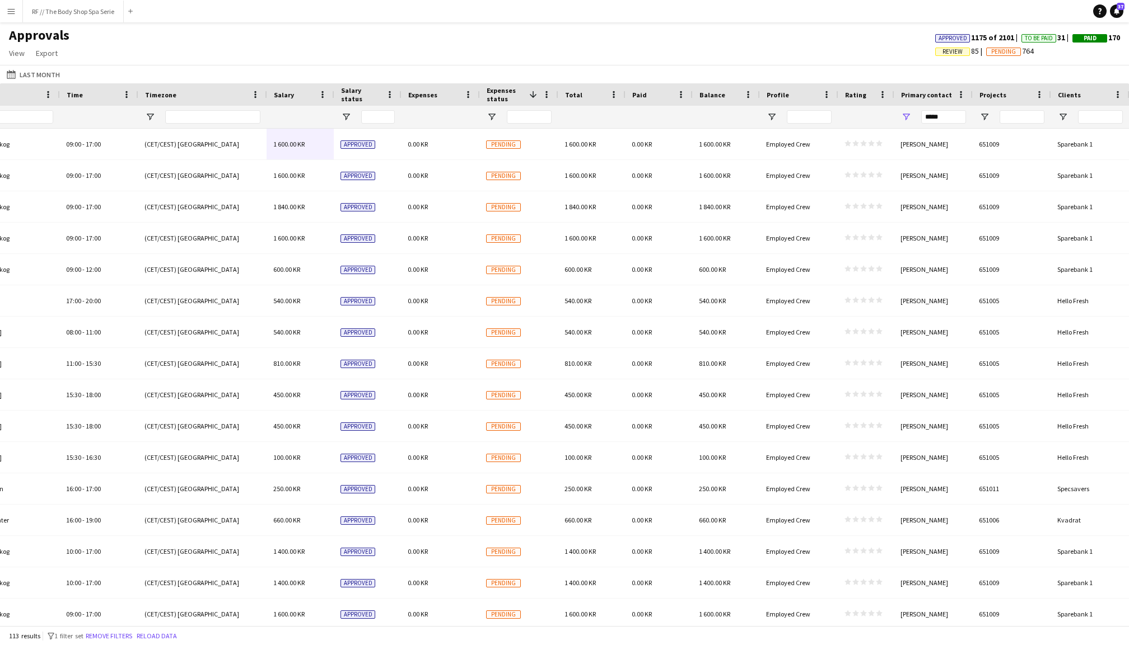
click at [350, 92] on span "Salary status" at bounding box center [361, 94] width 40 height 17
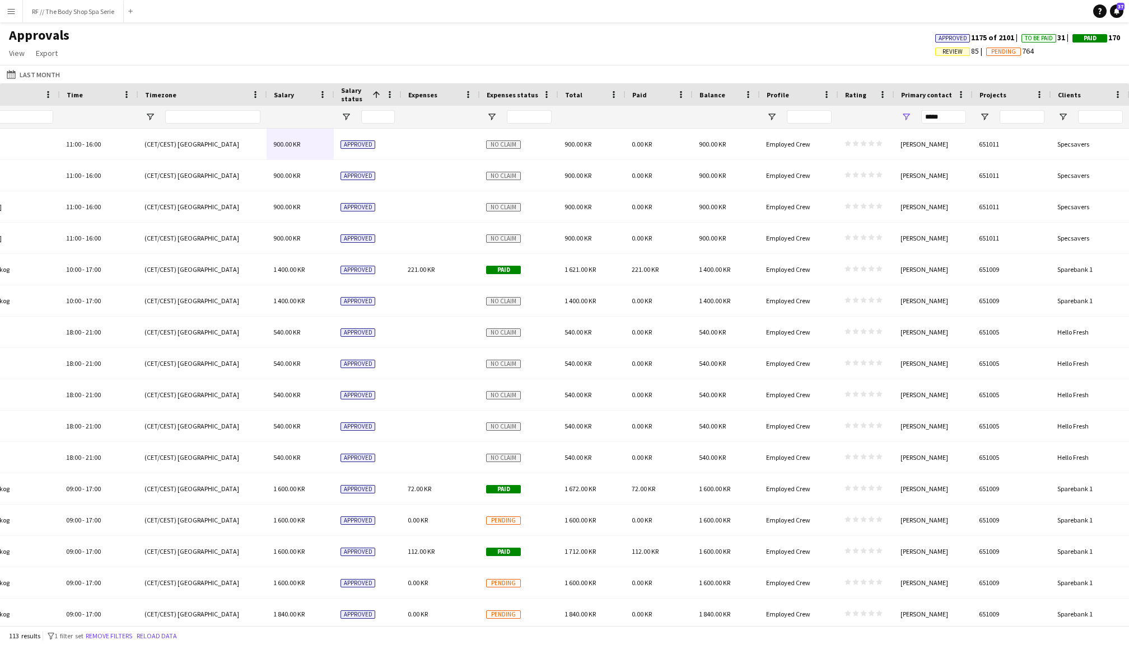
click at [350, 92] on span "Salary status" at bounding box center [354, 94] width 27 height 17
click at [357, 92] on span "Salary status" at bounding box center [354, 94] width 27 height 17
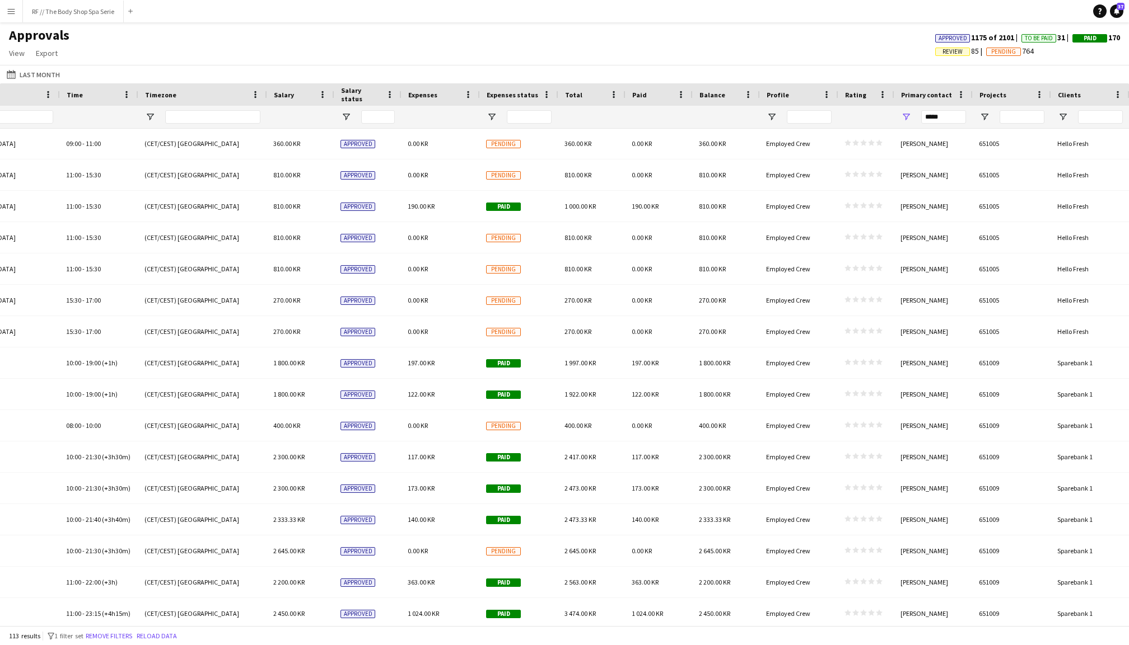
scroll to position [1568, 0]
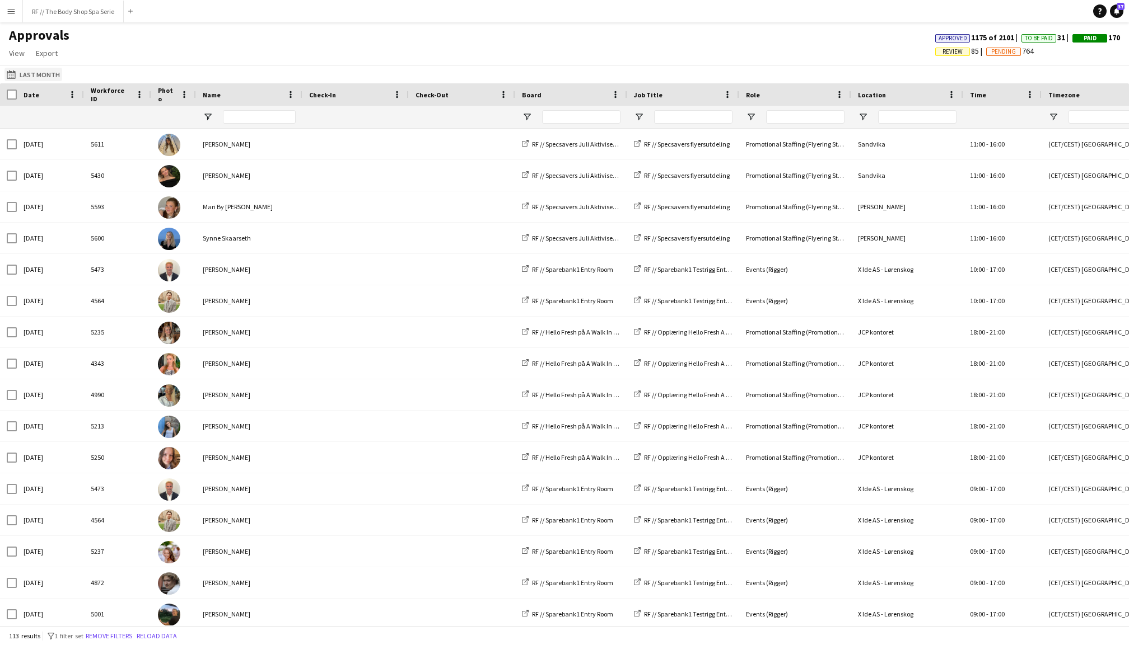
click at [39, 72] on button "This Month Last Month" at bounding box center [33, 74] width 58 height 13
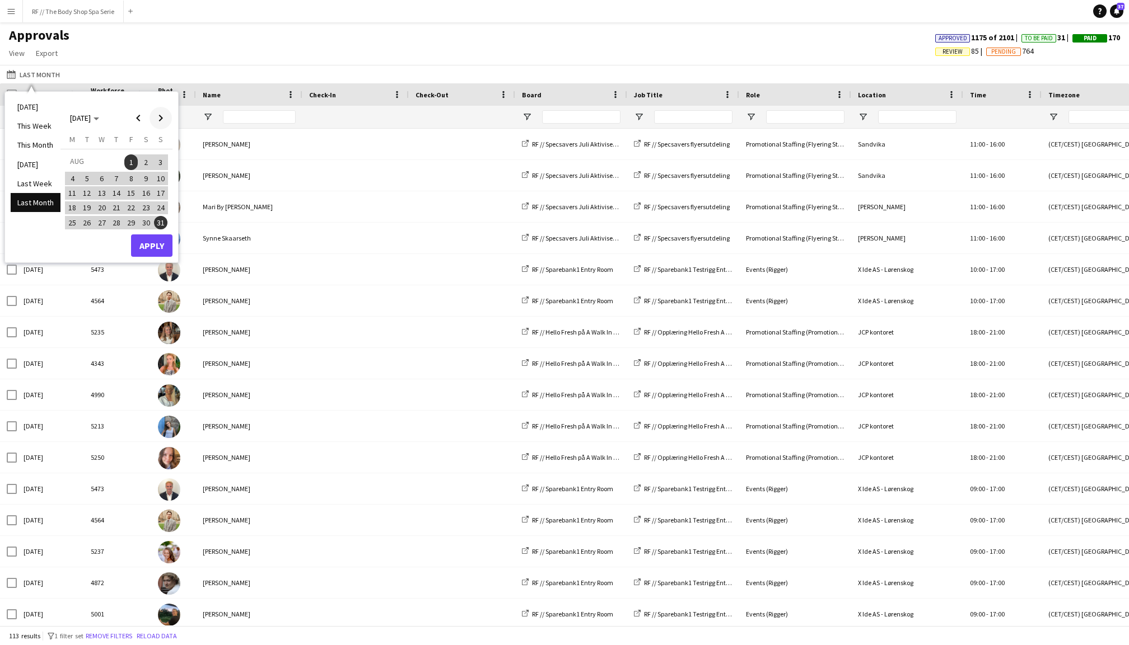
click at [157, 119] on span "Next month" at bounding box center [160, 118] width 22 height 22
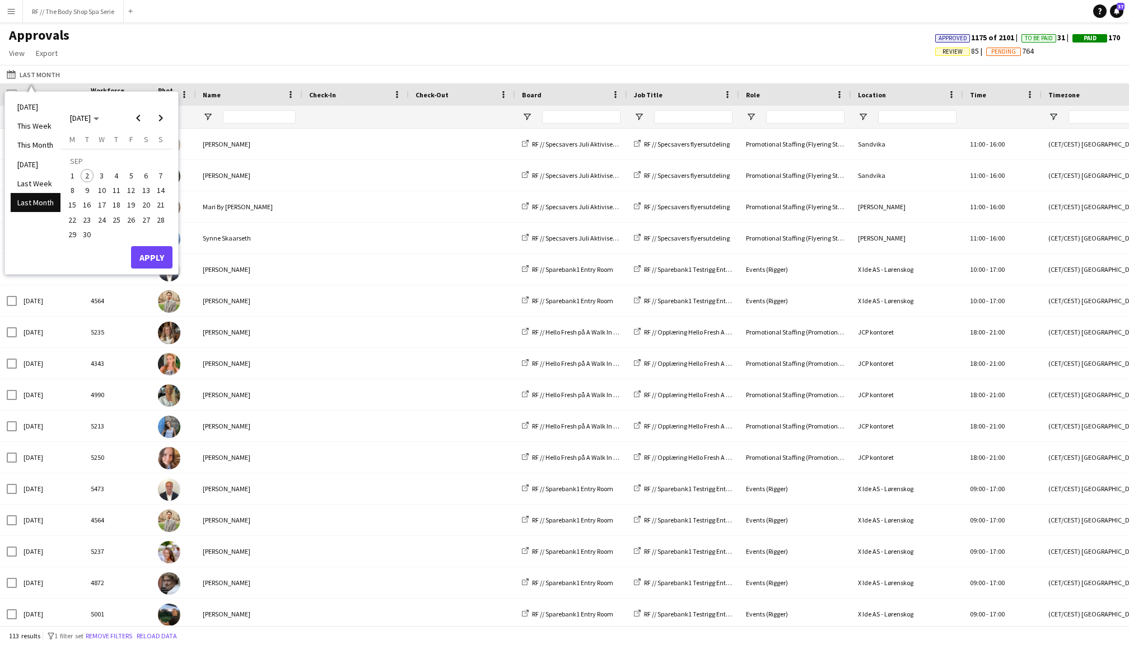
click at [76, 177] on span "1" at bounding box center [72, 175] width 13 height 13
click at [95, 233] on table "[DATE] M [DATE] T [DATE] W [DATE] T [DATE] F [DATE] S [DATE] S [DATE] 2 3 4 5 6…" at bounding box center [116, 187] width 103 height 107
click at [87, 233] on span "30" at bounding box center [87, 234] width 13 height 13
click at [152, 254] on button "Apply" at bounding box center [151, 257] width 41 height 22
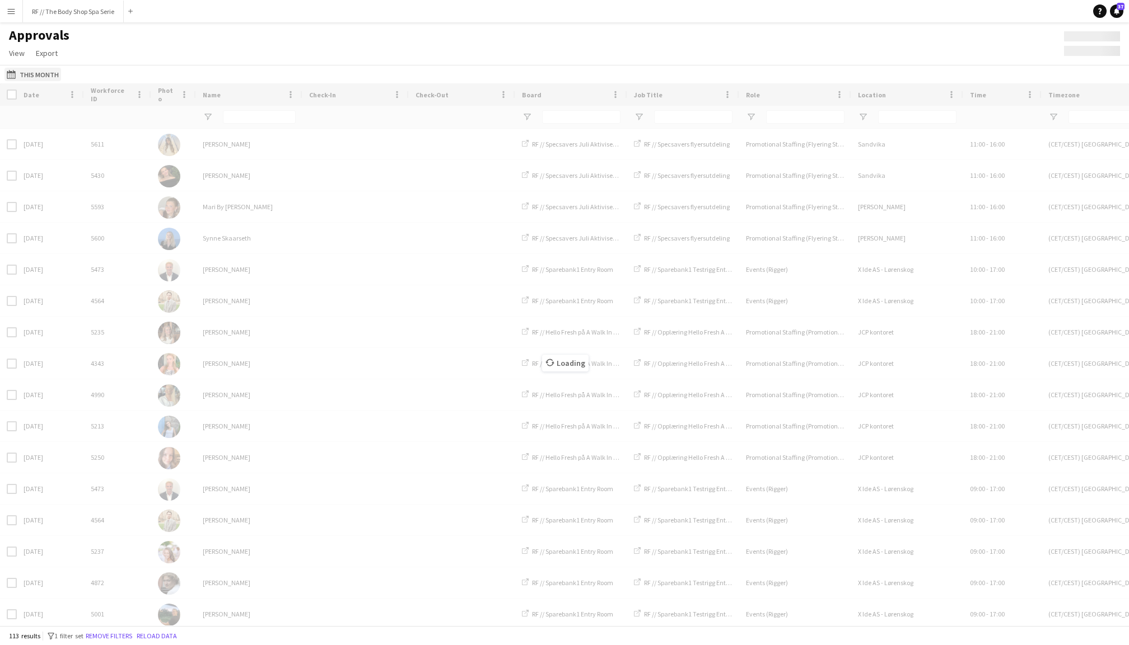
click at [30, 72] on button "This Month This Month" at bounding box center [32, 74] width 57 height 13
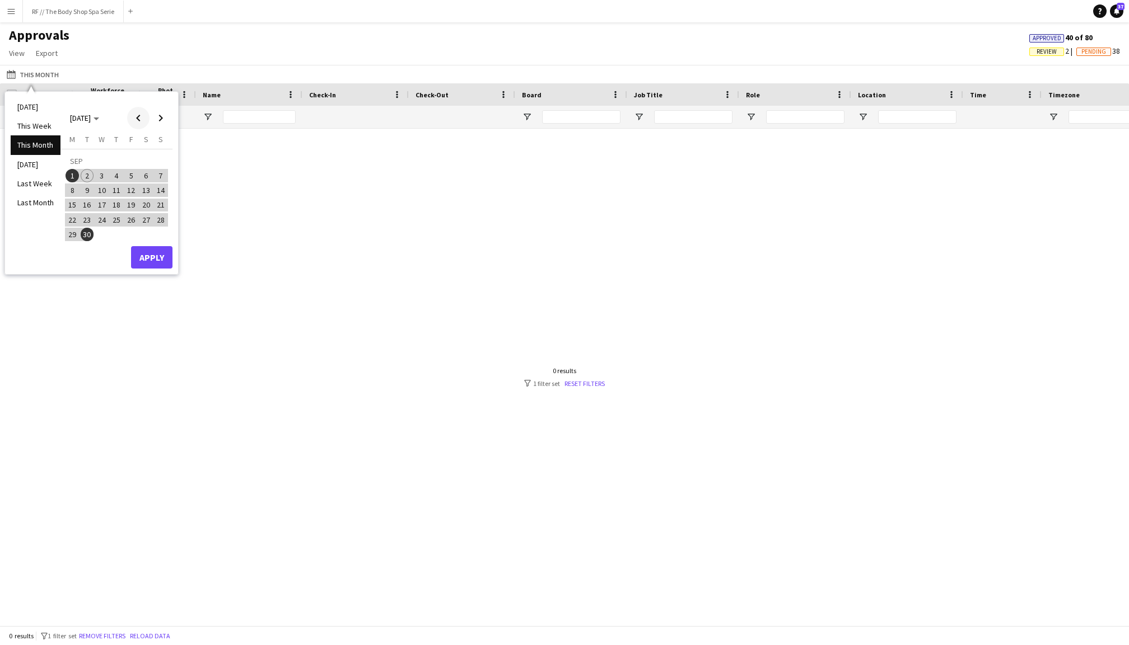
click at [138, 123] on span "Previous month" at bounding box center [138, 118] width 22 height 22
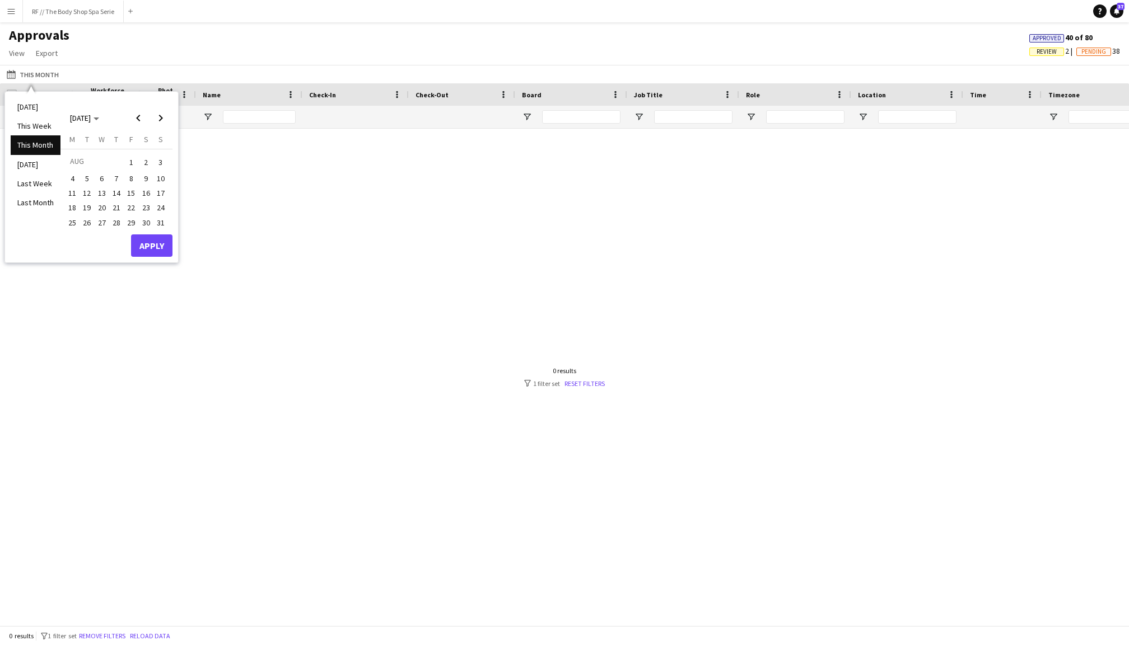
click at [119, 206] on span "21" at bounding box center [116, 208] width 13 height 13
click at [157, 122] on span "Next month" at bounding box center [160, 118] width 22 height 22
click at [90, 233] on span "30" at bounding box center [87, 234] width 13 height 13
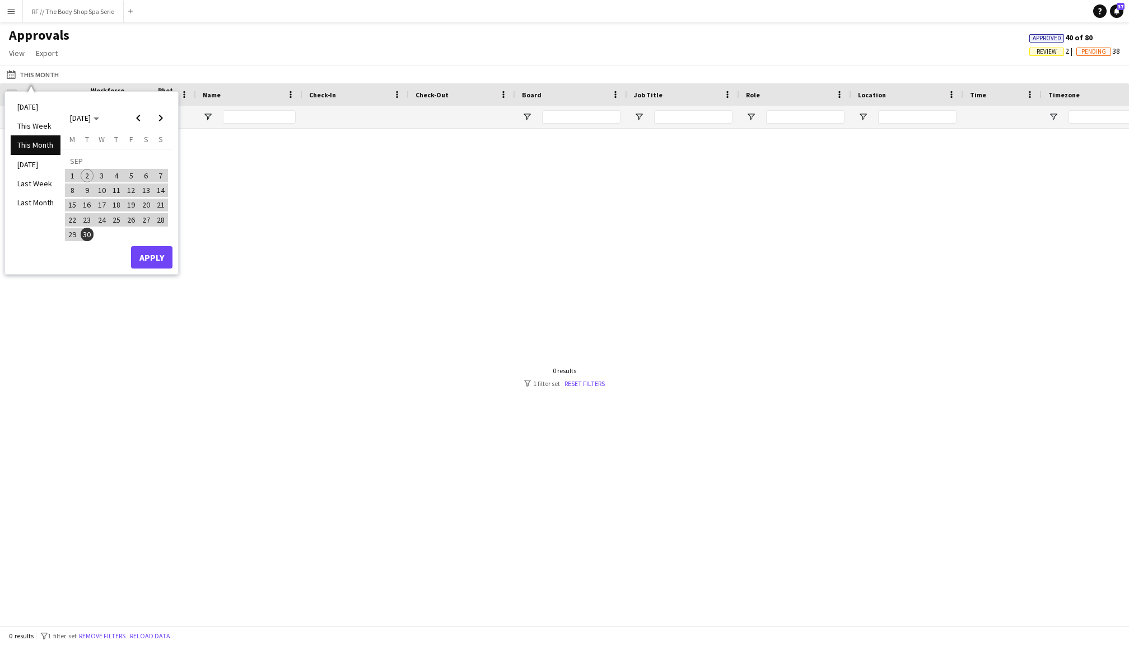
click at [155, 254] on button "Apply" at bounding box center [151, 257] width 41 height 22
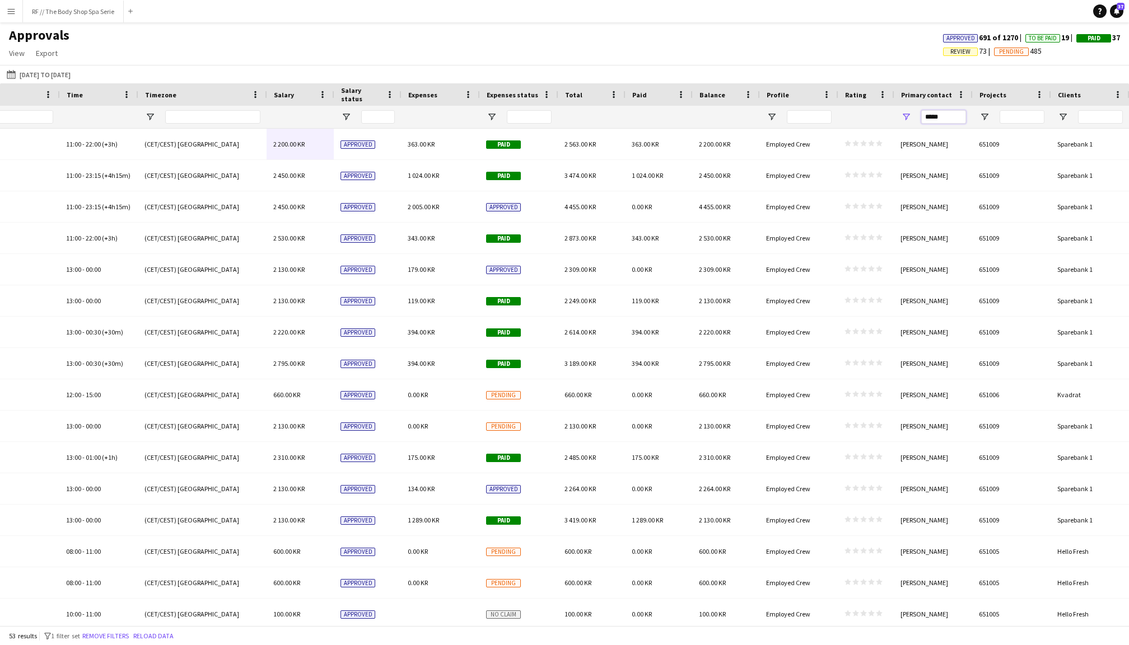
drag, startPoint x: 941, startPoint y: 113, endPoint x: 895, endPoint y: 113, distance: 45.9
click at [895, 113] on div "*****" at bounding box center [933, 117] width 78 height 22
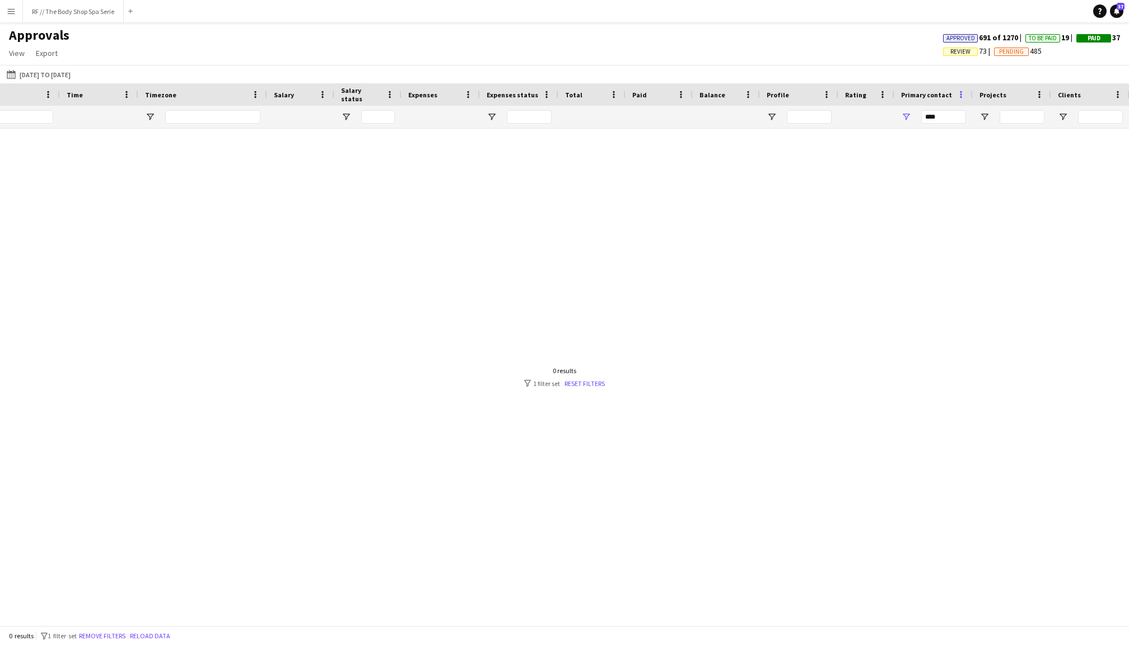
click at [960, 95] on span at bounding box center [961, 95] width 10 height 10
click at [928, 114] on input "****" at bounding box center [943, 116] width 45 height 13
click at [910, 114] on span "Open Filter Menu" at bounding box center [906, 117] width 10 height 10
click at [928, 114] on input "****" at bounding box center [943, 116] width 45 height 13
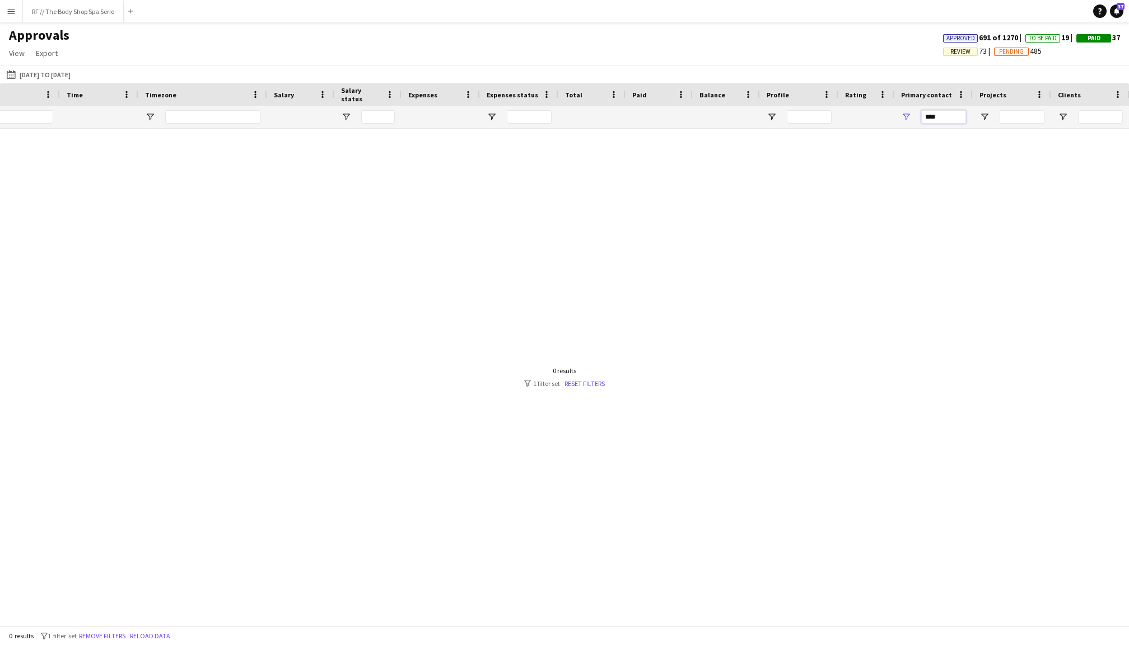
click at [941, 115] on input "****" at bounding box center [943, 116] width 45 height 13
type input "*"
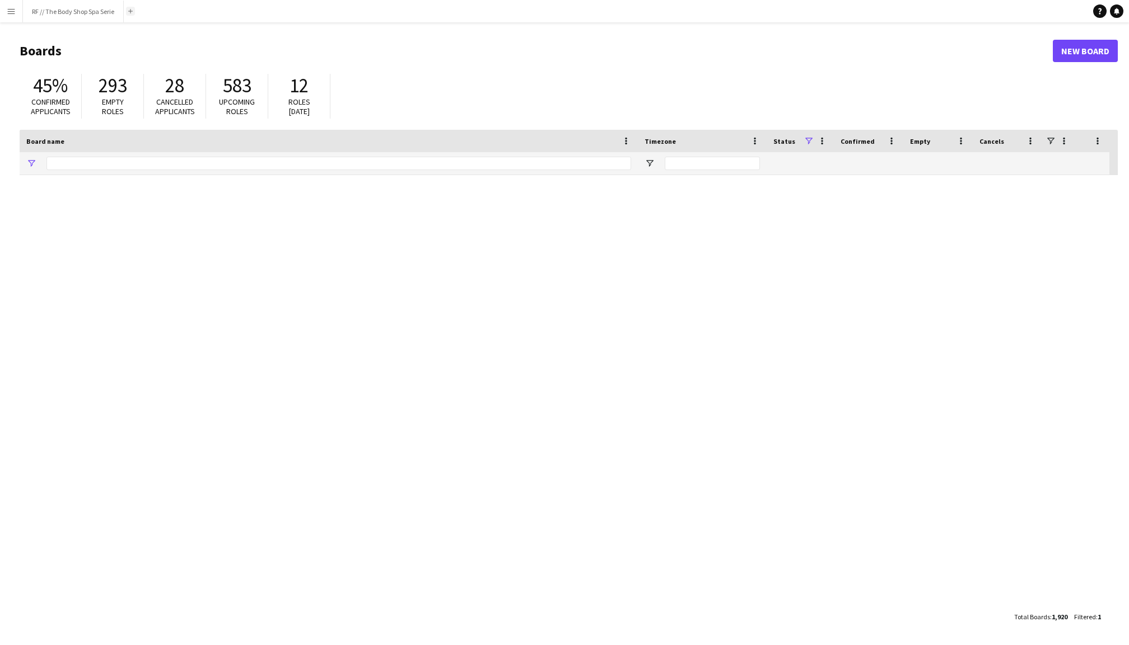
type input "********"
click at [70, 13] on button "RF // The Body Shop Spa Serie Close" at bounding box center [73, 12] width 101 height 22
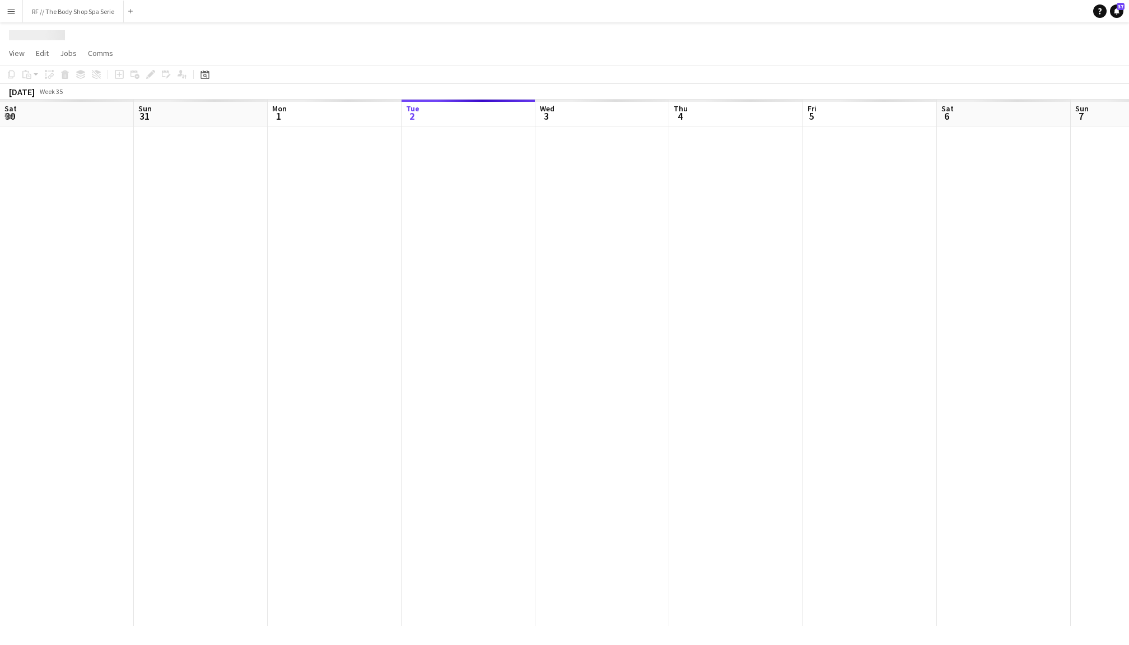
scroll to position [0, 267]
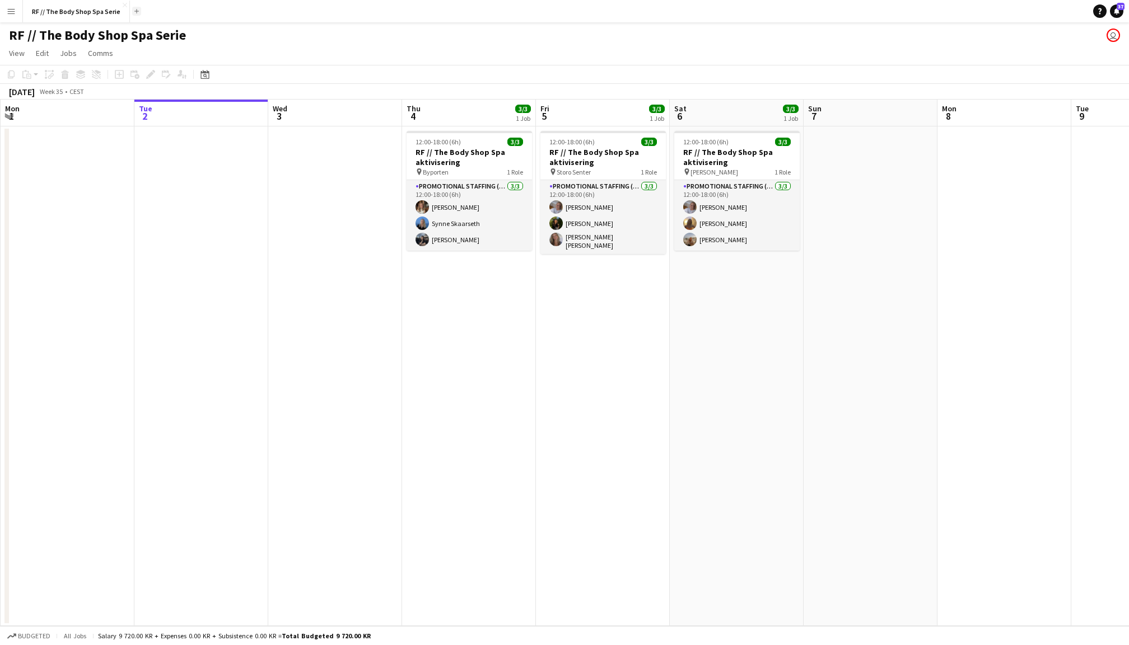
click at [132, 10] on button "Add" at bounding box center [136, 11] width 9 height 9
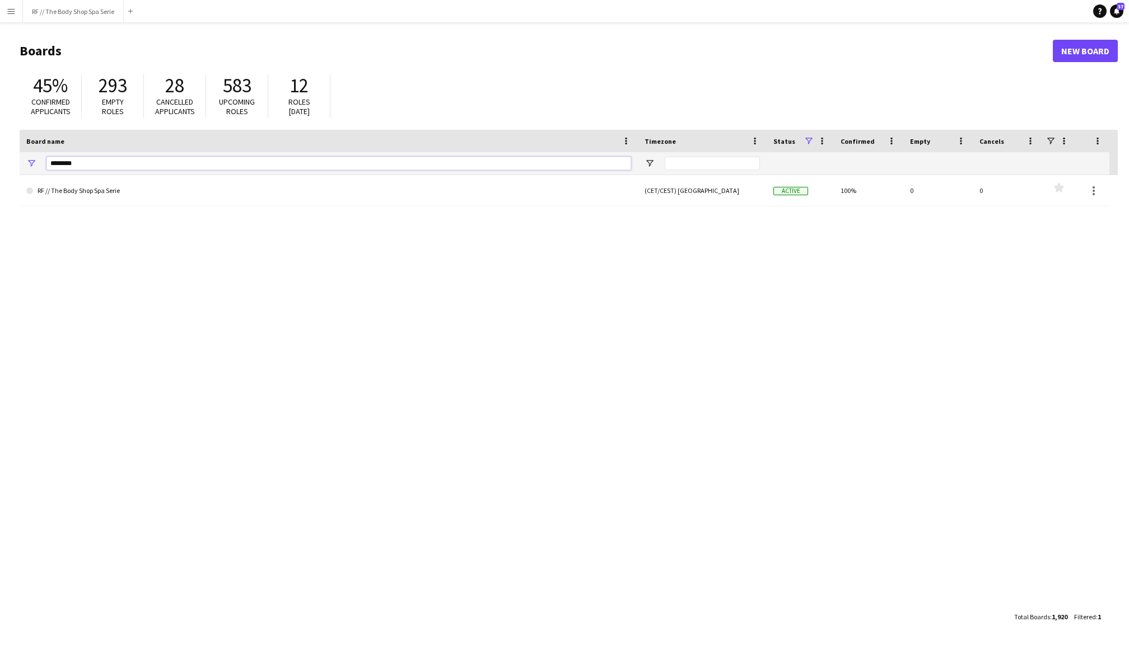
drag, startPoint x: 83, startPoint y: 162, endPoint x: 21, endPoint y: 162, distance: 62.1
click at [21, 162] on div "********" at bounding box center [329, 163] width 618 height 22
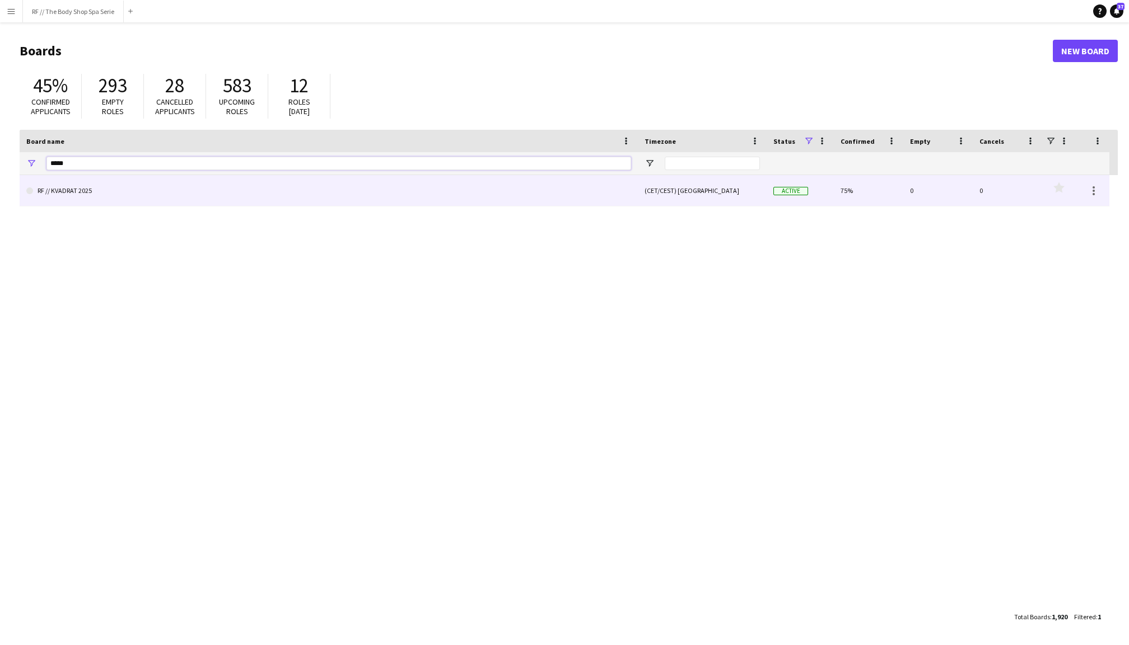
type input "*****"
drag, startPoint x: 78, startPoint y: 186, endPoint x: 160, endPoint y: 189, distance: 81.2
click at [160, 189] on link "RF // KVADRAT 2025" at bounding box center [328, 190] width 605 height 31
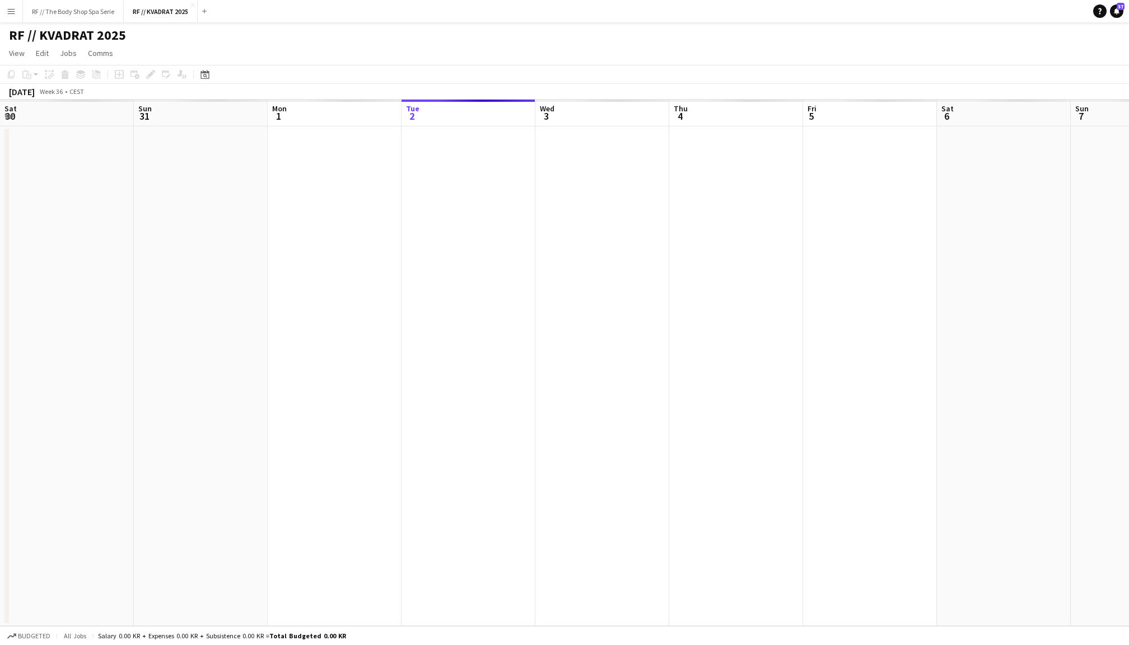
scroll to position [0, 267]
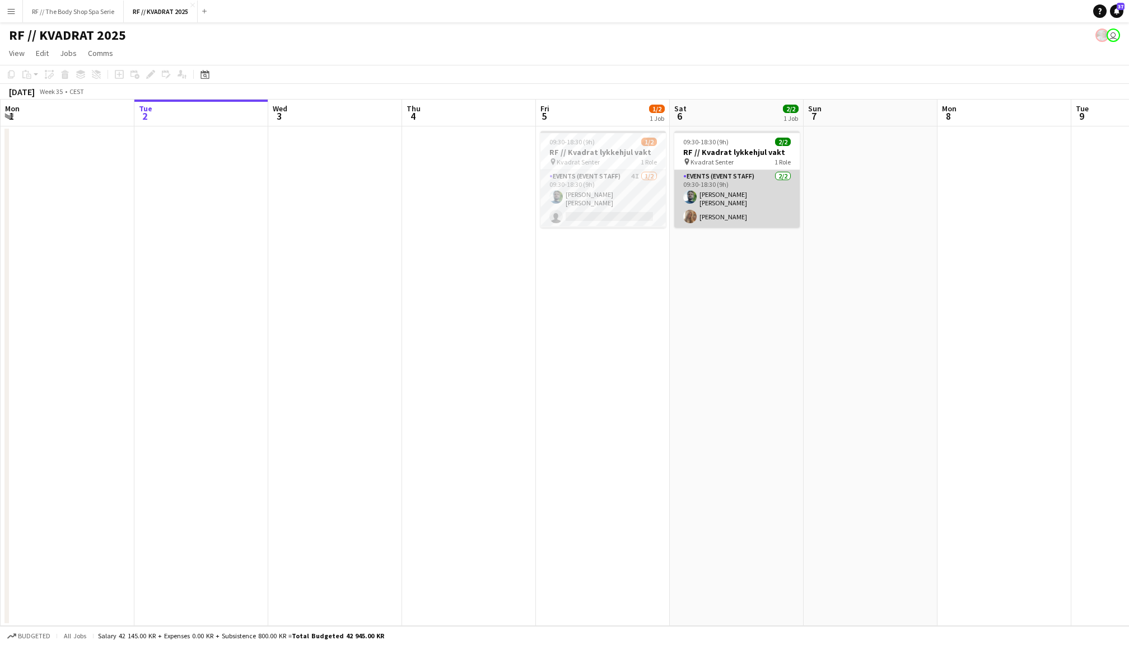
click at [750, 213] on app-card-role "Events (Event Staff) 2/2 09:30-18:30 (9h) Anders Lerang Larsen Celine Gjestelan…" at bounding box center [736, 199] width 125 height 58
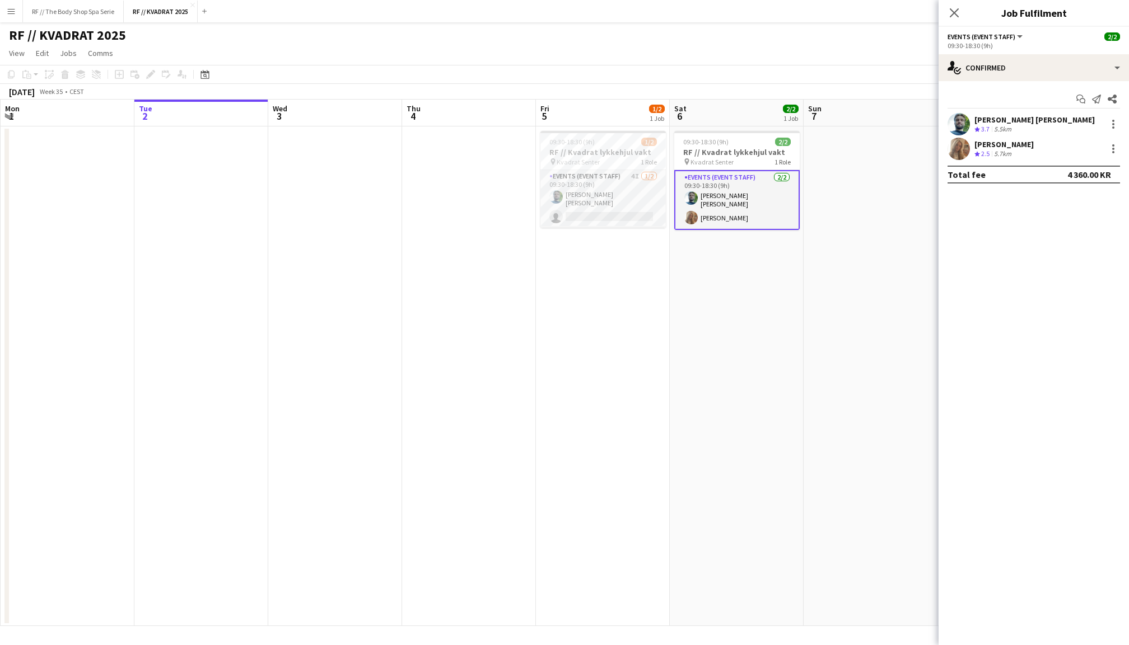
click at [963, 153] on app-user-avatar at bounding box center [958, 149] width 22 height 22
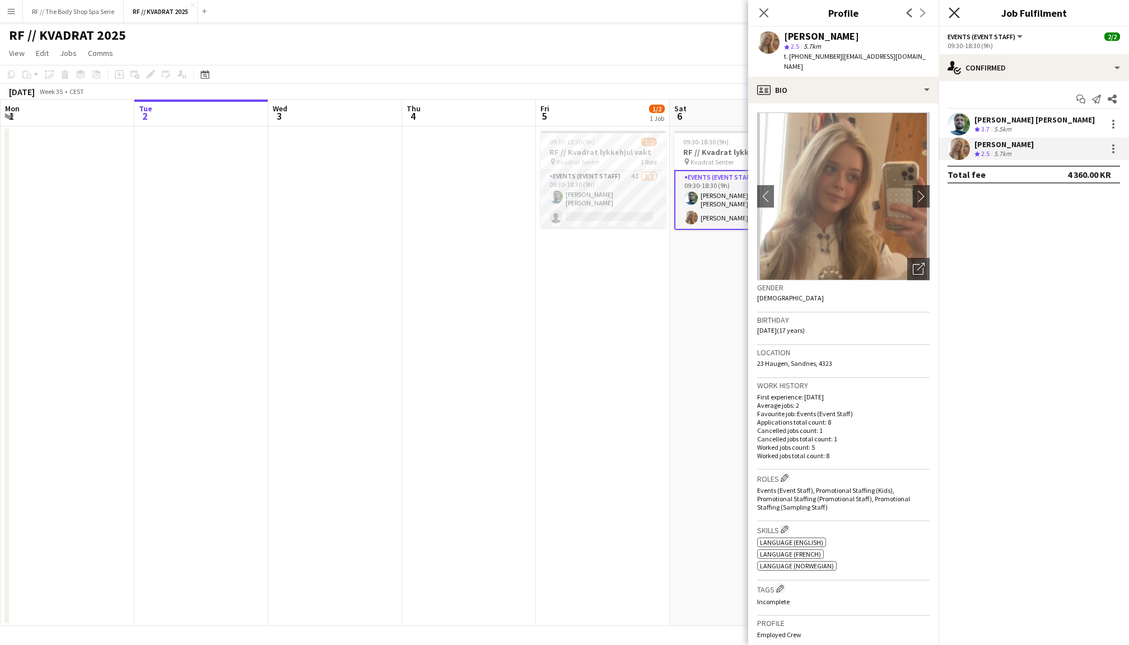
click at [951, 18] on icon "Close pop-in" at bounding box center [953, 12] width 11 height 11
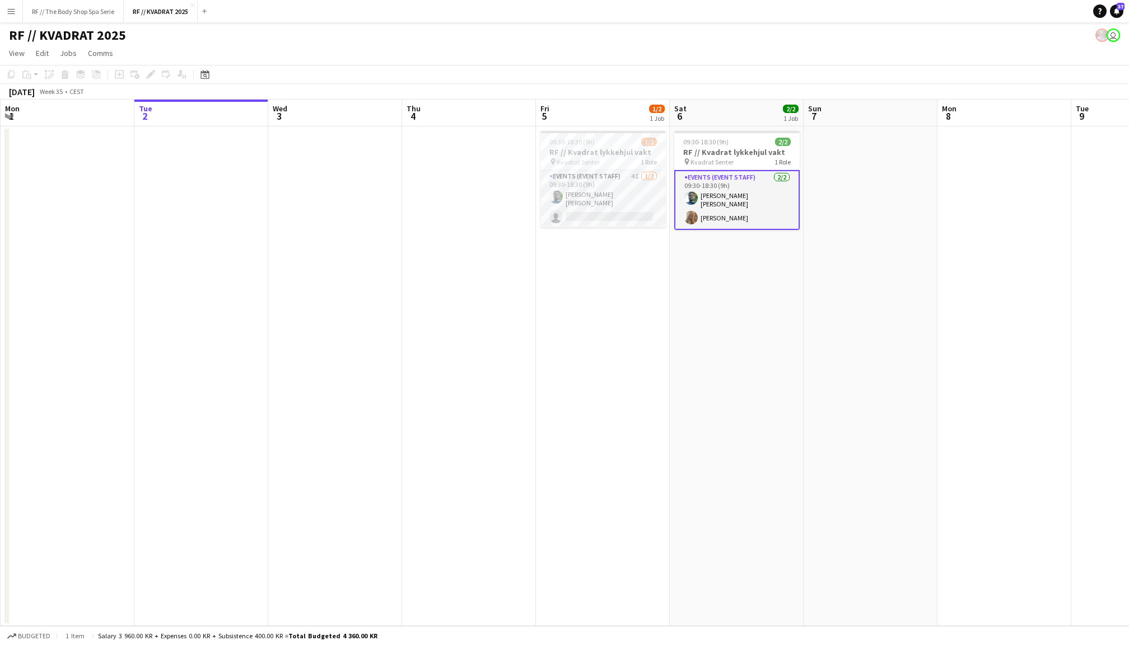
click at [888, 209] on app-date-cell at bounding box center [870, 377] width 134 height 500
